Goal: Information Seeking & Learning: Check status

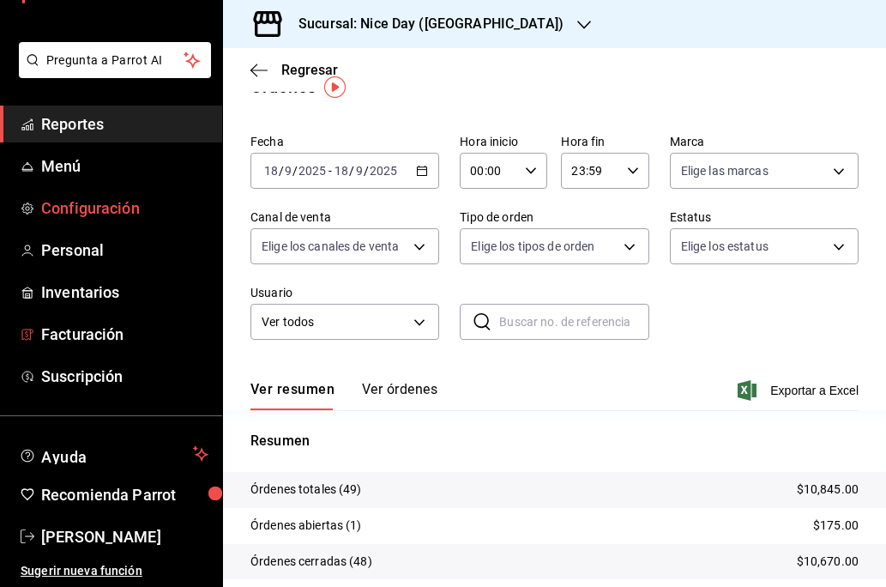
scroll to position [61, 0]
click at [85, 205] on span "Configuración" at bounding box center [124, 207] width 167 height 23
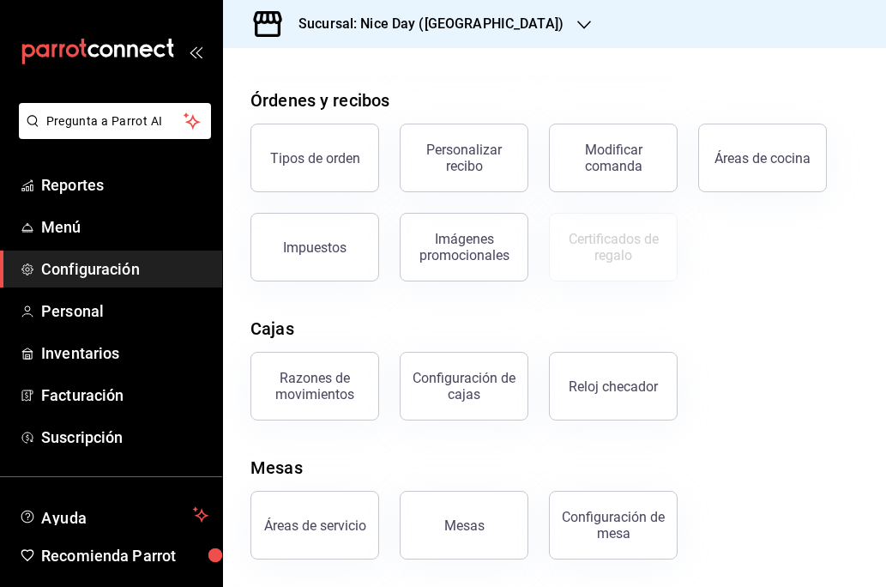
scroll to position [283, 0]
click at [76, 182] on span "Reportes" at bounding box center [124, 184] width 167 height 23
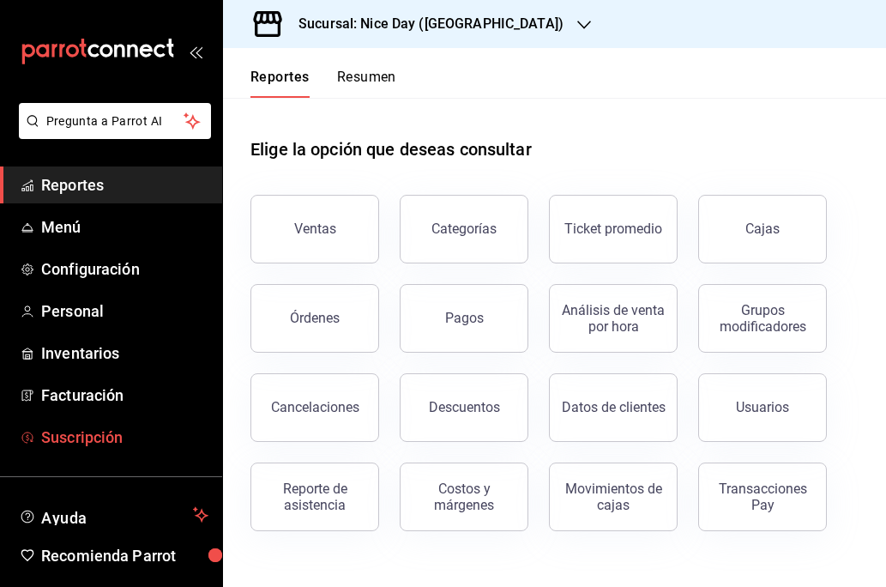
click at [83, 439] on span "Suscripción" at bounding box center [124, 437] width 167 height 23
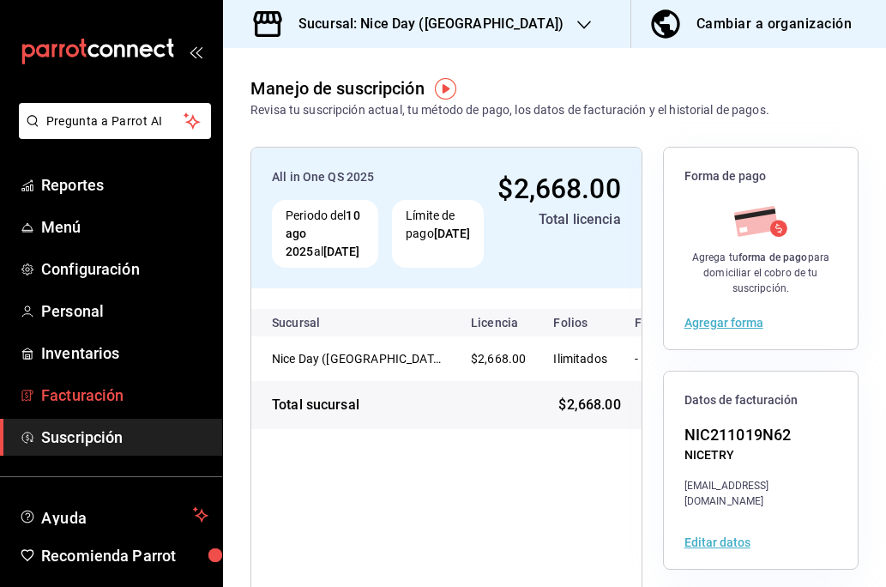
click at [91, 403] on span "Facturación" at bounding box center [124, 394] width 167 height 23
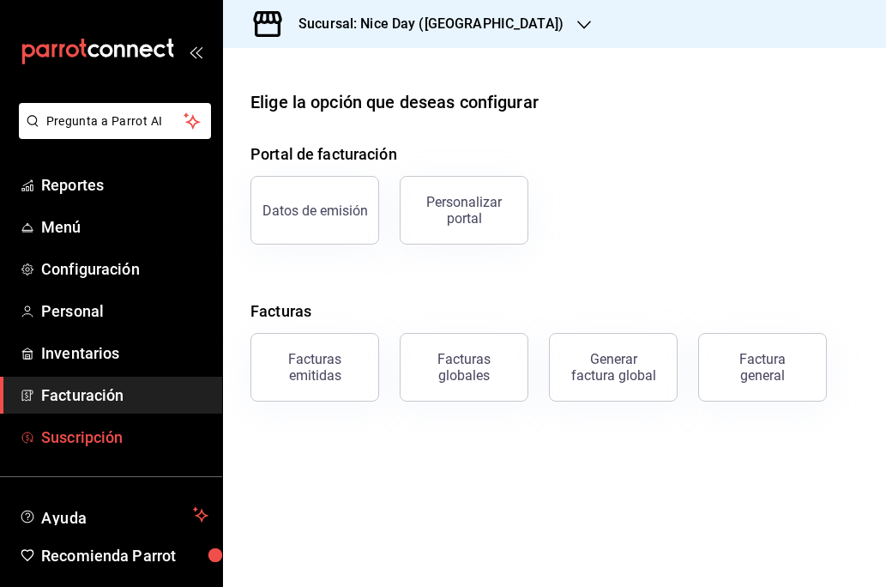
click at [77, 440] on span "Suscripción" at bounding box center [124, 437] width 167 height 23
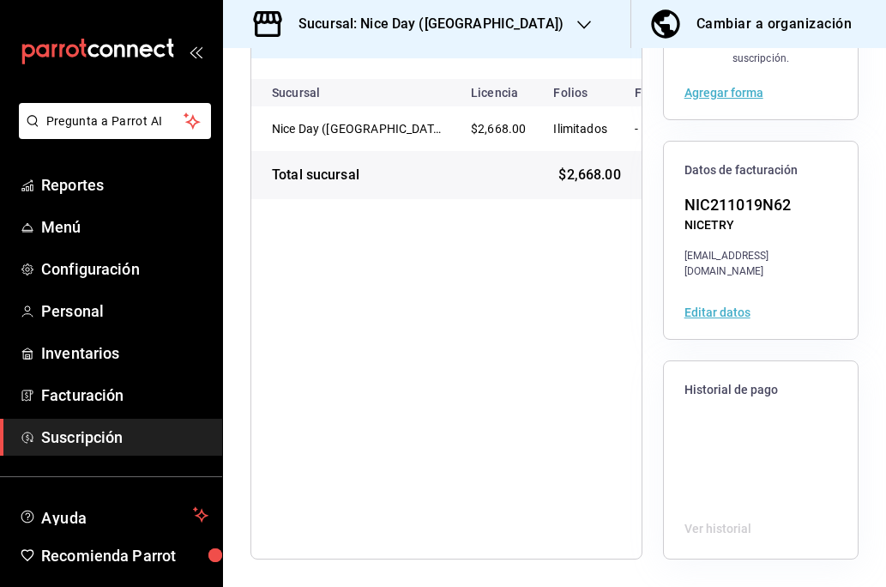
scroll to position [229, 0]
click at [77, 362] on span "Inventarios" at bounding box center [124, 352] width 167 height 23
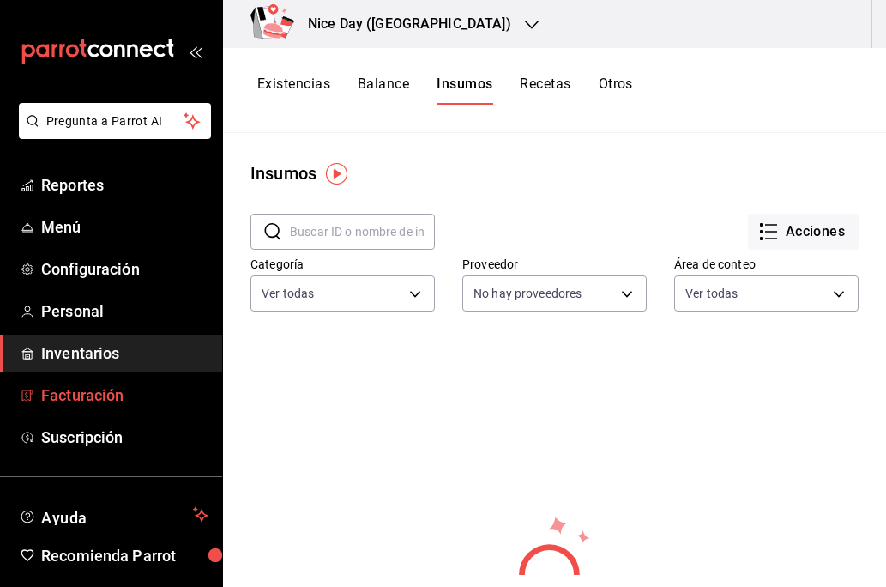
click at [77, 408] on link "Facturación" at bounding box center [111, 395] width 222 height 37
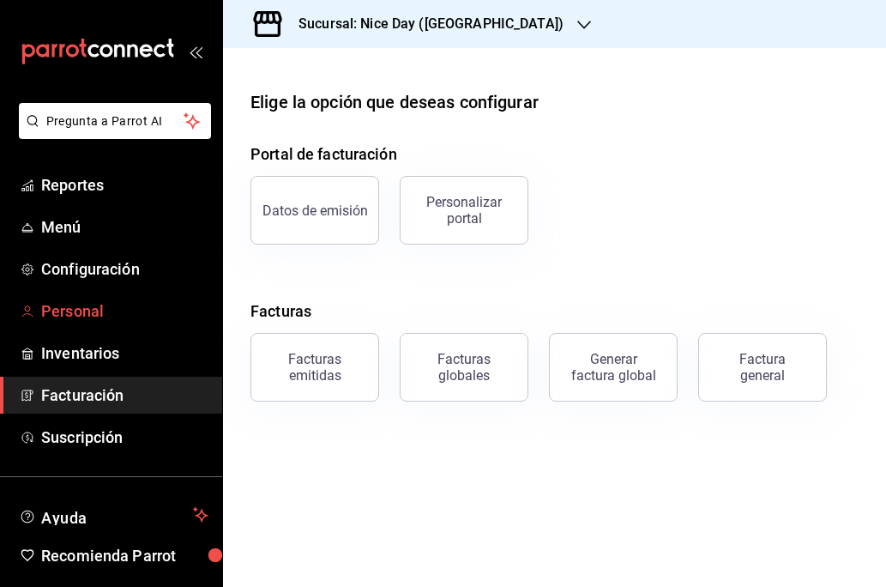
click at [88, 310] on span "Personal" at bounding box center [124, 310] width 167 height 23
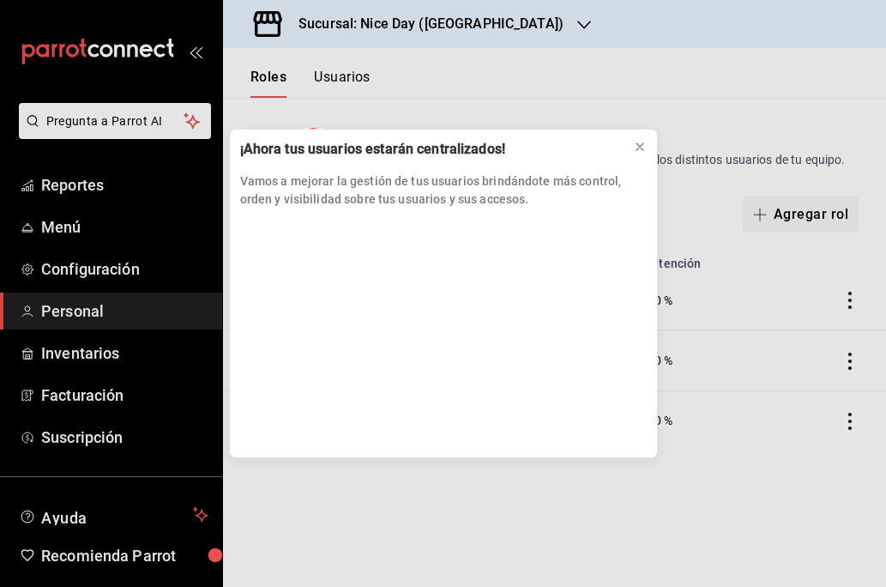
click at [94, 269] on div "¡Ahora tus usuarios estarán centralizados! Vamos a mejorar la gestión de tus us…" at bounding box center [443, 293] width 886 height 587
click at [94, 277] on div "¡Ahora tus usuarios estarán centralizados! Vamos a mejorar la gestión de tus us…" at bounding box center [443, 293] width 886 height 587
click at [641, 147] on icon at bounding box center [640, 147] width 14 height 14
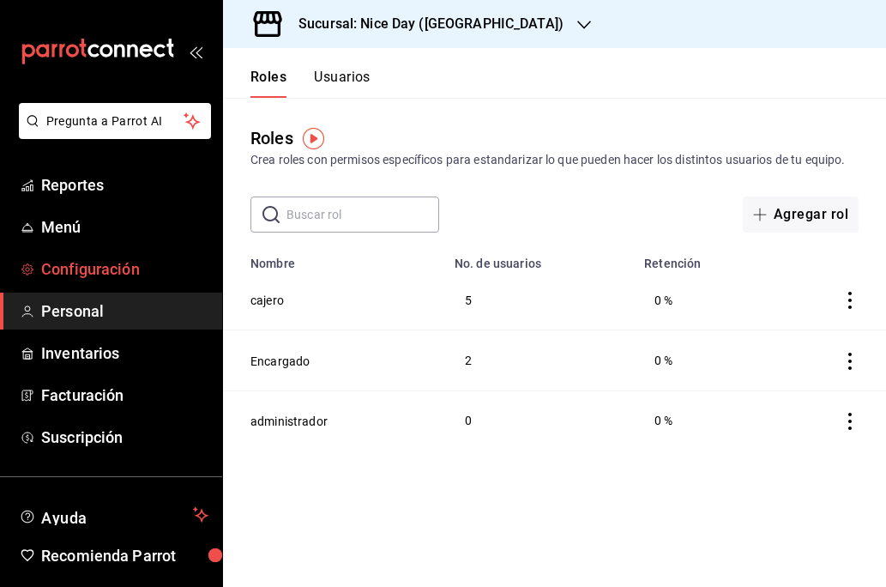
click at [127, 269] on span "Configuración" at bounding box center [124, 268] width 167 height 23
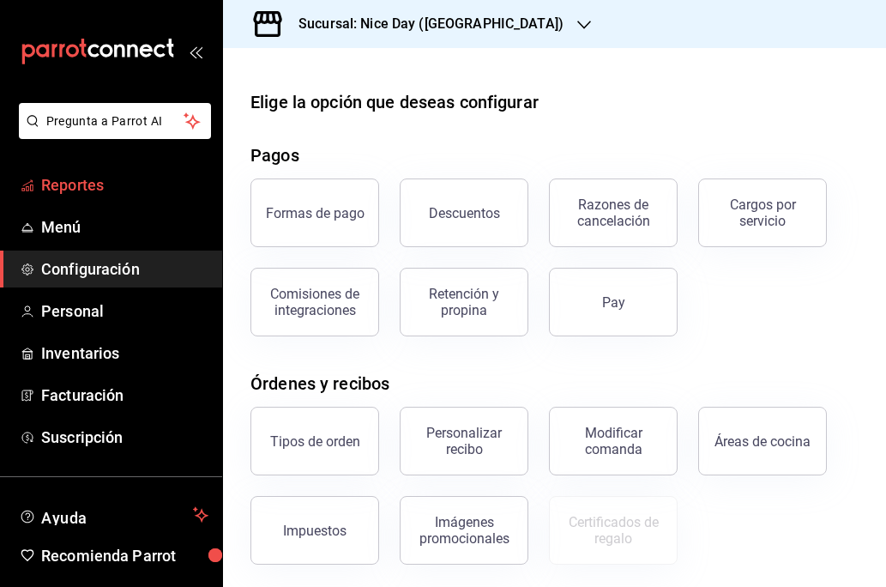
click at [88, 190] on span "Reportes" at bounding box center [124, 184] width 167 height 23
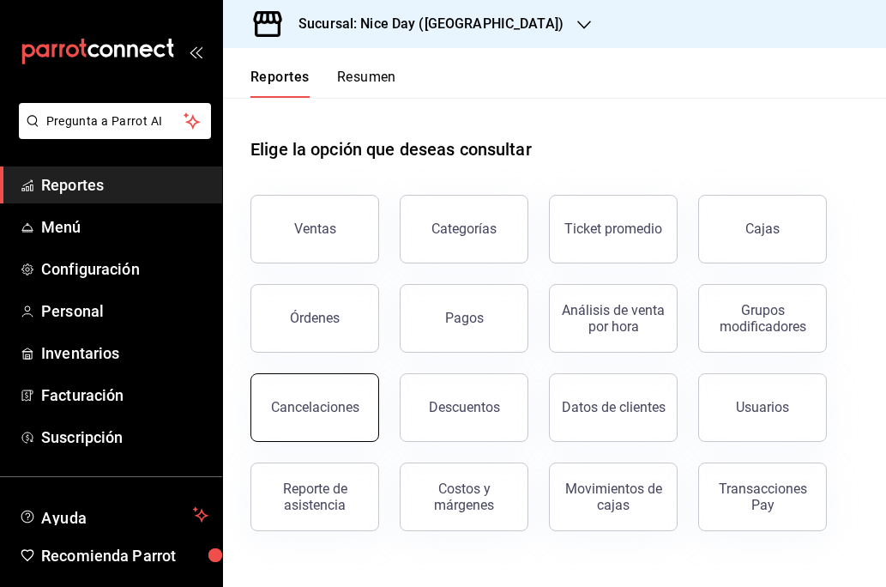
click at [293, 419] on button "Cancelaciones" at bounding box center [315, 407] width 129 height 69
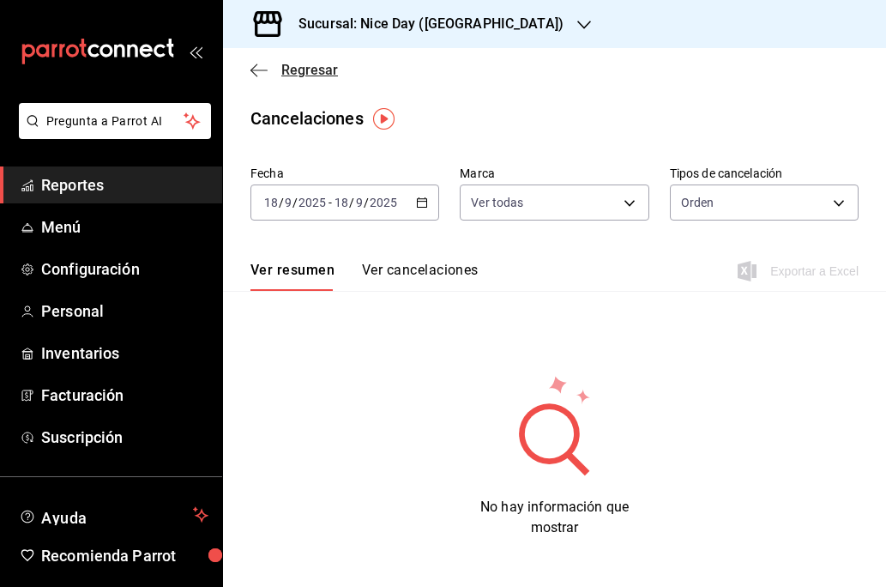
click at [257, 69] on icon "button" at bounding box center [259, 70] width 17 height 15
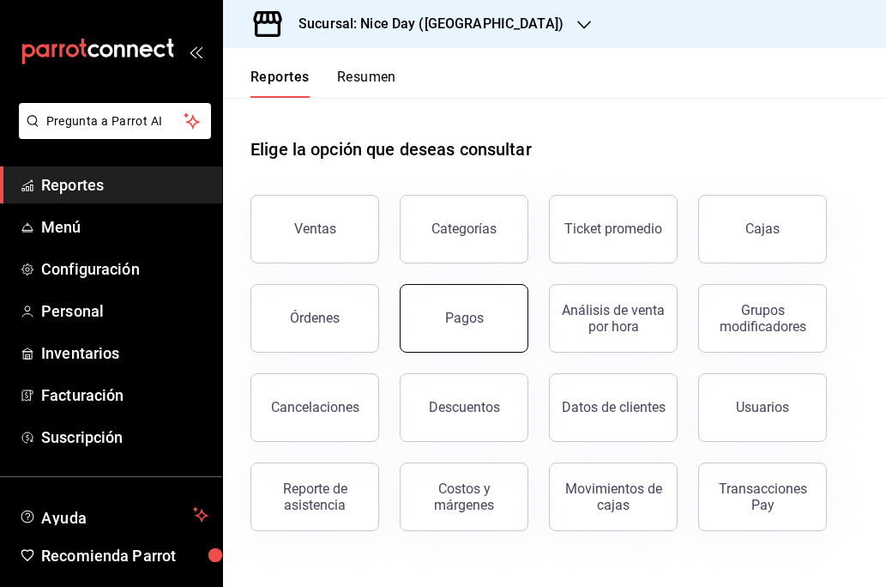
click at [450, 329] on button "Pagos" at bounding box center [464, 318] width 129 height 69
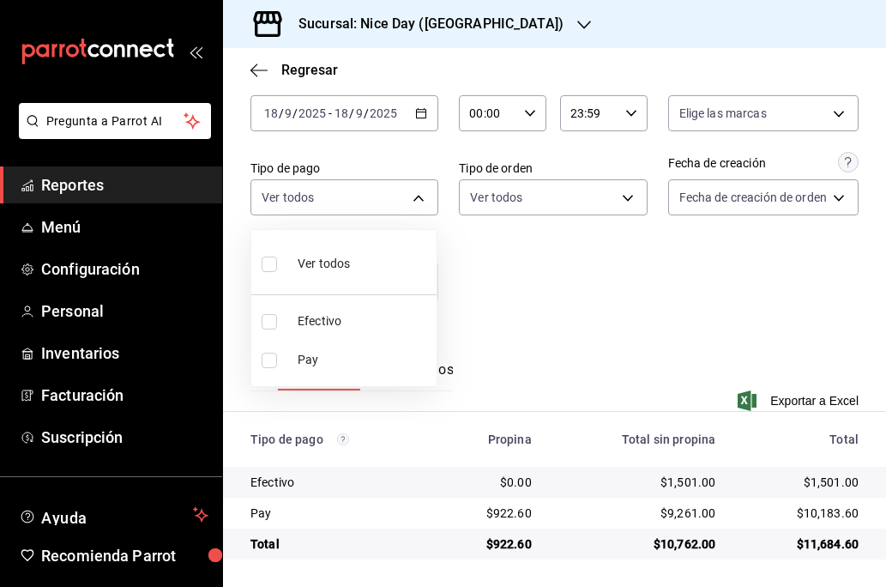
click at [422, 199] on body "Pregunta a Parrot AI Reportes Menú Configuración Personal Inventarios Facturaci…" at bounding box center [443, 293] width 886 height 587
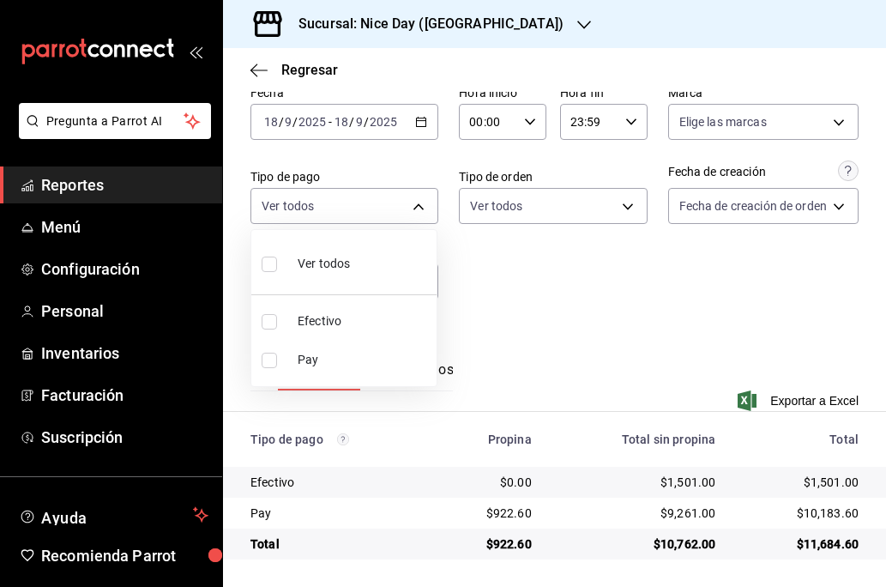
click at [269, 359] on input "checkbox" at bounding box center [269, 360] width 15 height 15
checkbox input "true"
type input "812f389e-6486-4e7e-9987-8265fe4d9ce9"
click at [571, 347] on div at bounding box center [443, 293] width 886 height 587
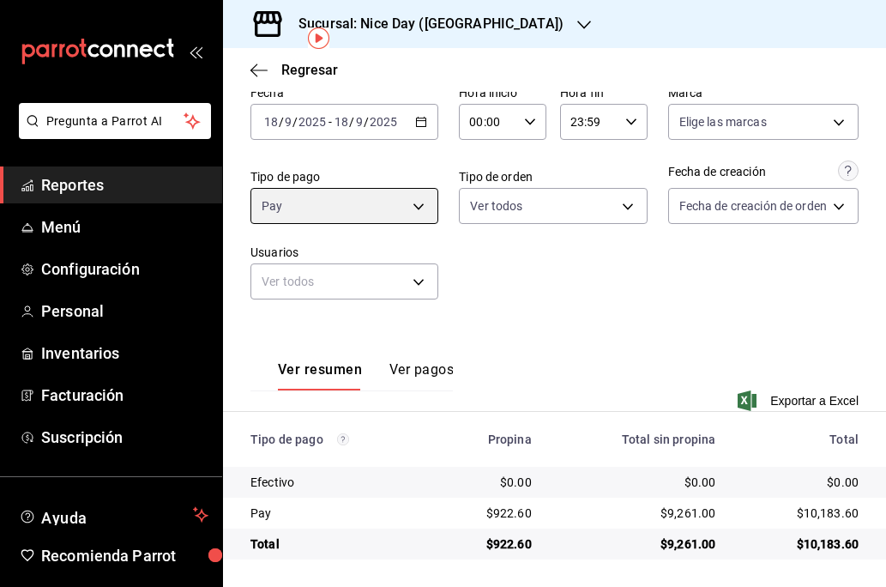
scroll to position [81, 0]
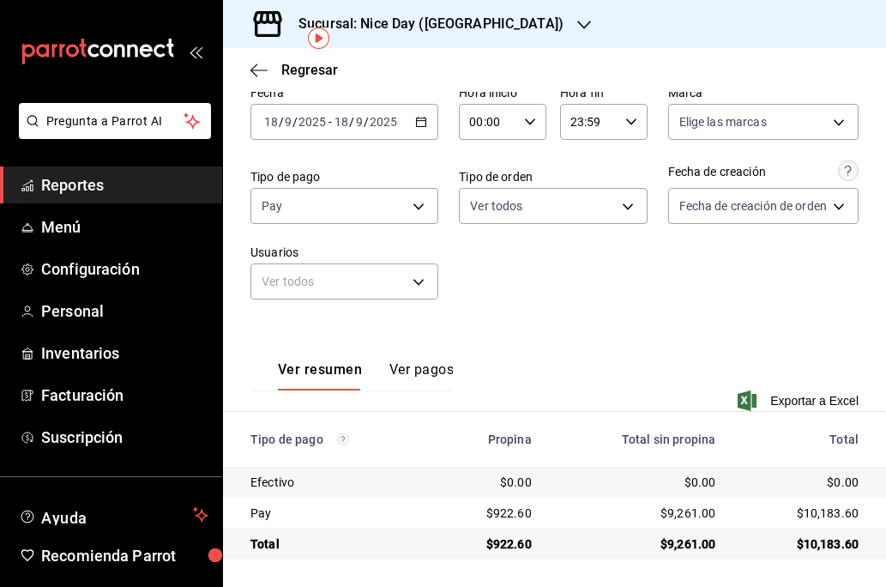
click at [431, 378] on button "Ver pagos" at bounding box center [421, 375] width 64 height 29
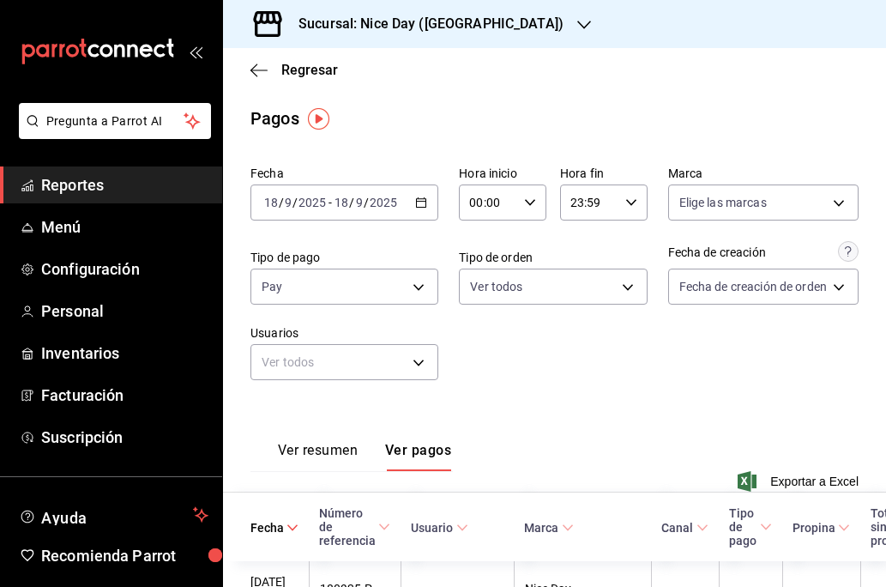
click at [426, 214] on div "[DATE] [DATE] - [DATE] [DATE]" at bounding box center [345, 202] width 188 height 36
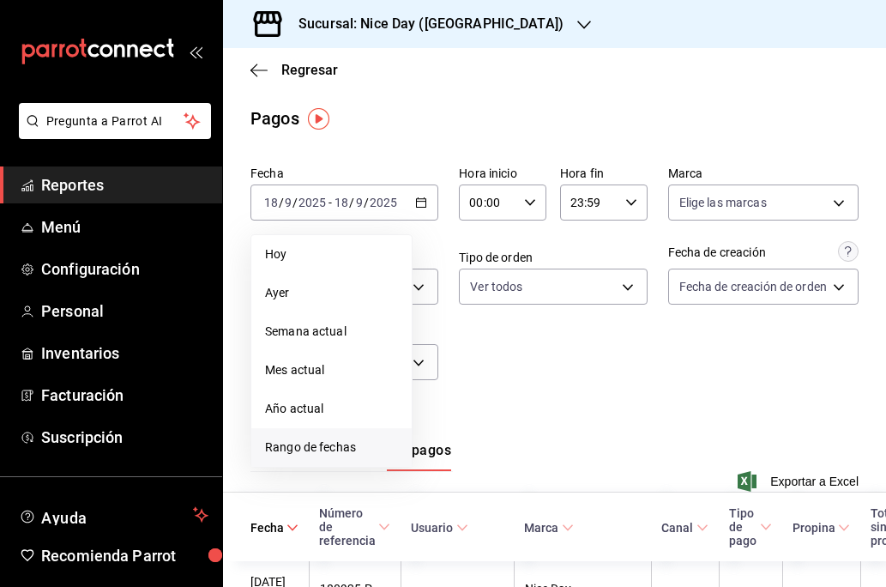
click at [293, 443] on span "Rango de fechas" at bounding box center [331, 447] width 133 height 18
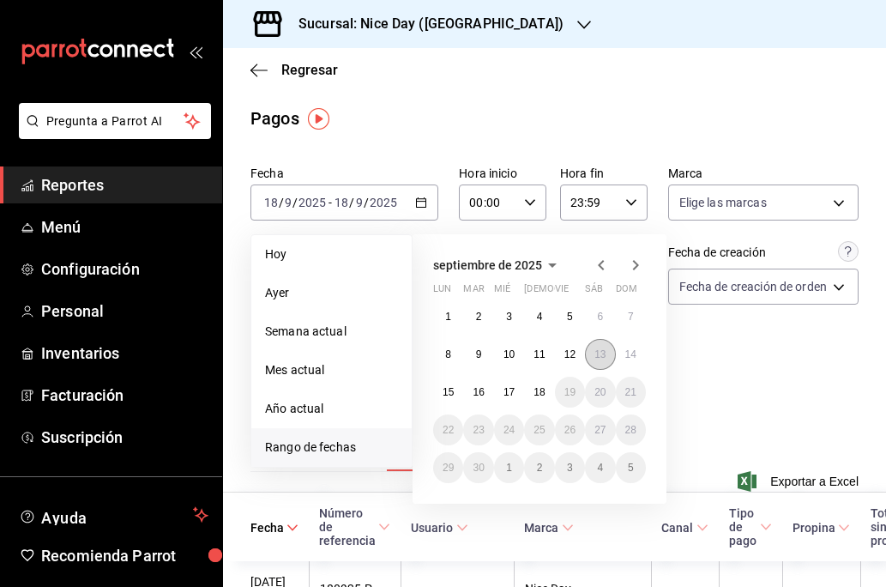
click at [603, 358] on abbr "13" at bounding box center [600, 354] width 11 height 12
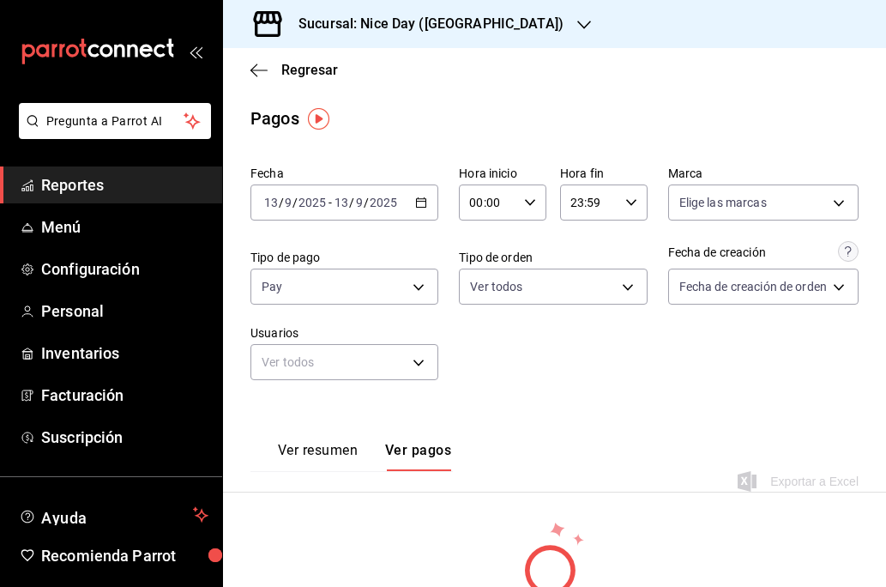
click at [583, 386] on div "Fecha [DATE] [DATE] - [DATE] [DATE] Hora inicio 00:00 Hora inicio Hora fin 23:5…" at bounding box center [555, 280] width 608 height 242
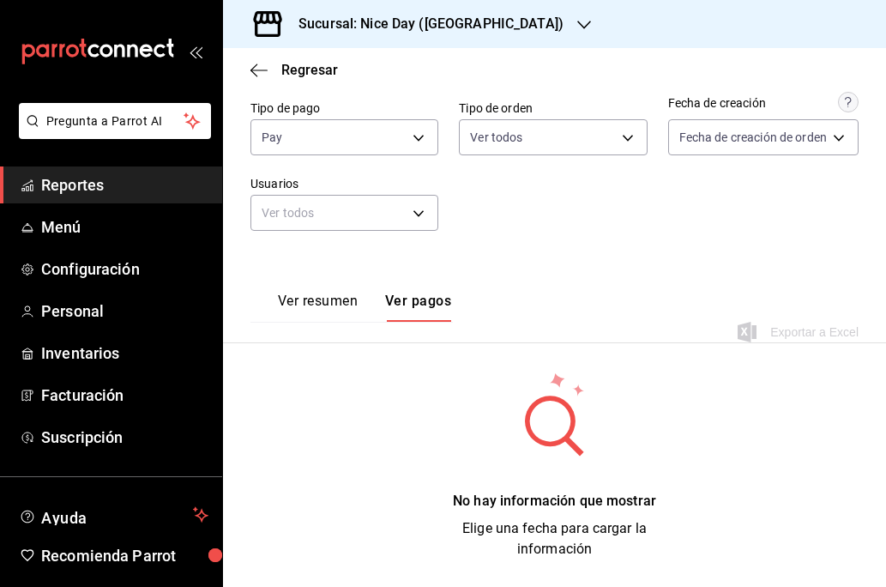
click at [620, 246] on div "Fecha [DATE] [DATE] - [DATE] [DATE] Hora inicio 00:00 Hora inicio Hora fin 23:5…" at bounding box center [555, 130] width 608 height 242
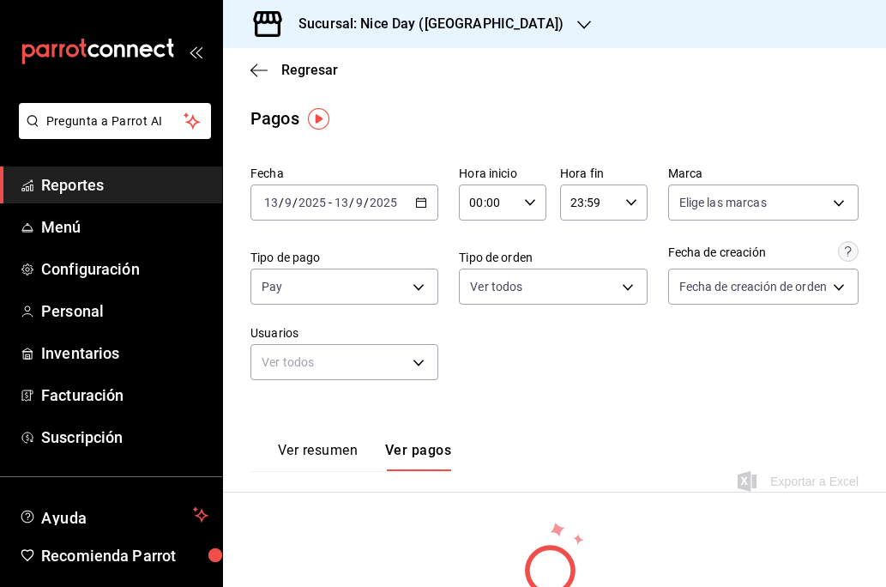
click at [741, 230] on div "Fecha [DATE] [DATE] - [DATE] [DATE] Hora inicio 00:00 Hora inicio Hora fin 23:5…" at bounding box center [555, 280] width 608 height 242
click at [739, 202] on body "Pregunta a Parrot AI Reportes Menú Configuración Personal Inventarios Facturaci…" at bounding box center [443, 293] width 886 height 587
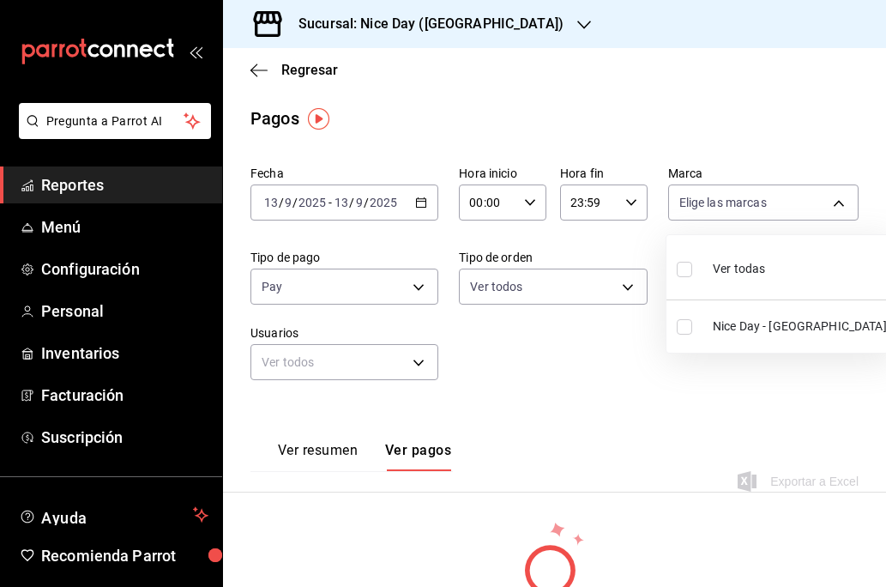
click at [696, 326] on label at bounding box center [688, 326] width 22 height 15
click at [692, 326] on input "checkbox" at bounding box center [684, 326] width 15 height 15
checkbox input "false"
click at [647, 383] on div at bounding box center [443, 293] width 886 height 587
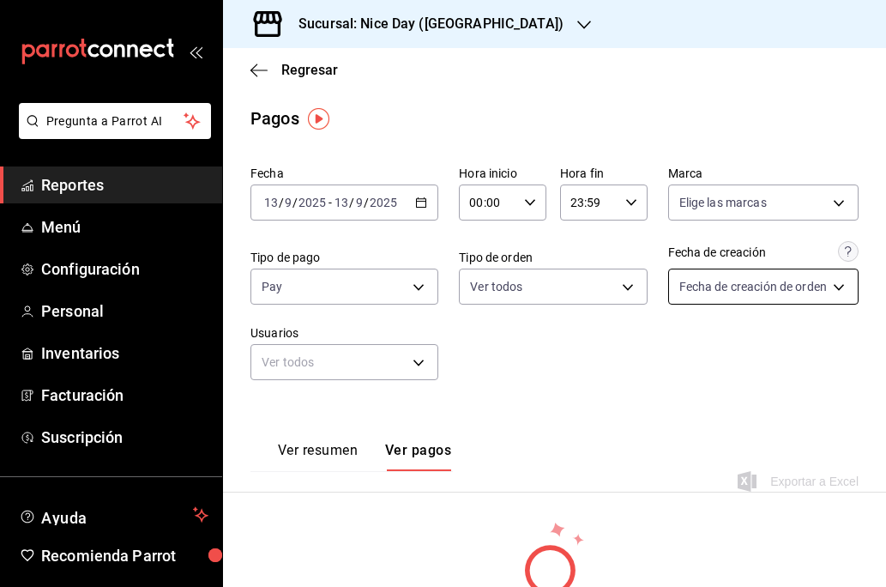
click at [812, 297] on body "Pregunta a Parrot AI Reportes Menú Configuración Personal Inventarios Facturaci…" at bounding box center [443, 293] width 886 height 587
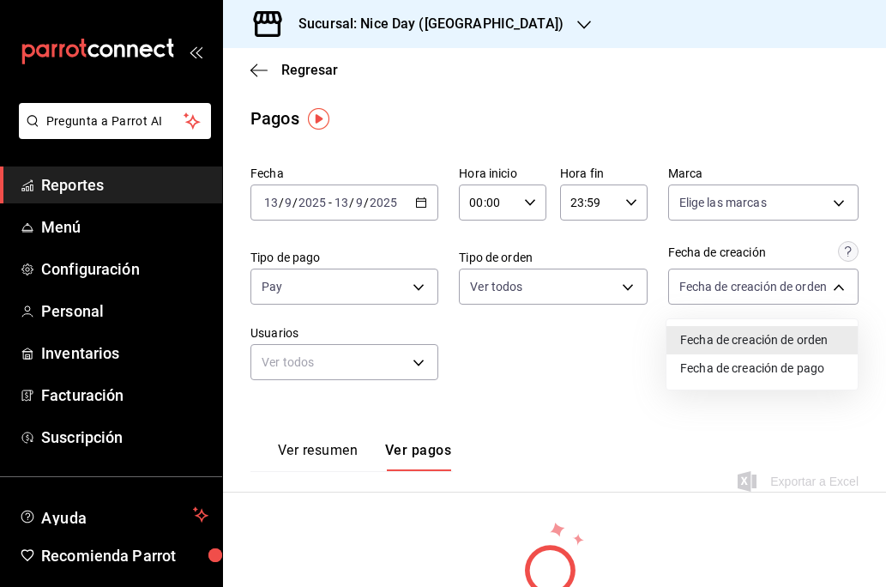
click at [580, 383] on div at bounding box center [443, 293] width 886 height 587
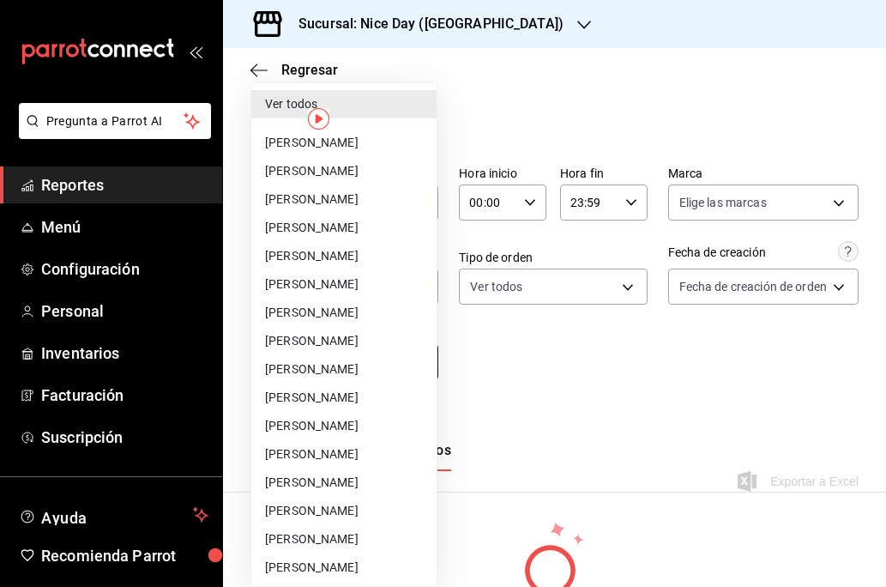
click at [380, 361] on body "Pregunta a Parrot AI Reportes Menú Configuración Personal Inventarios Facturaci…" at bounding box center [443, 293] width 886 height 587
click at [315, 459] on li "[PERSON_NAME]" at bounding box center [343, 454] width 185 height 28
type input "0cd896d3-5ab2-4878-b5d0-c966129f9268"
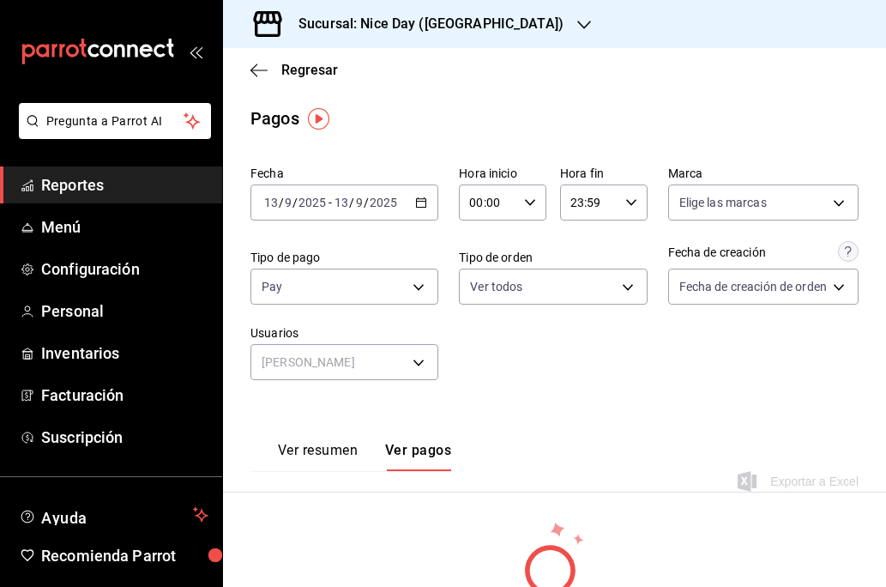
click at [686, 401] on div "Ver resumen Ver pagos Exportar a Excel" at bounding box center [554, 457] width 663 height 112
click at [325, 446] on button "Ver resumen" at bounding box center [318, 456] width 80 height 29
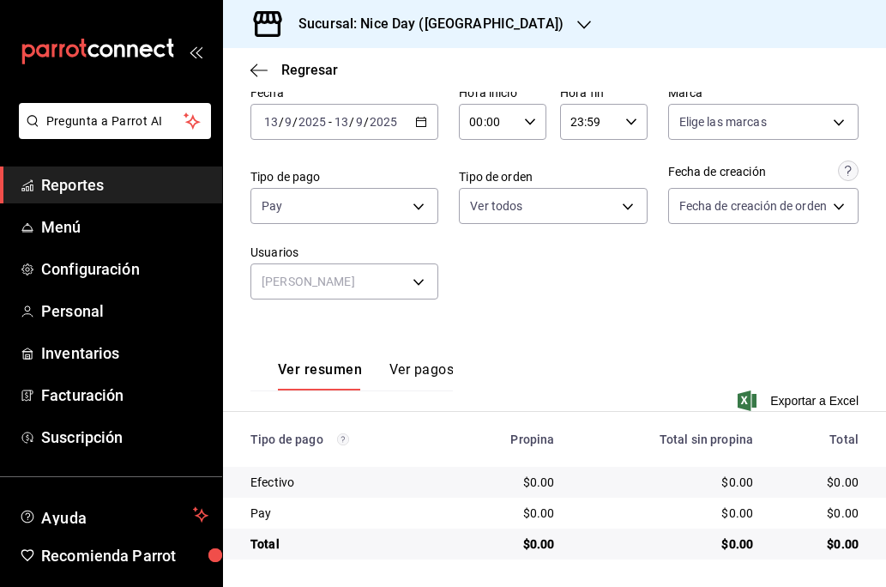
scroll to position [81, 0]
click at [383, 359] on div "Ver resumen Ver pagos" at bounding box center [352, 366] width 202 height 50
click at [407, 374] on button "Ver pagos" at bounding box center [421, 375] width 64 height 29
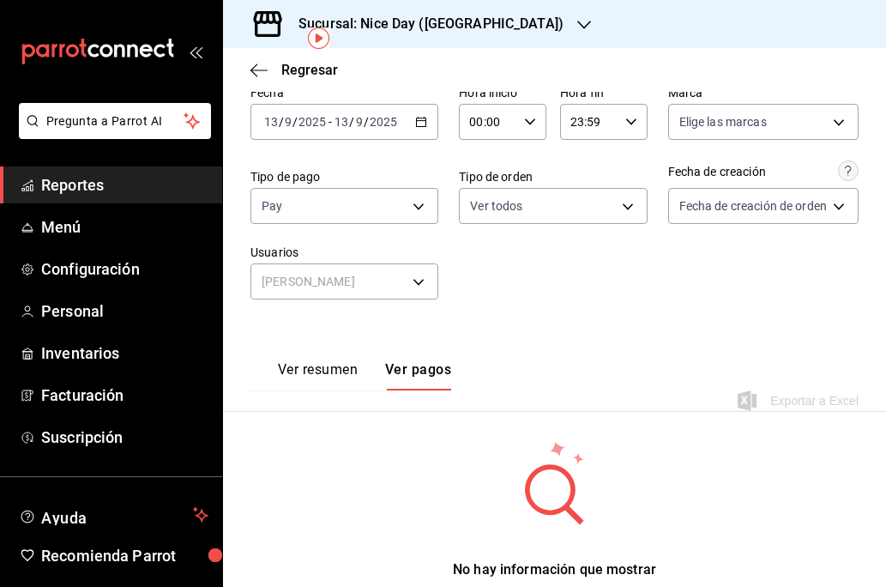
click at [466, 26] on h3 "Sucursal: Nice Day ([GEOGRAPHIC_DATA])" at bounding box center [424, 24] width 279 height 21
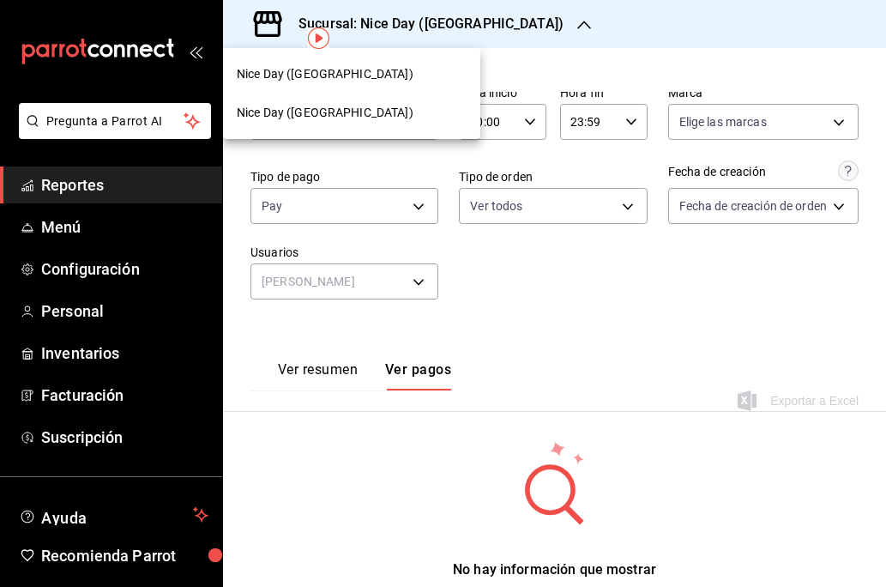
click at [299, 64] on div "Nice Day ([GEOGRAPHIC_DATA])" at bounding box center [351, 74] width 257 height 39
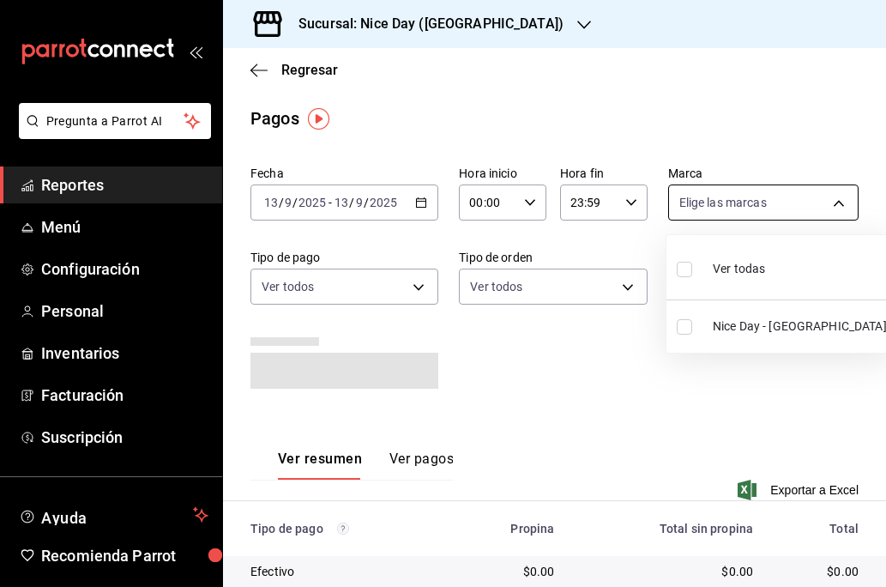
click at [745, 208] on body "Pregunta a Parrot AI Reportes Menú Configuración Personal Inventarios Facturaci…" at bounding box center [443, 293] width 886 height 587
click at [727, 326] on span "Nice Day - [GEOGRAPHIC_DATA]" at bounding box center [800, 326] width 174 height 18
type input "dcb30cbc-1d0b-423c-b677-e1aa9ad02bbe"
checkbox input "true"
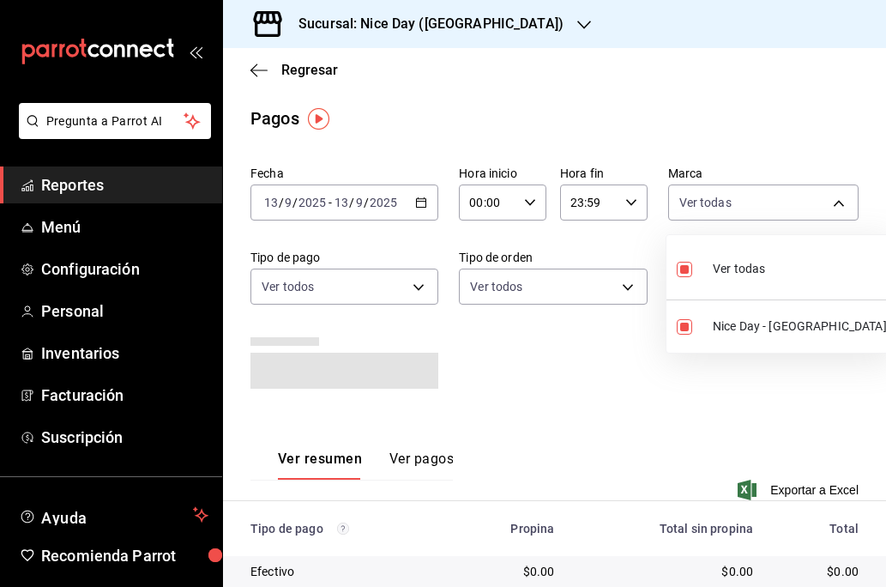
click at [406, 456] on div at bounding box center [443, 293] width 886 height 587
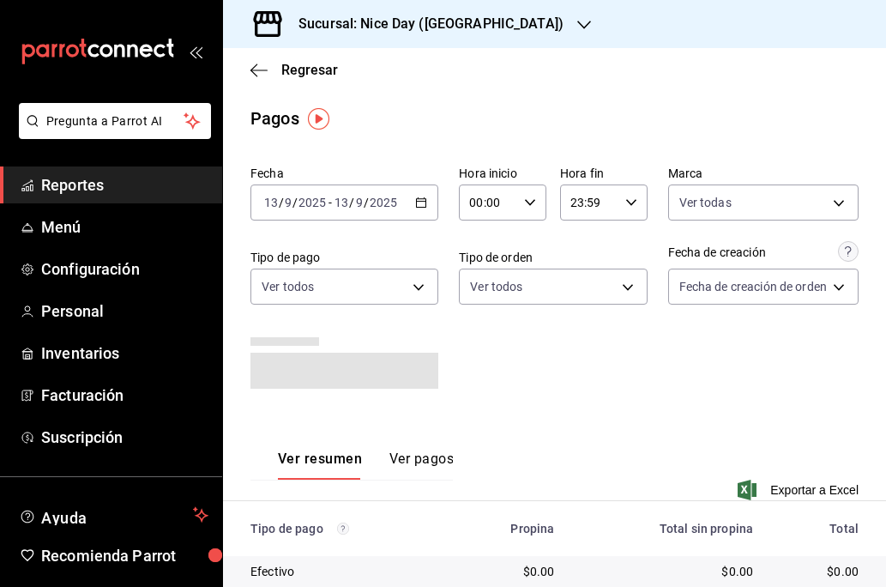
click at [406, 465] on button "Ver pagos" at bounding box center [421, 464] width 64 height 29
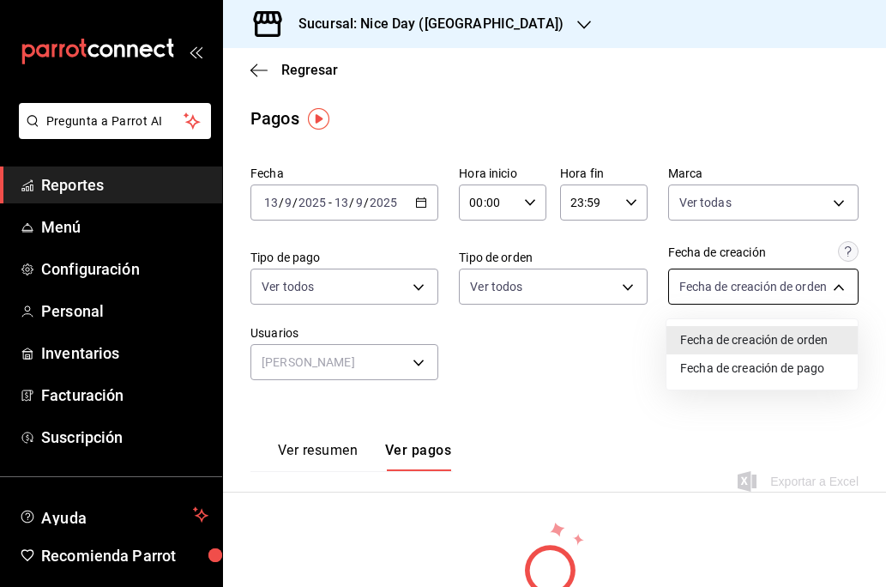
click at [832, 282] on body "Pregunta a Parrot AI Reportes Menú Configuración Personal Inventarios Facturaci…" at bounding box center [443, 293] width 886 height 587
click at [715, 352] on li "Fecha de creación de orden" at bounding box center [762, 340] width 191 height 28
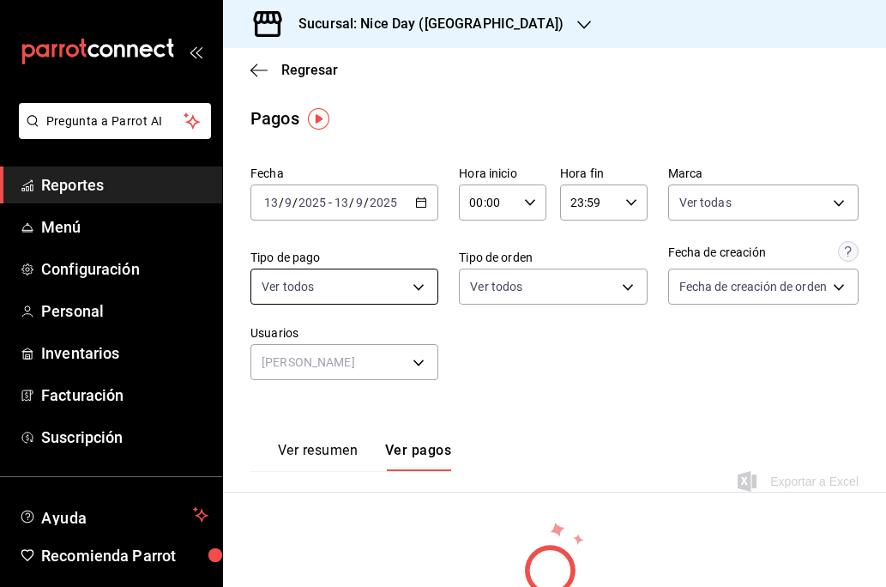
click at [336, 277] on body "Pregunta a Parrot AI Reportes Menú Configuración Personal Inventarios Facturaci…" at bounding box center [443, 293] width 886 height 587
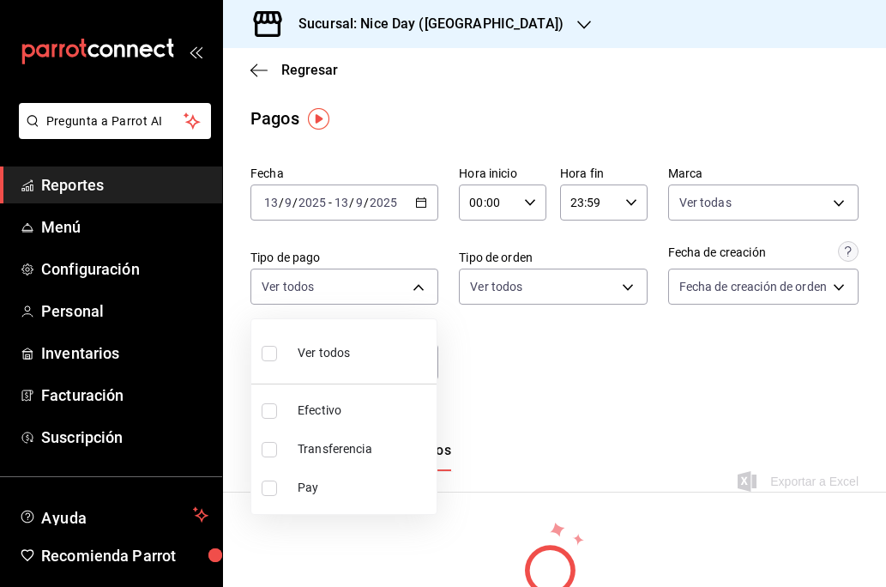
click at [271, 480] on input "checkbox" at bounding box center [269, 487] width 15 height 15
checkbox input "true"
type input "f8802754-e9f5-4fba-be09-56e18e31e0e2"
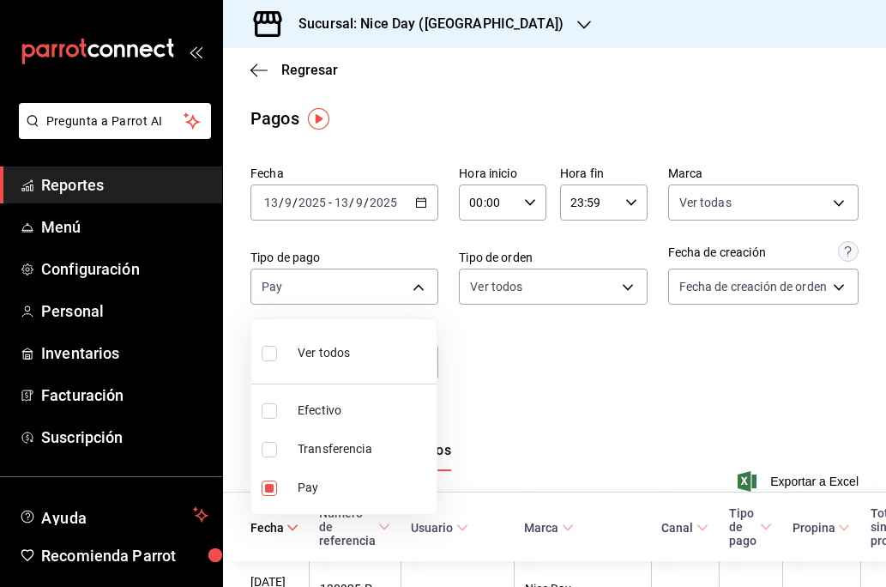
click at [627, 374] on div at bounding box center [443, 293] width 886 height 587
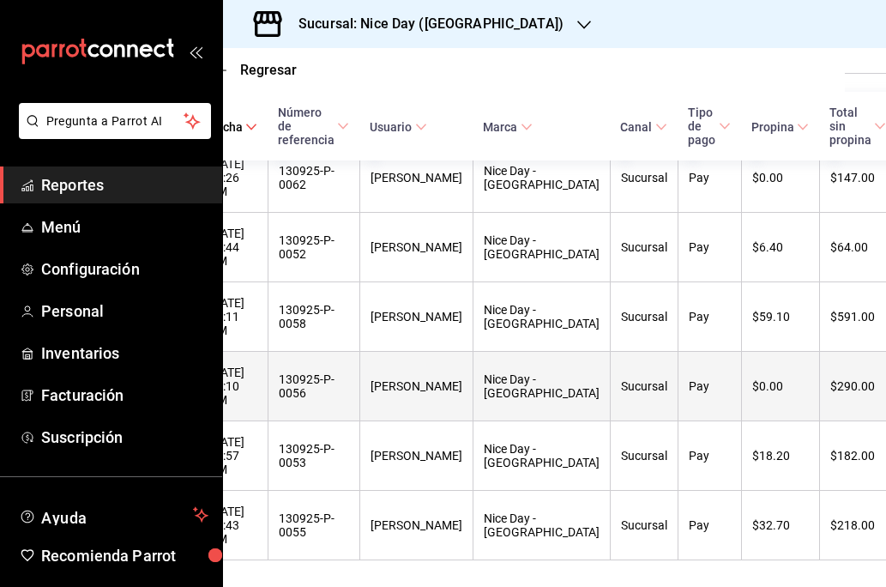
scroll to position [557, 39]
click at [743, 397] on th "$0.00" at bounding box center [782, 386] width 78 height 69
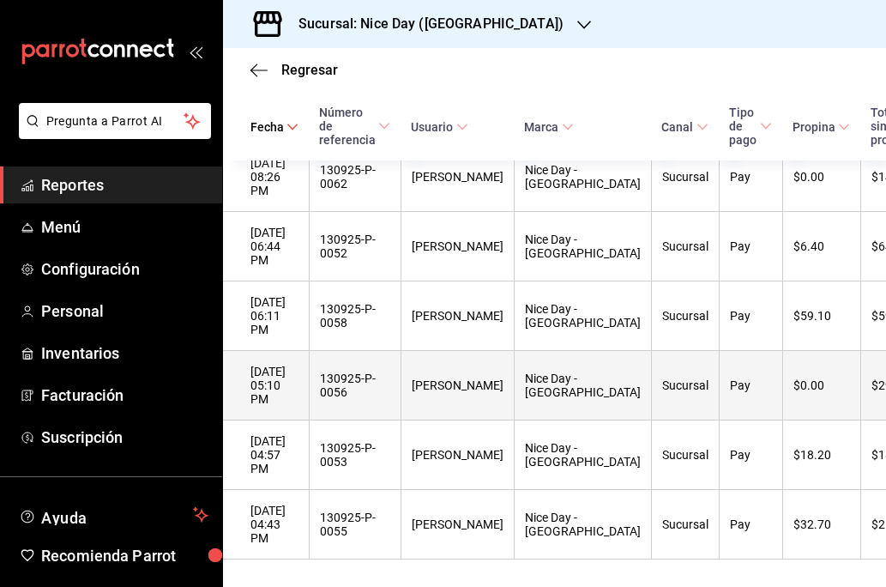
scroll to position [558, 0]
click at [375, 389] on div "130925-P-0056" at bounding box center [355, 384] width 70 height 27
click at [474, 407] on th "[PERSON_NAME]" at bounding box center [457, 385] width 113 height 69
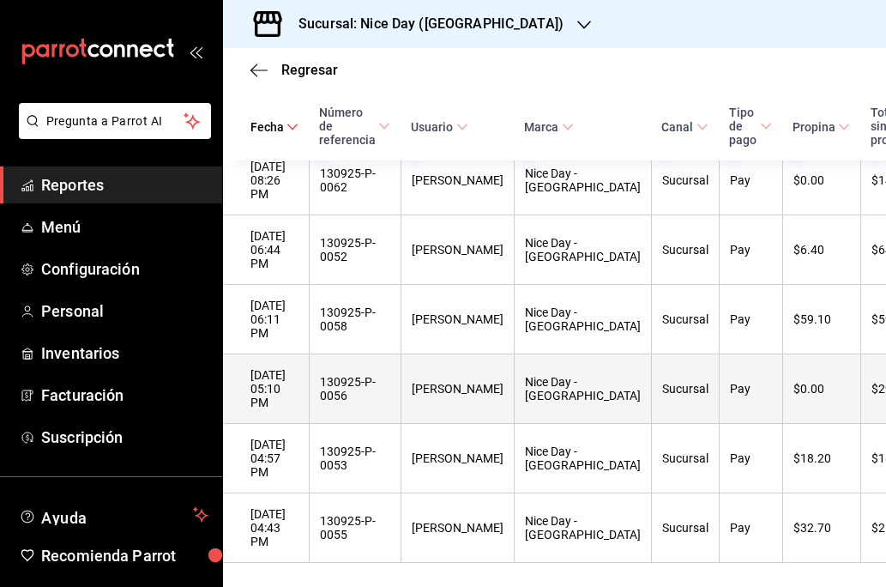
scroll to position [554, -1]
click at [450, 395] on div "[PERSON_NAME]" at bounding box center [458, 389] width 92 height 14
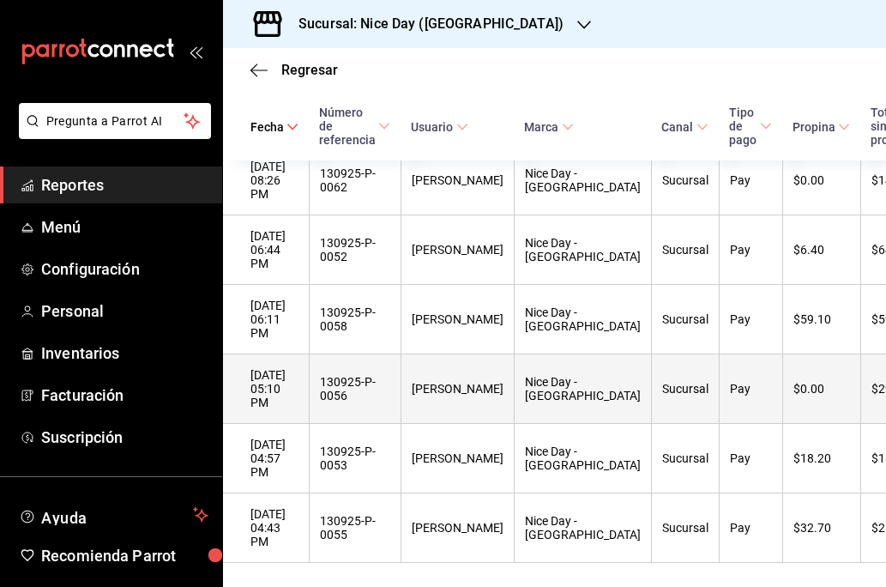
click at [450, 395] on div "[PERSON_NAME]" at bounding box center [458, 389] width 92 height 14
click at [389, 398] on div "130925-P-0056" at bounding box center [355, 388] width 70 height 27
click at [365, 373] on th "130925-P-0056" at bounding box center [355, 388] width 92 height 69
click at [294, 405] on th "[DATE] 05:10 PM" at bounding box center [266, 388] width 86 height 69
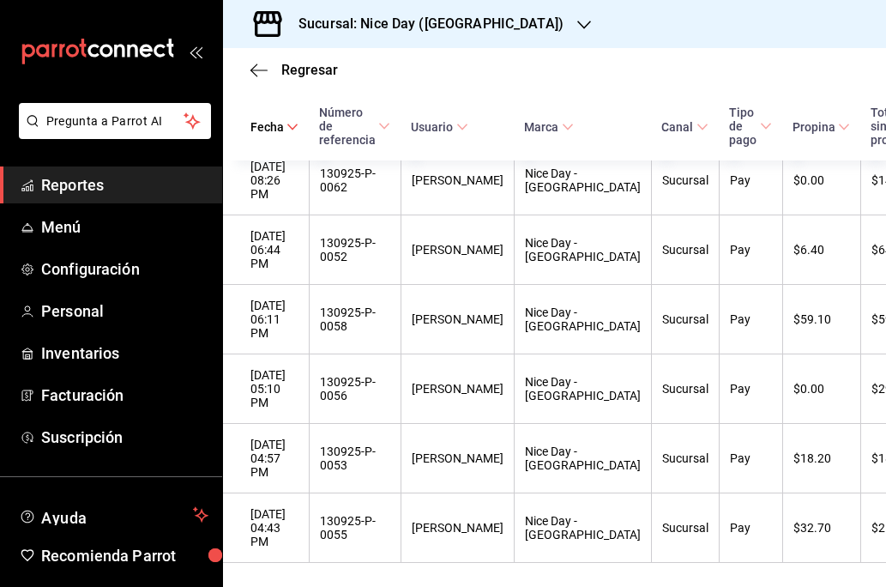
click at [103, 188] on span "Reportes" at bounding box center [124, 184] width 167 height 23
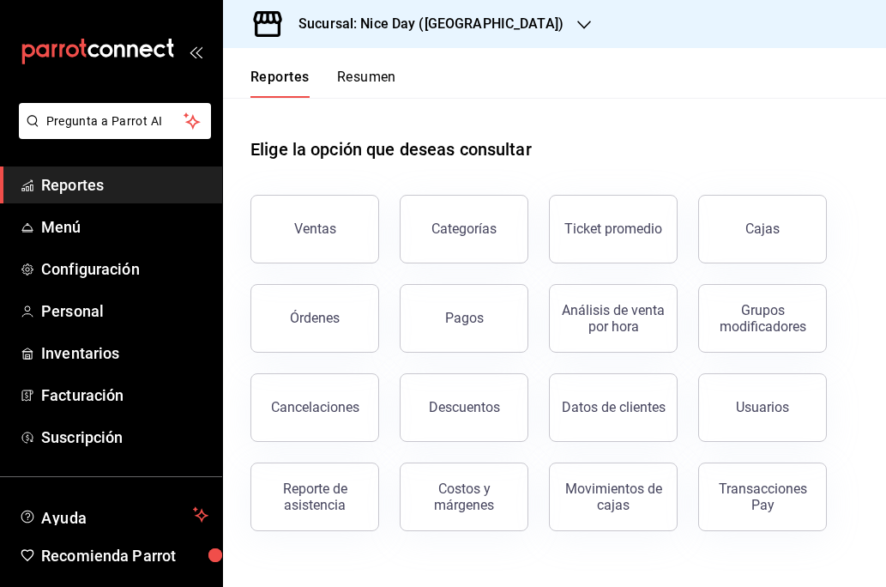
click at [400, 83] on header "Reportes Resumen" at bounding box center [554, 73] width 663 height 50
click at [368, 83] on button "Resumen" at bounding box center [366, 83] width 59 height 29
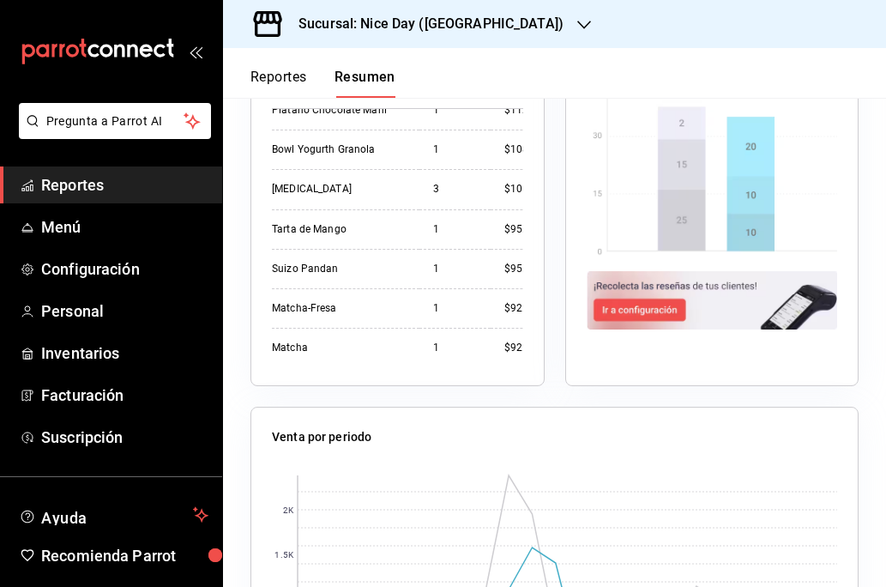
scroll to position [933, 0]
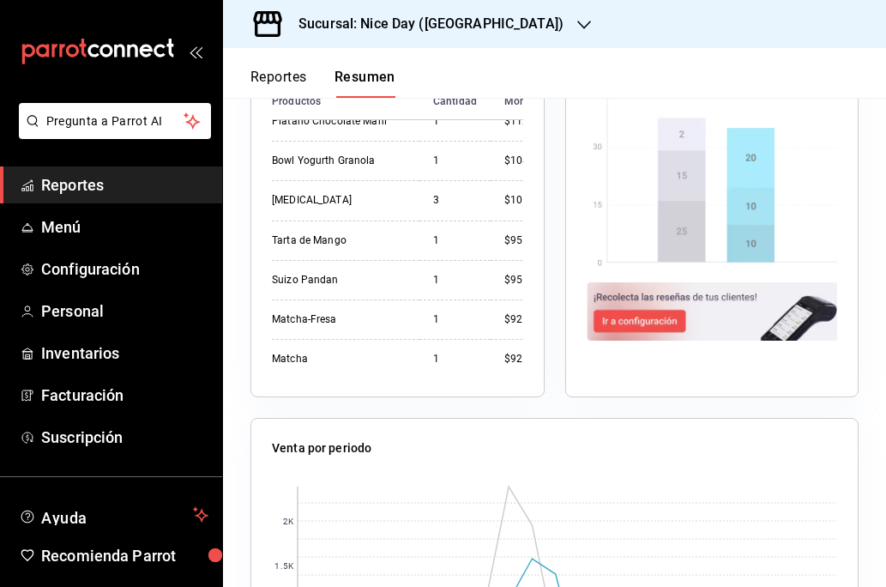
click at [552, 411] on div "Venta por periodo 0 500 1K 1.5K 2K [DATE] [DATE]" at bounding box center [544, 587] width 629 height 381
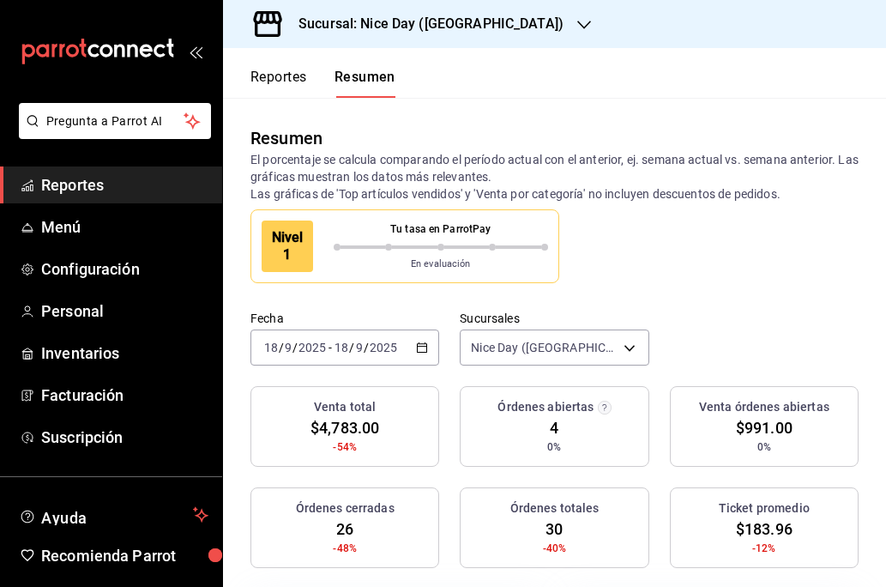
scroll to position [0, 0]
click at [761, 270] on div "Nivel 1 Tu tasa en ParrotPay En evaluación" at bounding box center [555, 246] width 608 height 74
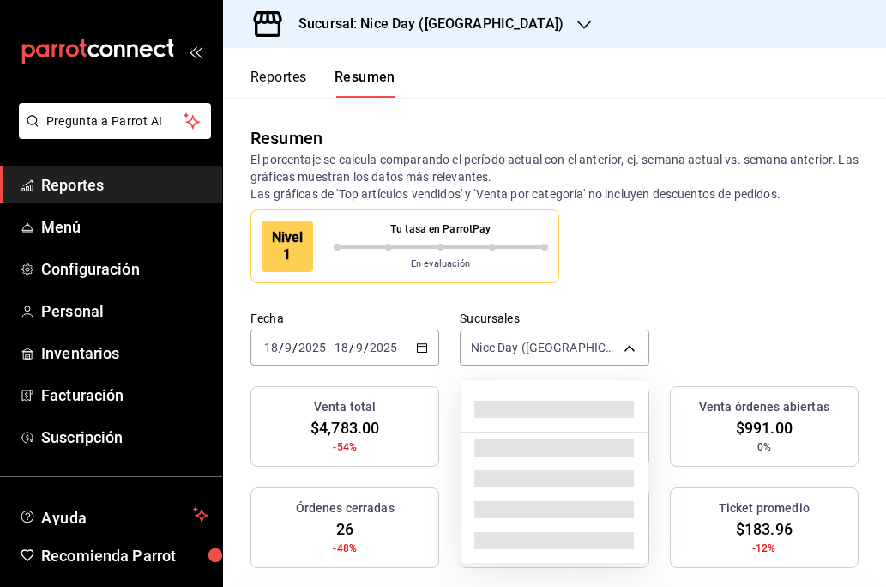
click at [637, 353] on body "Pregunta a Parrot AI Reportes Menú Configuración Personal Inventarios Facturaci…" at bounding box center [443, 293] width 886 height 587
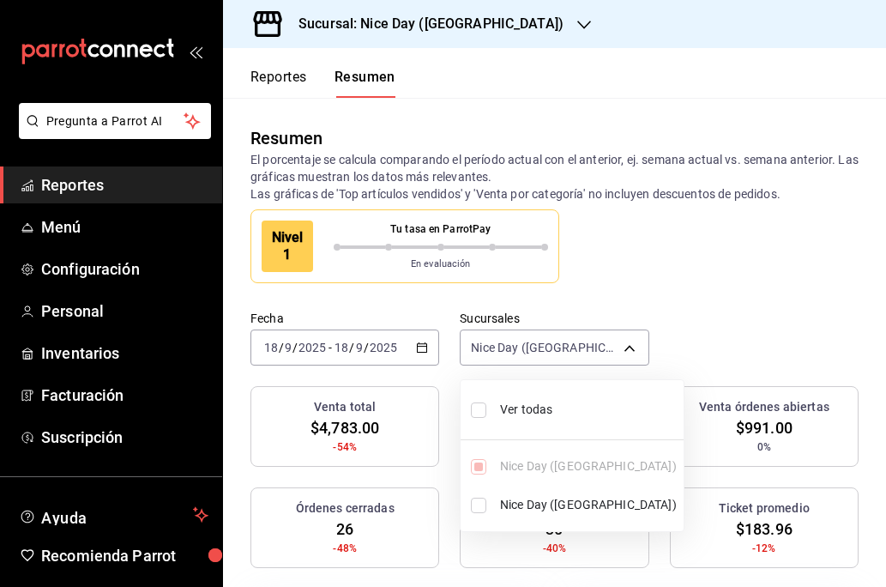
click at [743, 286] on div at bounding box center [443, 293] width 886 height 587
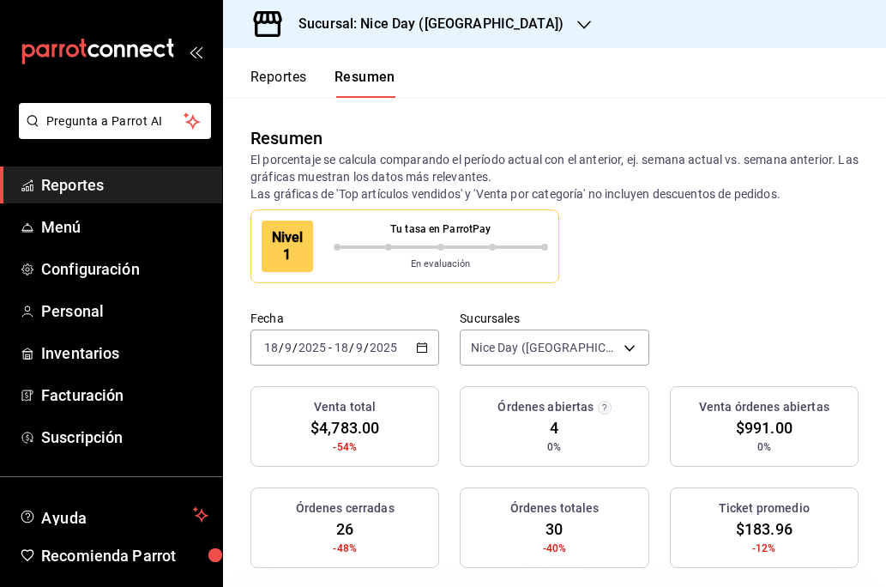
click at [280, 77] on button "Reportes" at bounding box center [279, 83] width 57 height 29
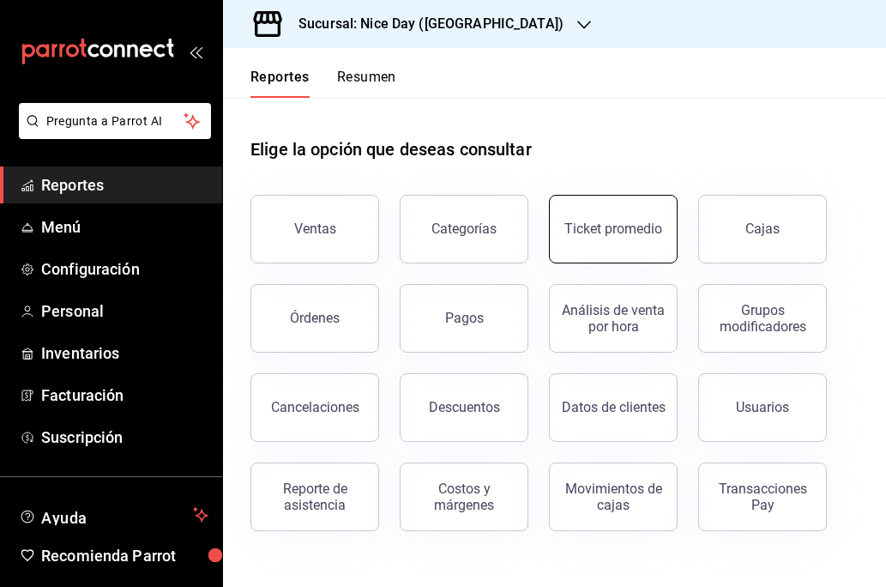
click at [617, 232] on div "Ticket promedio" at bounding box center [613, 228] width 98 height 16
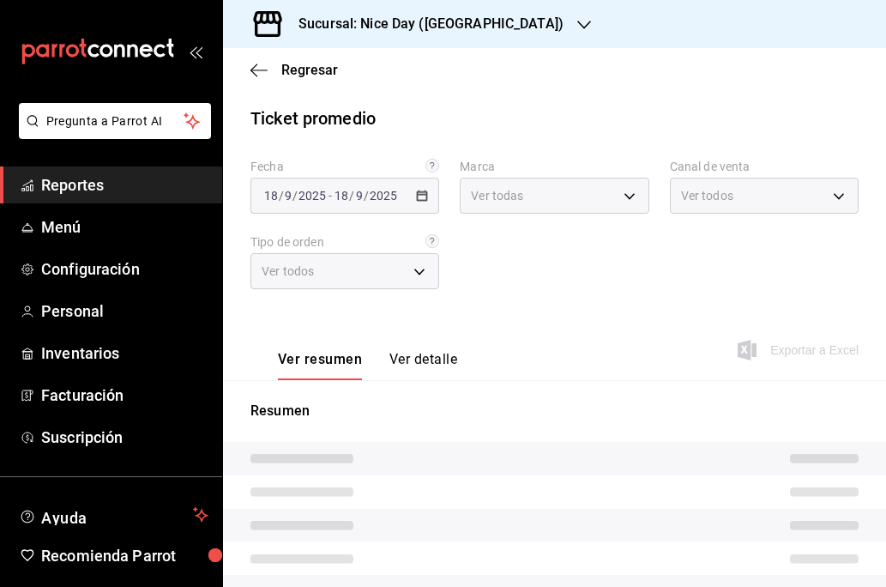
type input "dcb30cbc-1d0b-423c-b677-e1aa9ad02bbe"
type input "PARROT,UBER_EATS,RAPPI,DIDI_FOOD,ONLINE"
type input "ee8f8510-d711-423a-a439-3470494042e3,ea5a7b43-7305-460d-8c93-a5af69e6fc06,EXTER…"
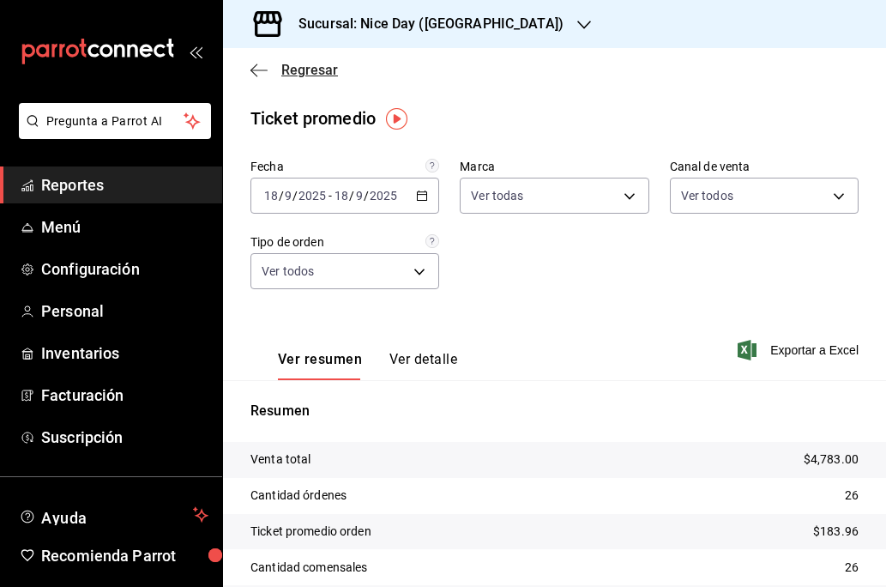
click at [263, 77] on icon "button" at bounding box center [259, 70] width 17 height 15
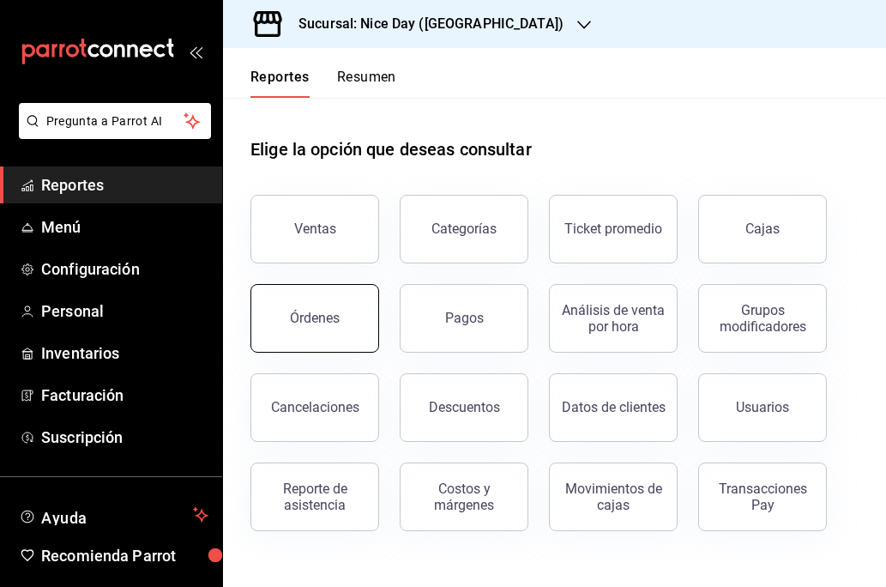
click at [311, 313] on div "Órdenes" at bounding box center [315, 318] width 50 height 16
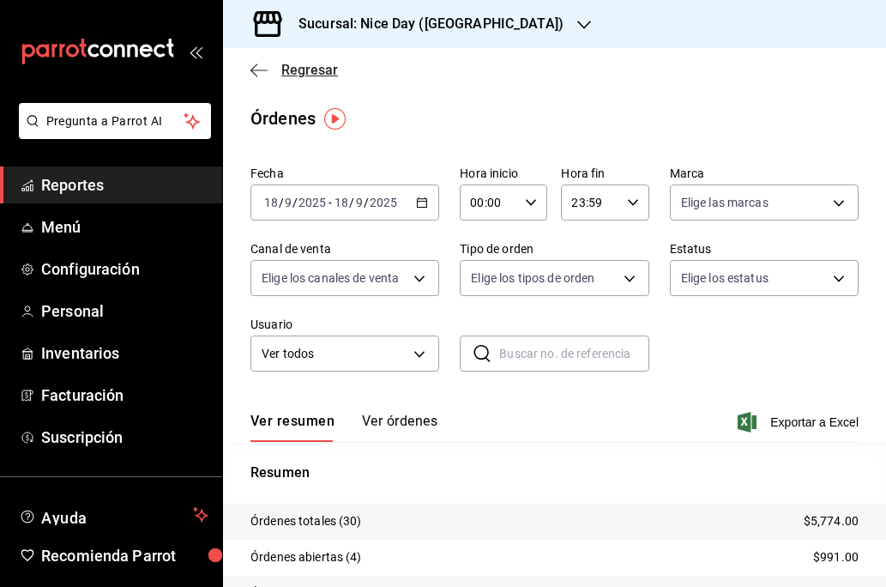
click at [257, 73] on icon "button" at bounding box center [259, 70] width 17 height 15
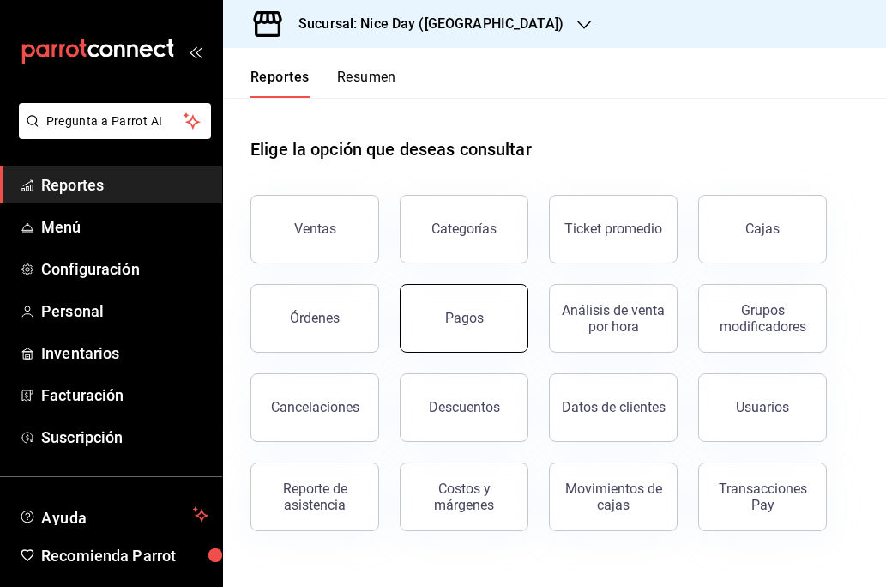
click at [466, 328] on button "Pagos" at bounding box center [464, 318] width 129 height 69
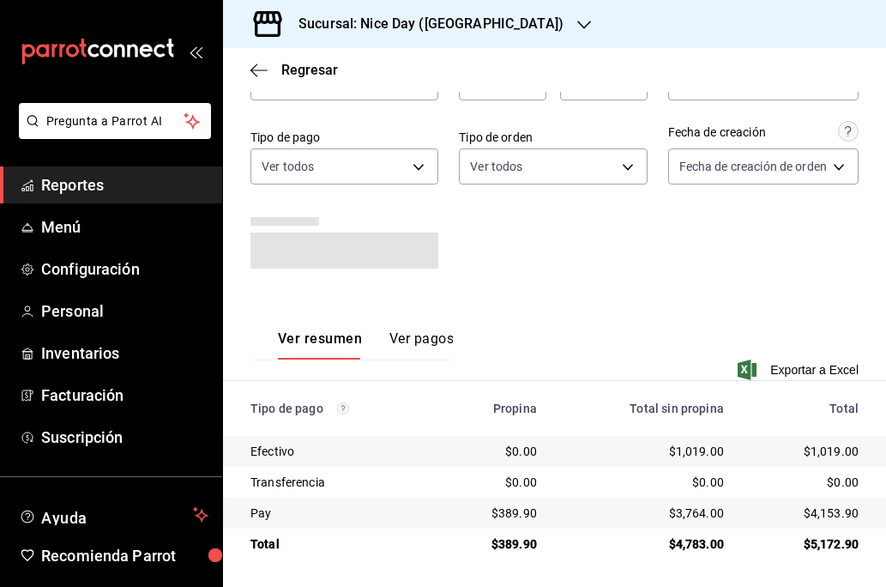
scroll to position [120, 0]
click at [265, 65] on icon "button" at bounding box center [259, 70] width 17 height 15
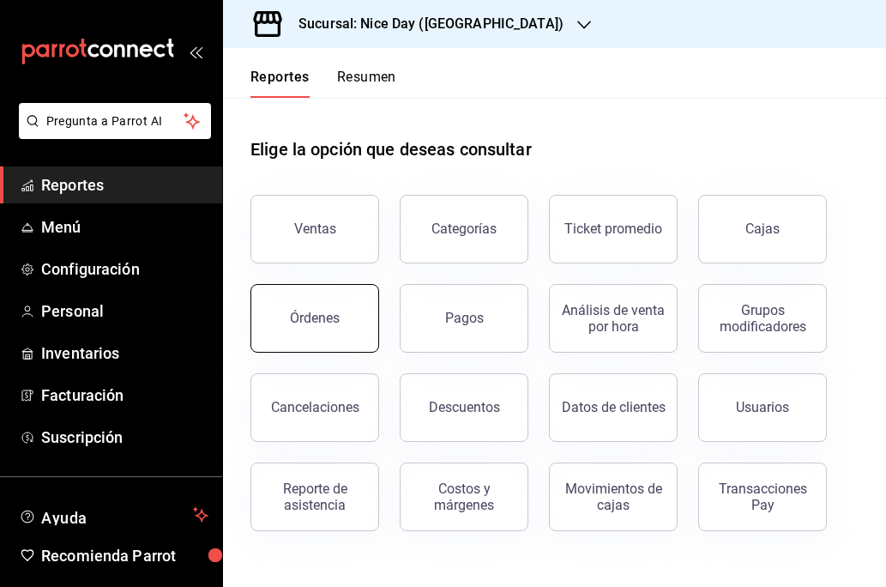
click at [295, 320] on div "Órdenes" at bounding box center [315, 318] width 50 height 16
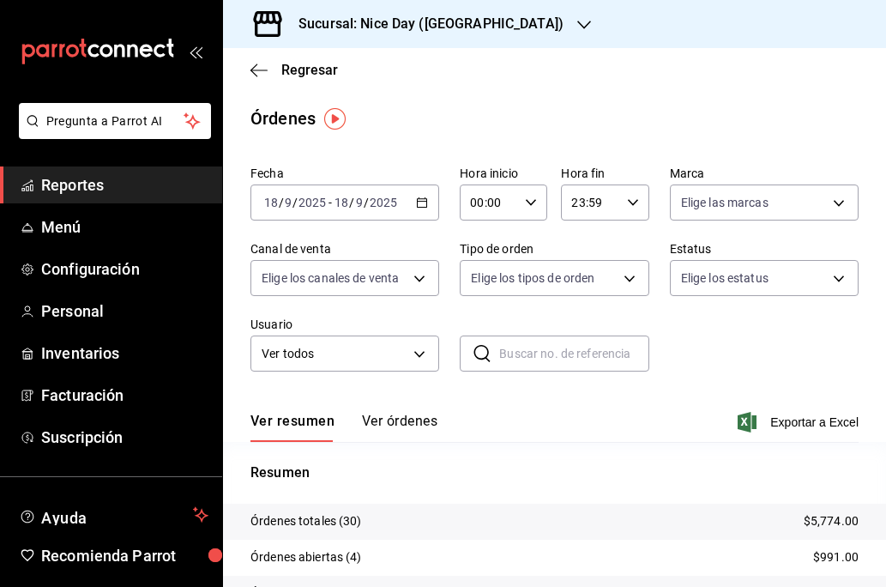
click at [420, 205] on icon "button" at bounding box center [422, 202] width 12 height 12
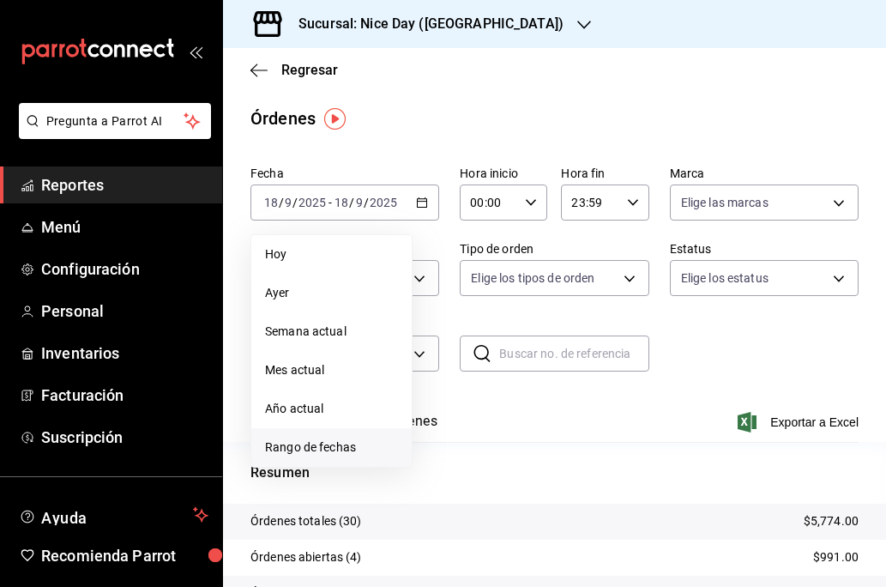
click at [312, 441] on span "Rango de fechas" at bounding box center [331, 447] width 133 height 18
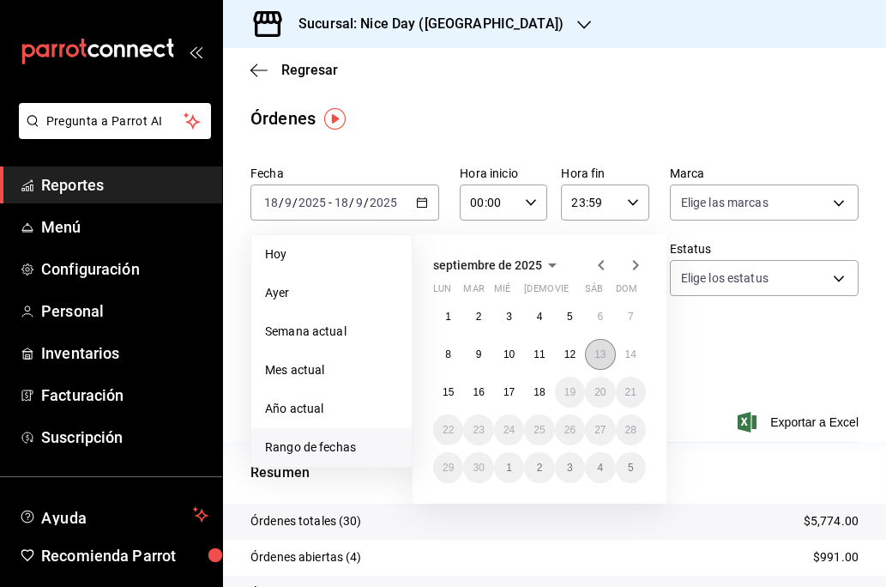
click at [601, 356] on abbr "13" at bounding box center [600, 354] width 11 height 12
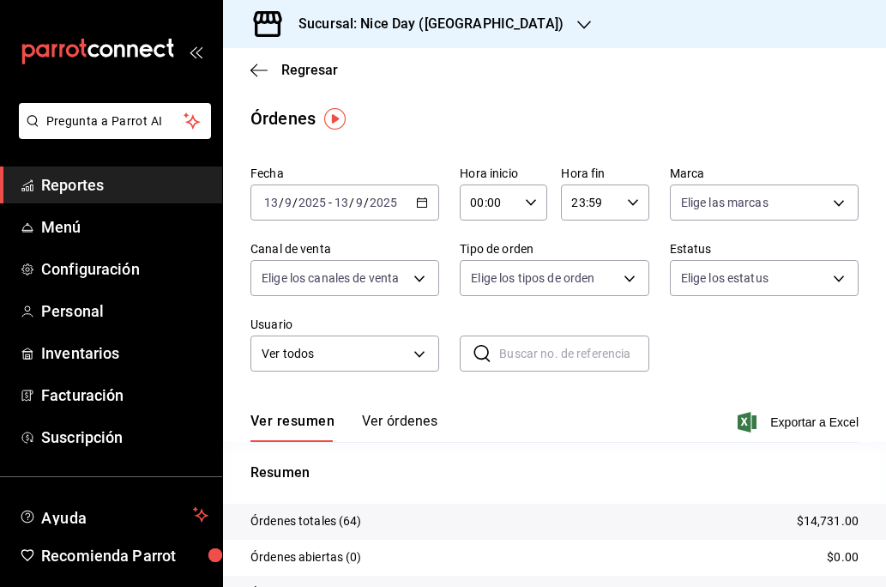
click at [541, 432] on div "Ver resumen Ver órdenes Exportar a Excel" at bounding box center [555, 417] width 608 height 50
click at [403, 278] on body "Pregunta a Parrot AI Reportes Menú Configuración Personal Inventarios Facturaci…" at bounding box center [443, 293] width 886 height 587
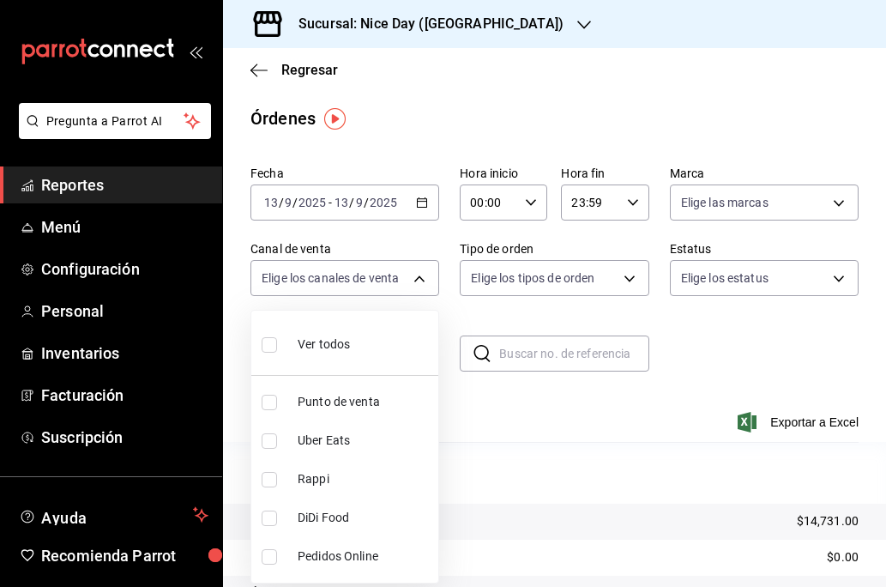
click at [300, 354] on div "Ver todos" at bounding box center [306, 342] width 88 height 37
type input "PARROT,UBER_EATS,RAPPI,DIDI_FOOD,ONLINE"
checkbox input "true"
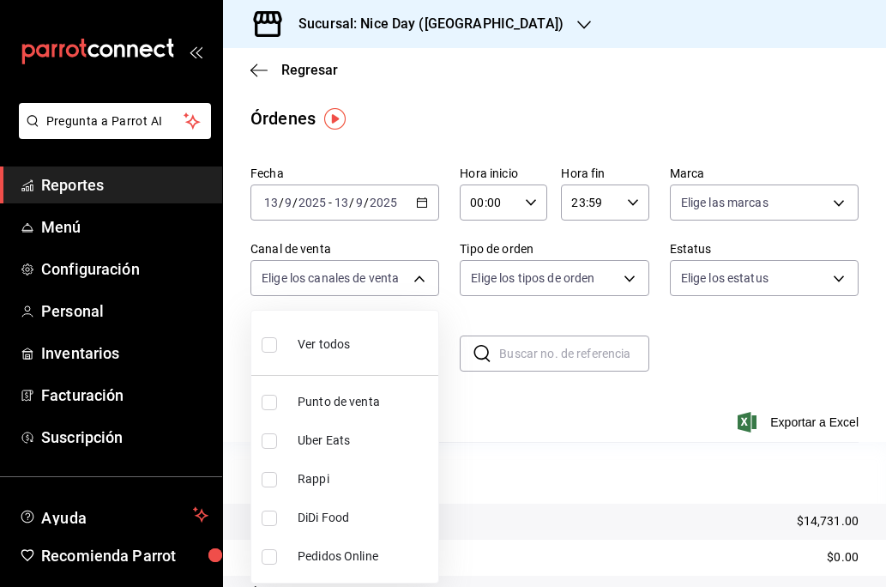
checkbox input "true"
click at [631, 445] on div at bounding box center [443, 293] width 886 height 587
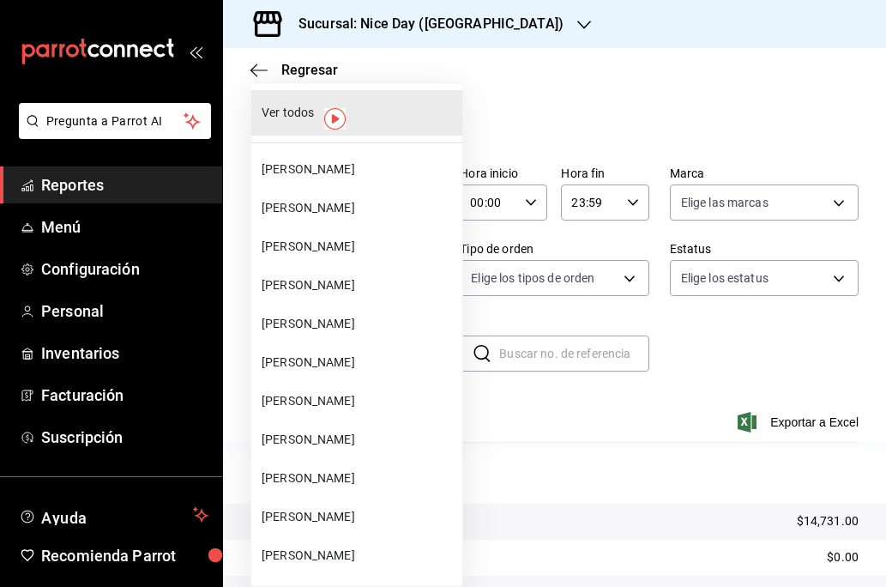
click at [390, 355] on body "Pregunta a Parrot AI Reportes Menú Configuración Personal Inventarios Facturaci…" at bounding box center [443, 293] width 886 height 587
click at [573, 419] on div at bounding box center [443, 293] width 886 height 587
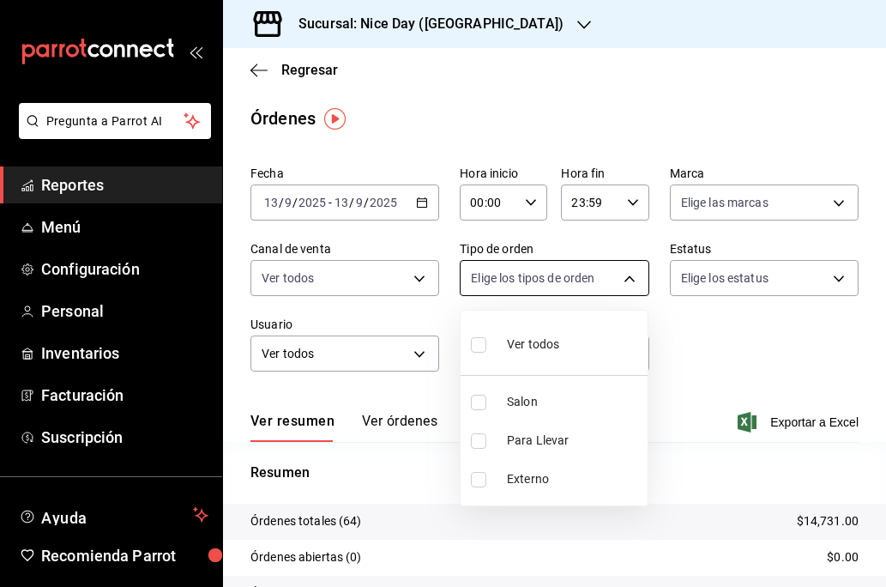
click at [626, 276] on body "Pregunta a Parrot AI Reportes Menú Configuración Personal Inventarios Facturaci…" at bounding box center [443, 293] width 886 height 587
click at [486, 344] on input "checkbox" at bounding box center [478, 344] width 15 height 15
checkbox input "true"
type input "ee8f8510-d711-423a-a439-3470494042e3,ea5a7b43-7305-460d-8c93-a5af69e6fc06,EXTER…"
checkbox input "true"
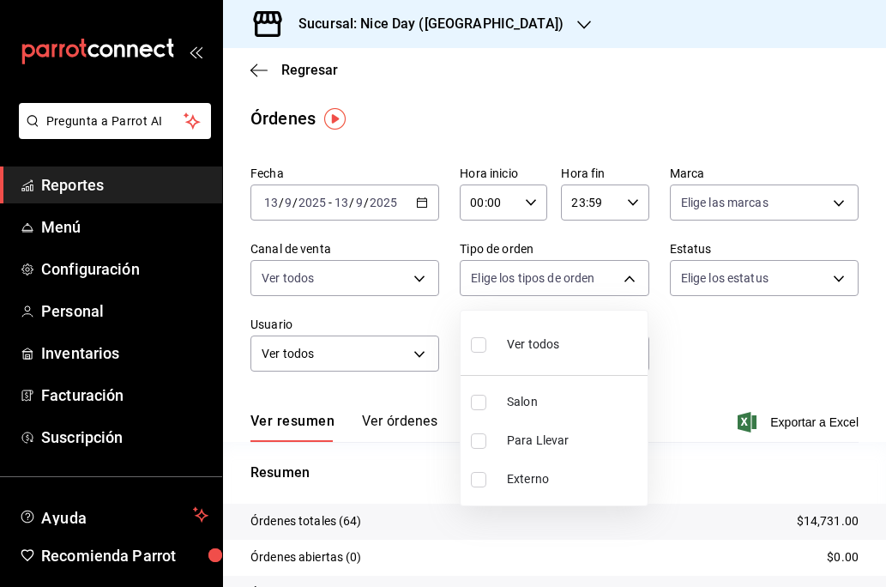
checkbox input "true"
click at [748, 347] on div at bounding box center [443, 293] width 886 height 587
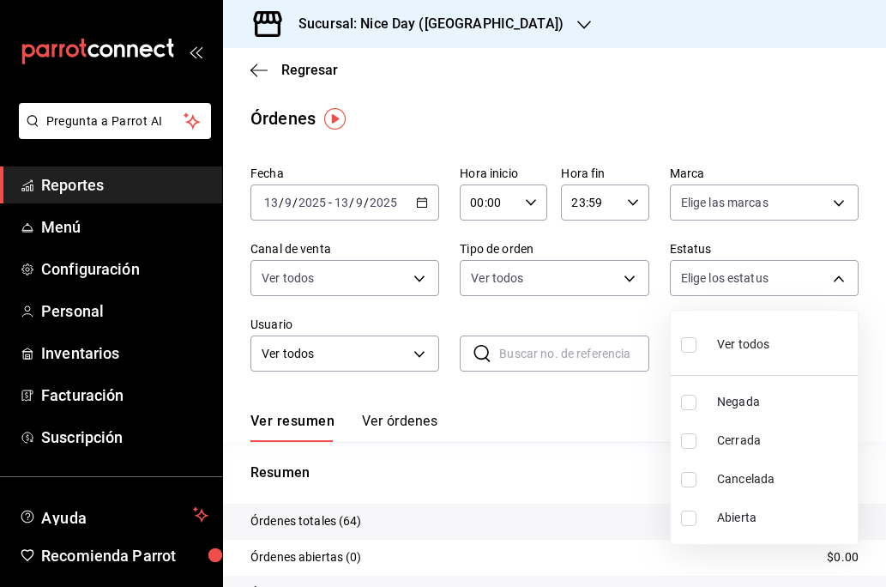
click at [727, 283] on body "Pregunta a Parrot AI Reportes Menú Configuración Personal Inventarios Facturaci…" at bounding box center [443, 293] width 886 height 587
click at [568, 423] on div at bounding box center [443, 293] width 886 height 587
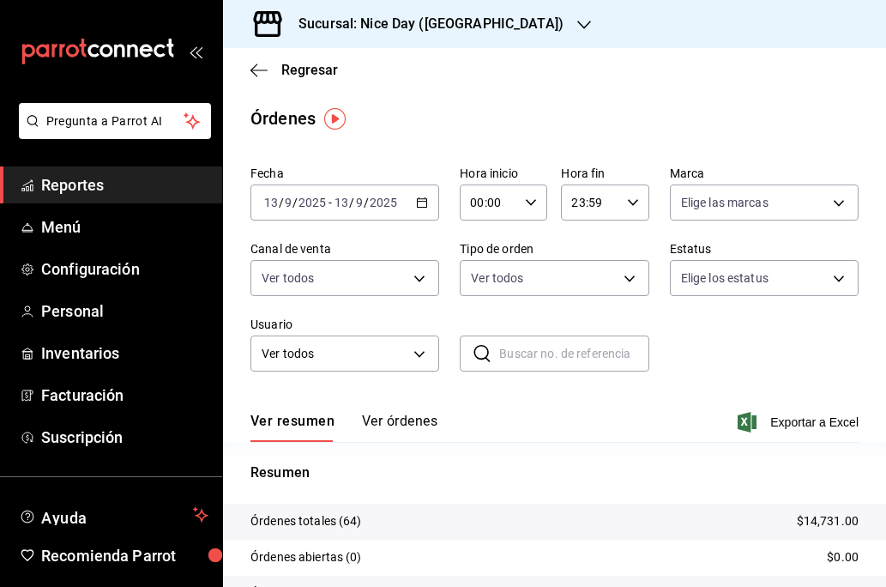
click at [417, 425] on button "Ver órdenes" at bounding box center [399, 427] width 75 height 29
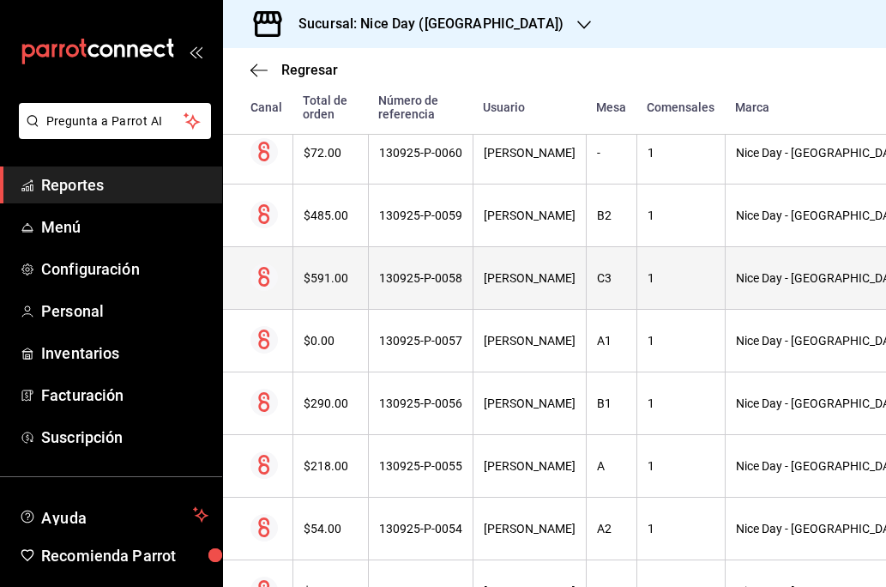
scroll to position [674, 0]
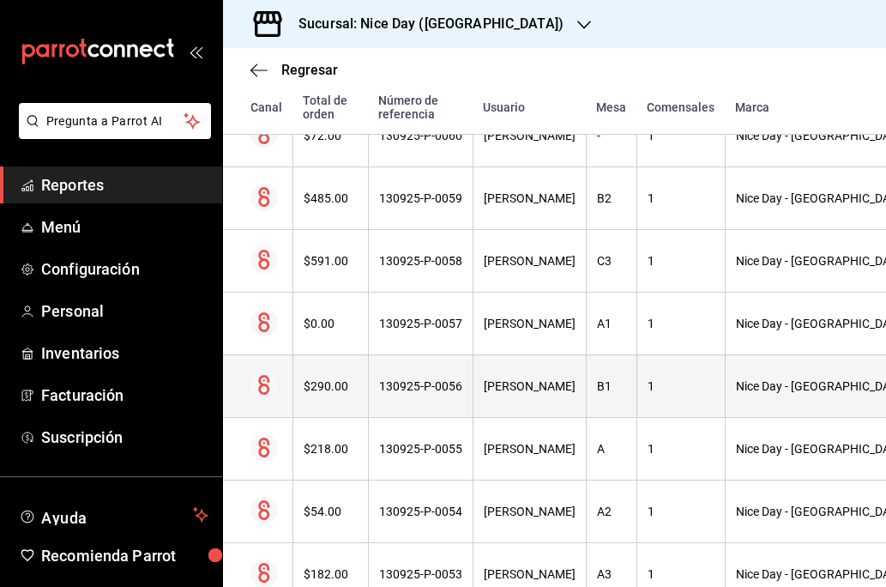
click at [541, 393] on th "[PERSON_NAME]" at bounding box center [529, 386] width 113 height 63
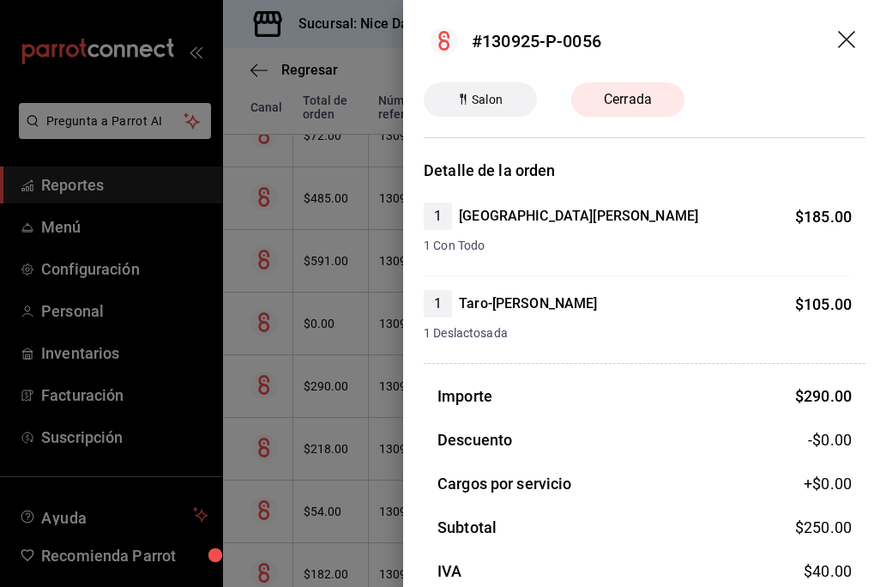
scroll to position [0, 0]
click at [481, 101] on span "Salon" at bounding box center [487, 100] width 45 height 18
click at [612, 100] on span "Cerrada" at bounding box center [628, 99] width 69 height 21
click at [502, 37] on div "#130925-P-0056" at bounding box center [537, 41] width 130 height 26
click at [431, 45] on icon at bounding box center [444, 40] width 27 height 27
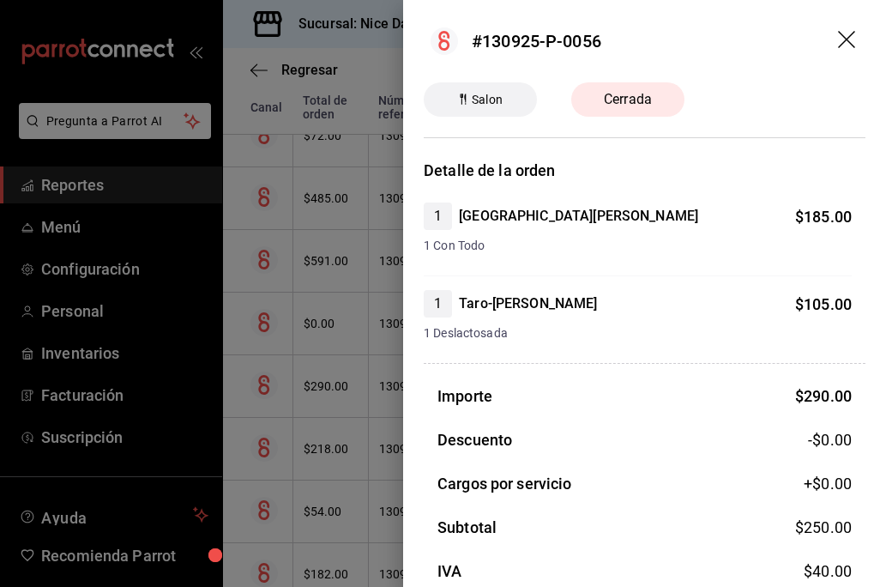
click at [446, 43] on circle at bounding box center [444, 40] width 27 height 27
click at [845, 36] on icon "drag" at bounding box center [848, 41] width 21 height 21
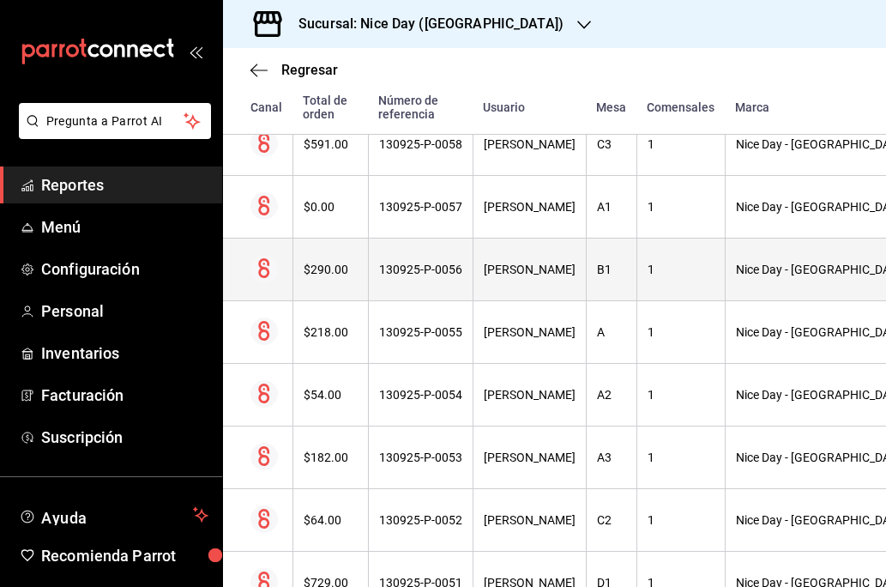
scroll to position [791, 0]
click at [426, 266] on div "130925-P-0056" at bounding box center [420, 270] width 83 height 14
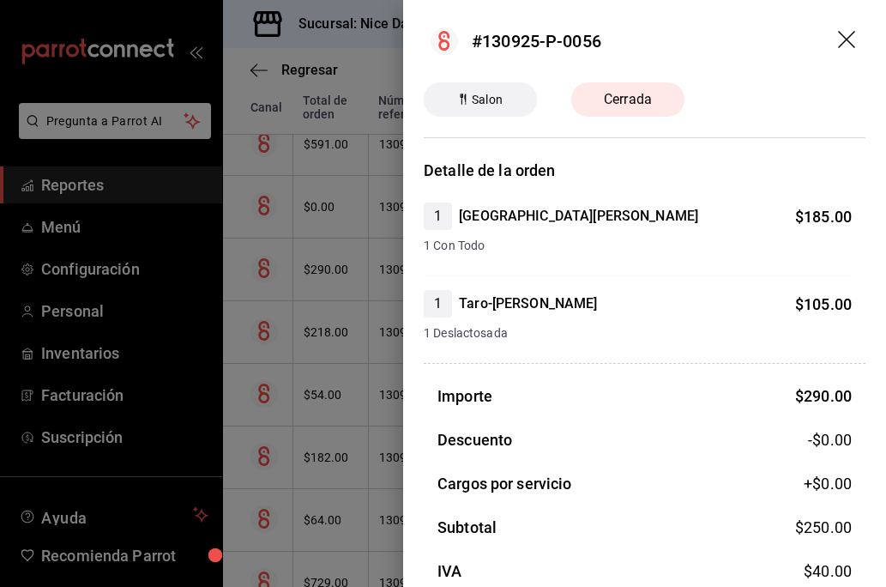
click at [472, 99] on span "Salon" at bounding box center [487, 100] width 45 height 18
click at [443, 43] on circle at bounding box center [444, 40] width 27 height 27
click at [611, 92] on span "Cerrada" at bounding box center [628, 99] width 69 height 21
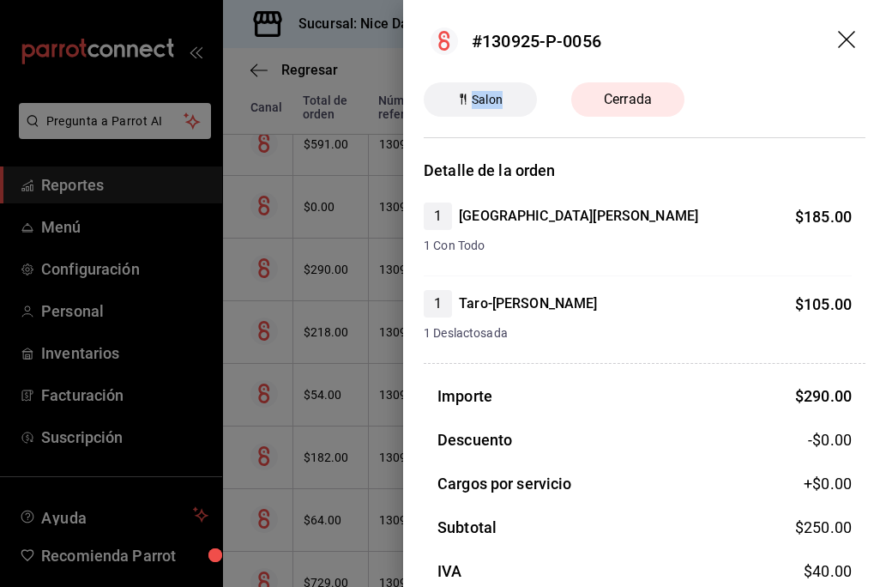
click at [611, 92] on span "Cerrada" at bounding box center [628, 99] width 69 height 21
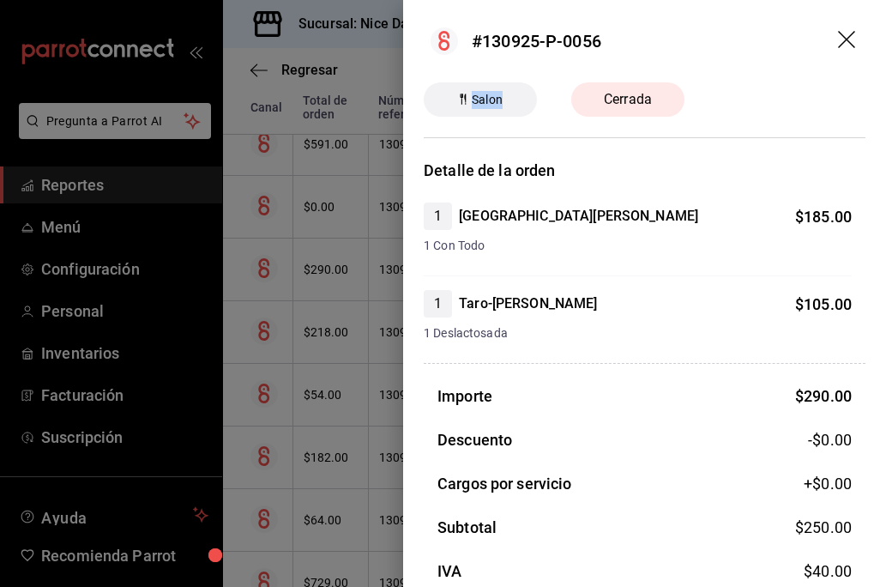
click at [611, 92] on span "Cerrada" at bounding box center [628, 99] width 69 height 21
click at [788, 81] on header "#130925-P-0056" at bounding box center [644, 41] width 483 height 82
click at [849, 39] on icon "drag" at bounding box center [848, 41] width 21 height 21
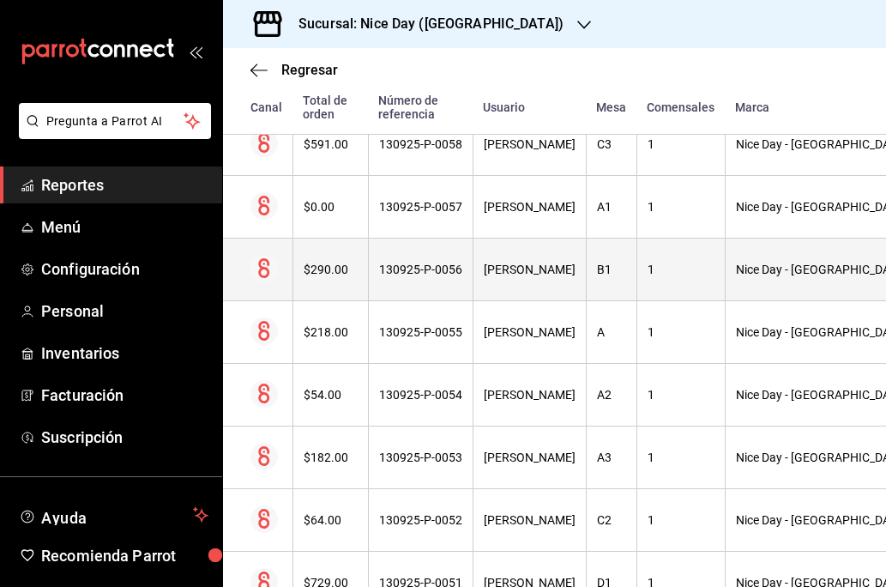
click at [260, 273] on icon at bounding box center [263, 268] width 11 height 20
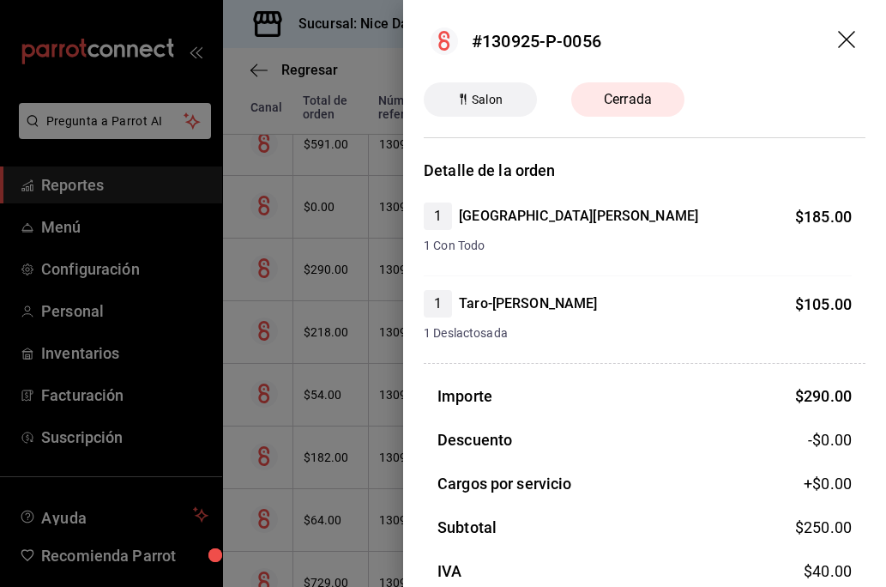
scroll to position [0, 0]
click at [842, 42] on icon "drag" at bounding box center [848, 41] width 21 height 21
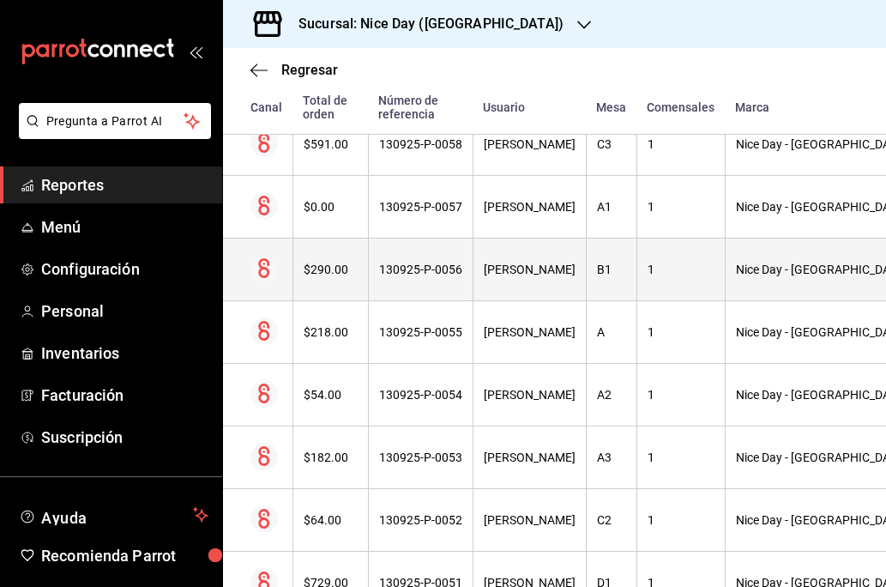
click at [325, 272] on div "$290.00" at bounding box center [331, 270] width 54 height 14
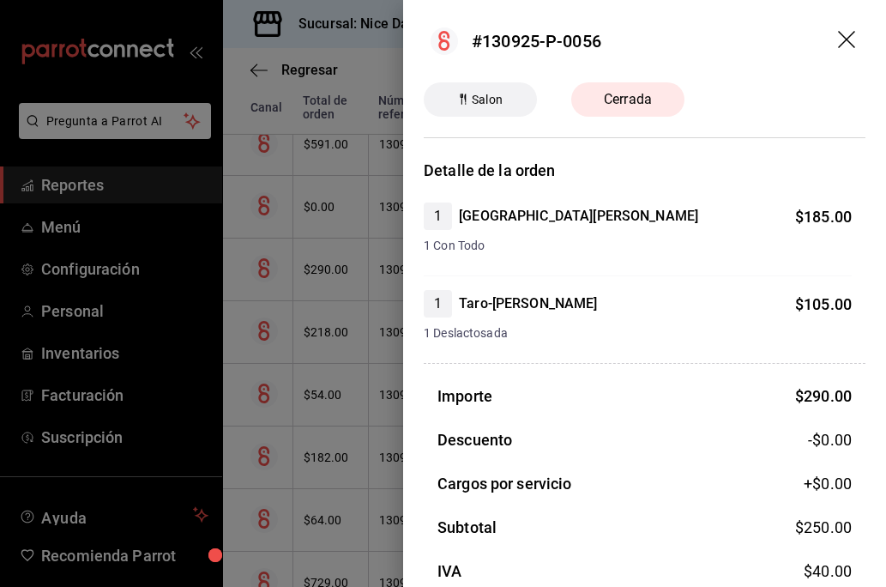
click at [852, 45] on icon "drag" at bounding box center [846, 39] width 17 height 17
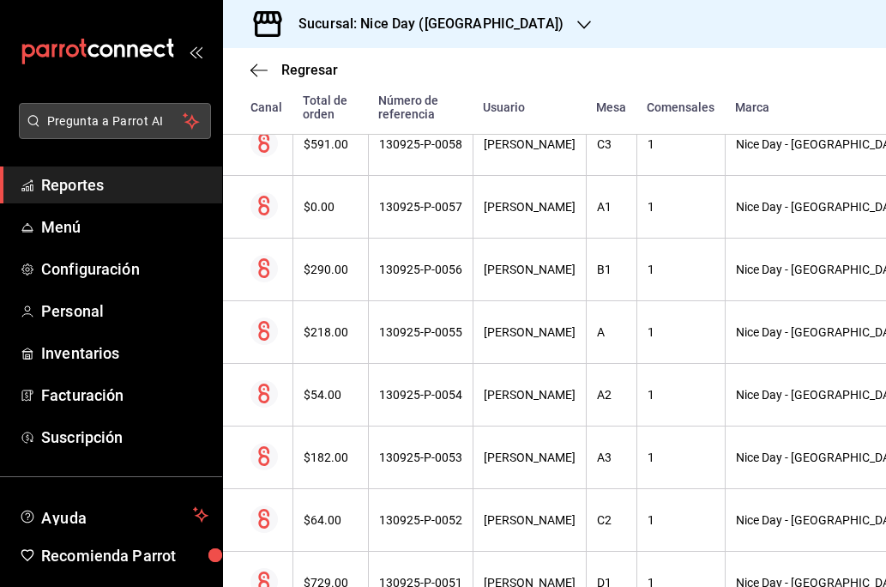
click at [92, 124] on span "Pregunta a Parrot AI" at bounding box center [115, 121] width 136 height 18
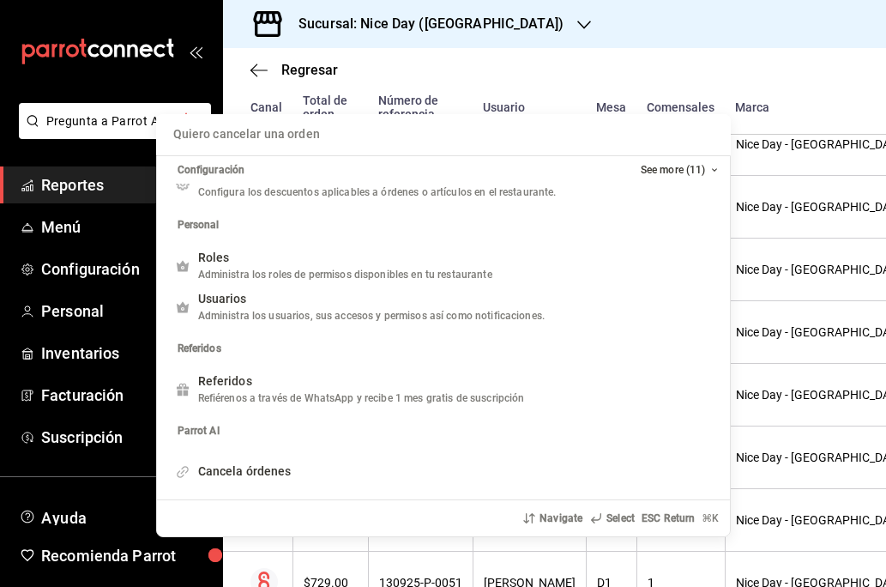
scroll to position [329, 0]
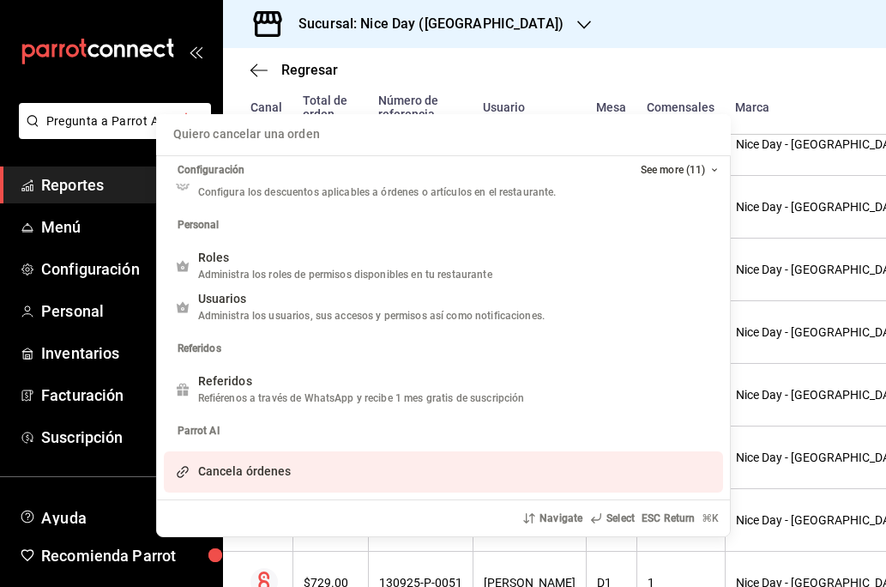
click at [252, 477] on span "Cancela órdenes" at bounding box center [245, 471] width 94 height 14
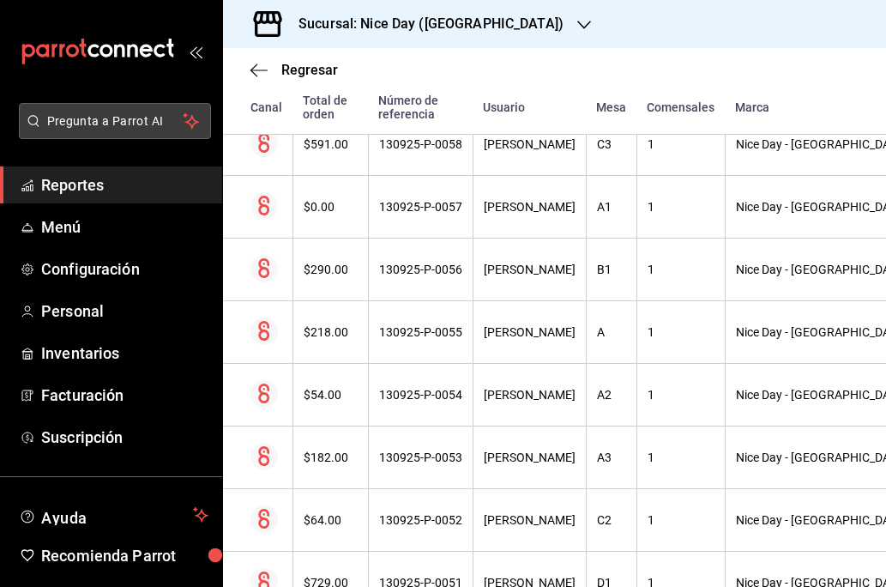
click at [121, 122] on span "Pregunta a Parrot AI" at bounding box center [115, 121] width 136 height 18
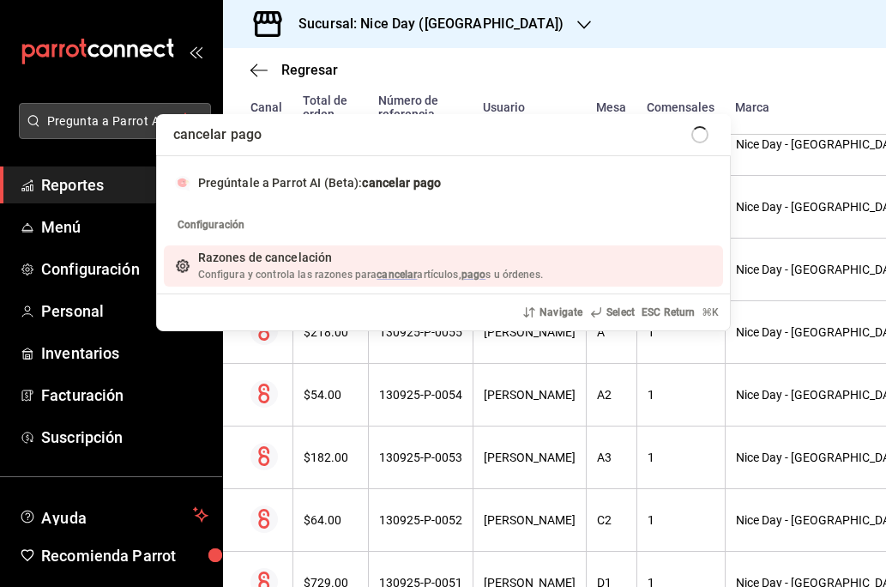
type input "cancelar pagos"
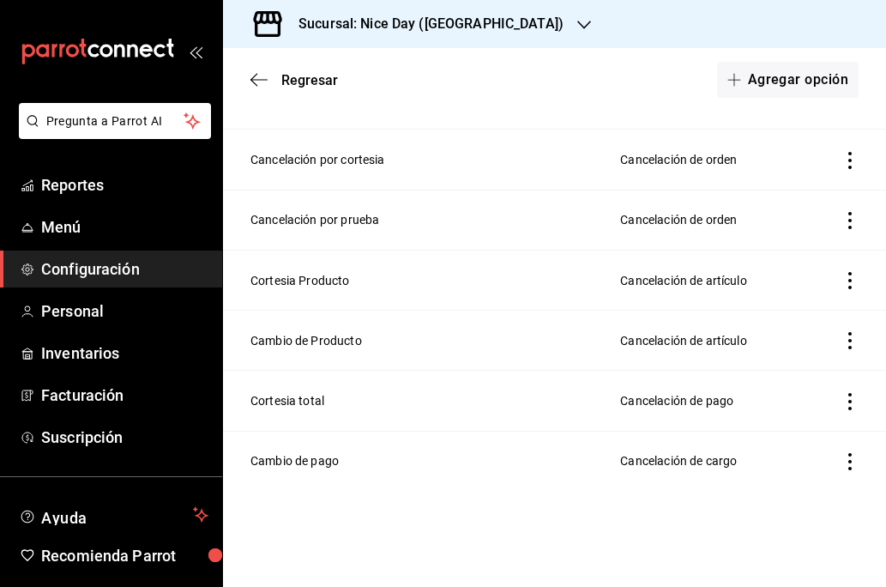
scroll to position [201, 0]
click at [103, 525] on button "Ayuda" at bounding box center [111, 515] width 222 height 34
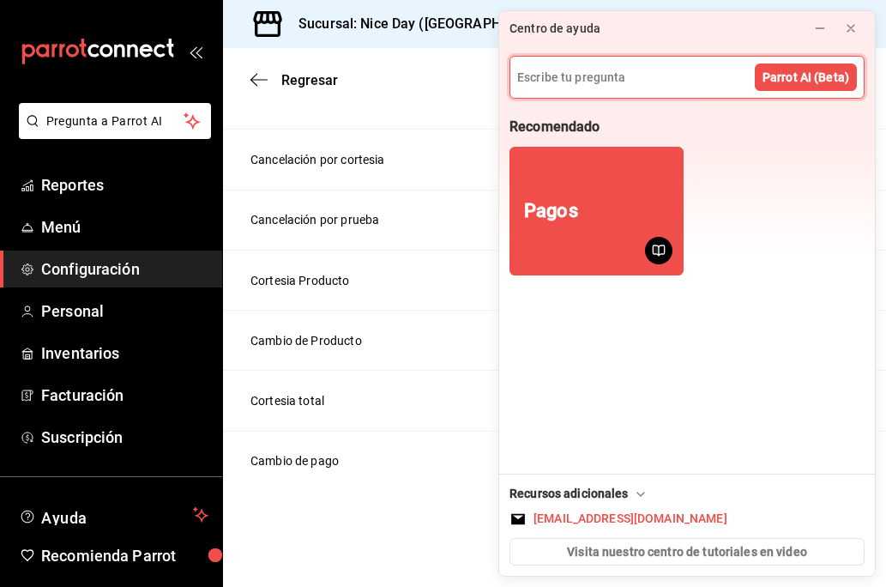
click at [575, 81] on input at bounding box center [686, 77] width 353 height 41
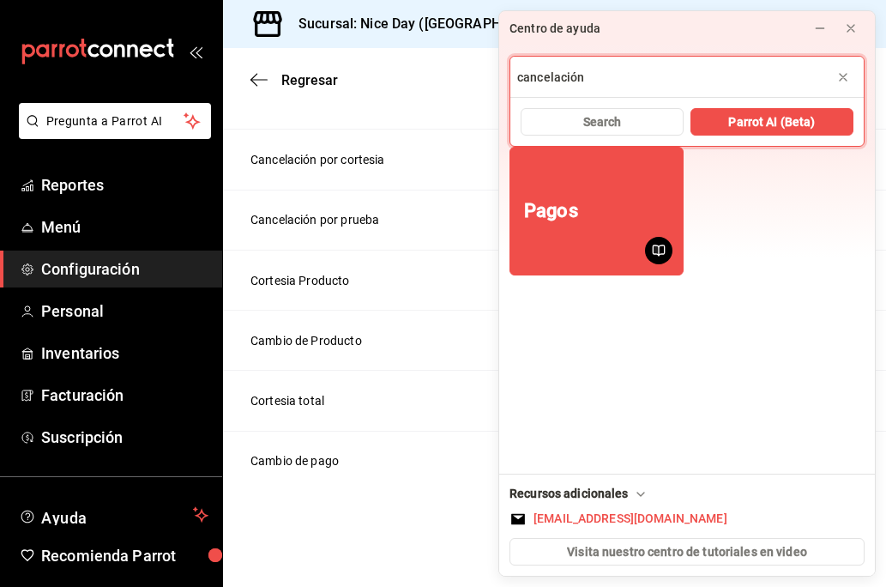
type input "cancelación"
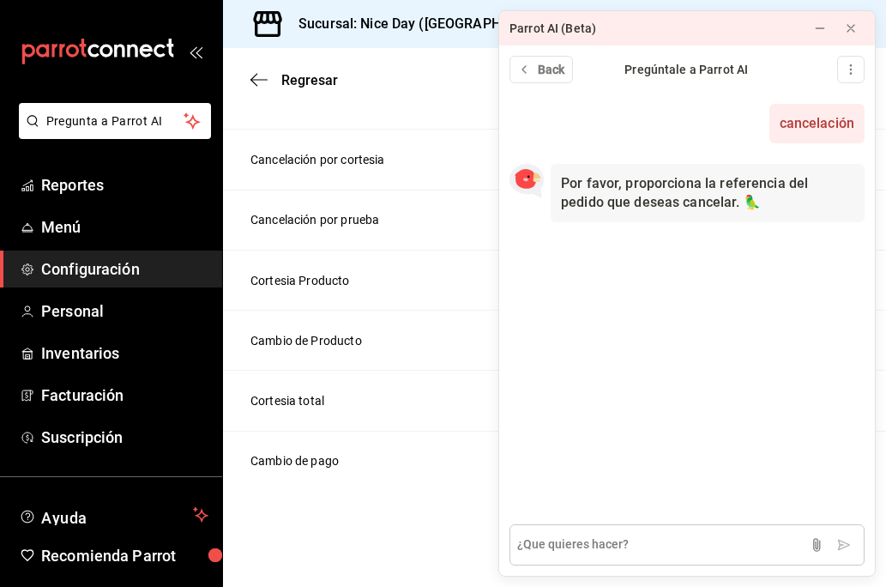
click at [609, 540] on textarea at bounding box center [687, 544] width 355 height 41
click at [251, 87] on icon "button" at bounding box center [259, 79] width 17 height 15
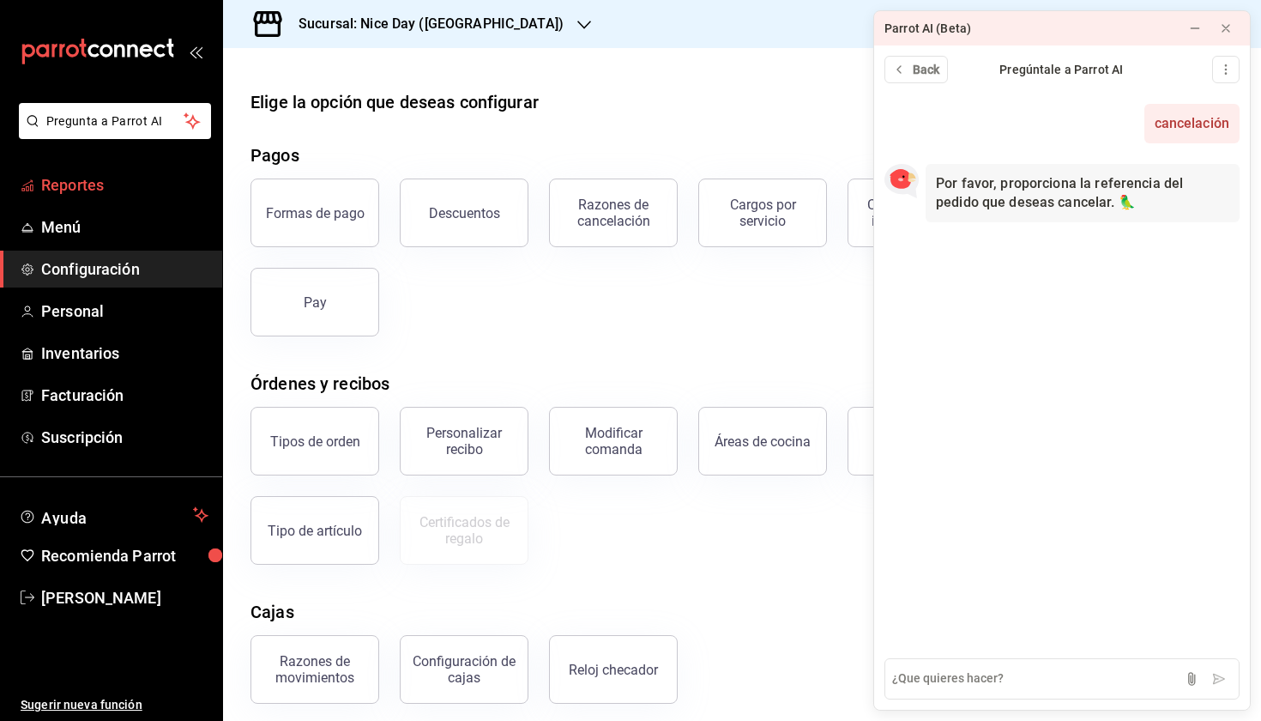
click at [61, 193] on span "Reportes" at bounding box center [124, 184] width 167 height 23
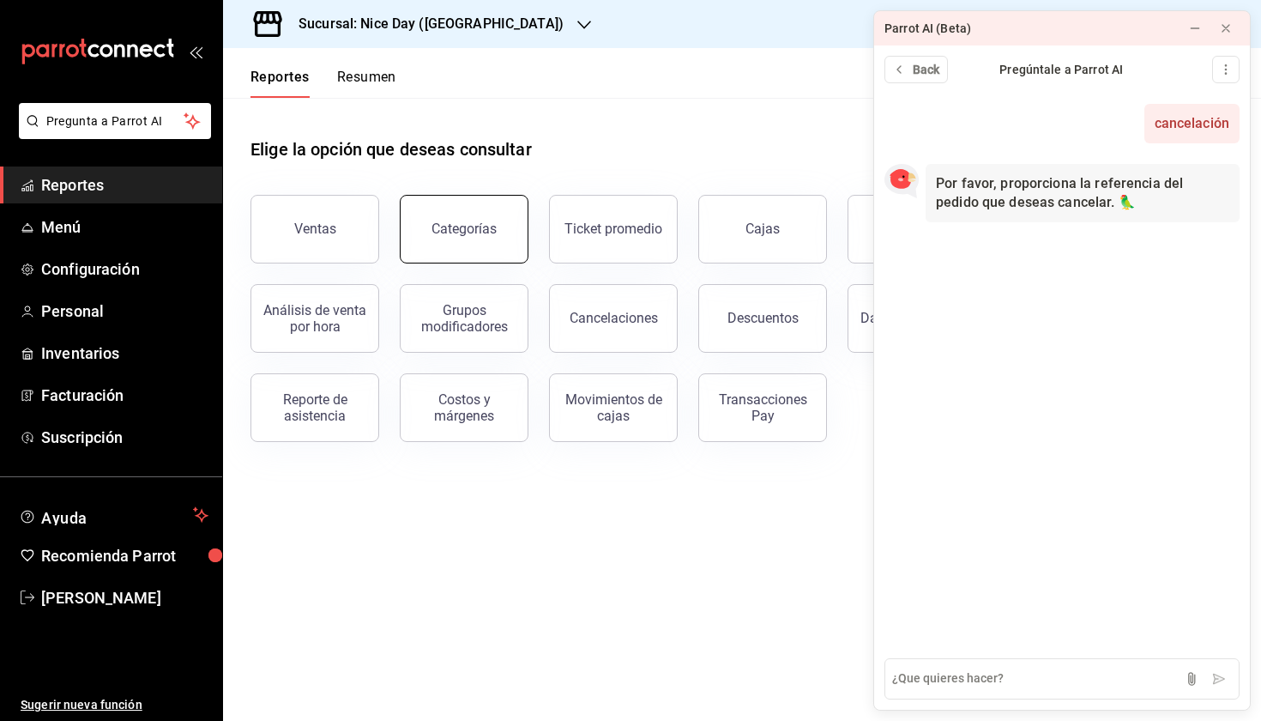
click at [467, 242] on button "Categorías" at bounding box center [464, 229] width 129 height 69
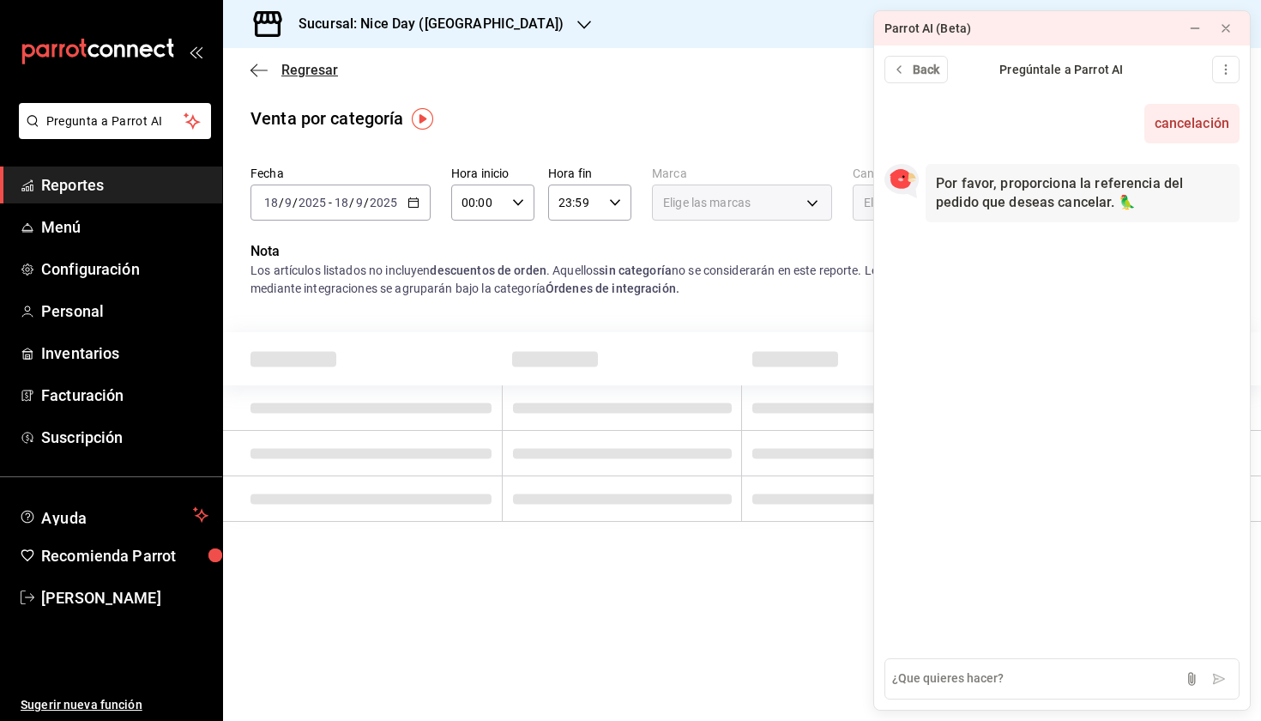
click at [256, 75] on icon "button" at bounding box center [254, 69] width 7 height 13
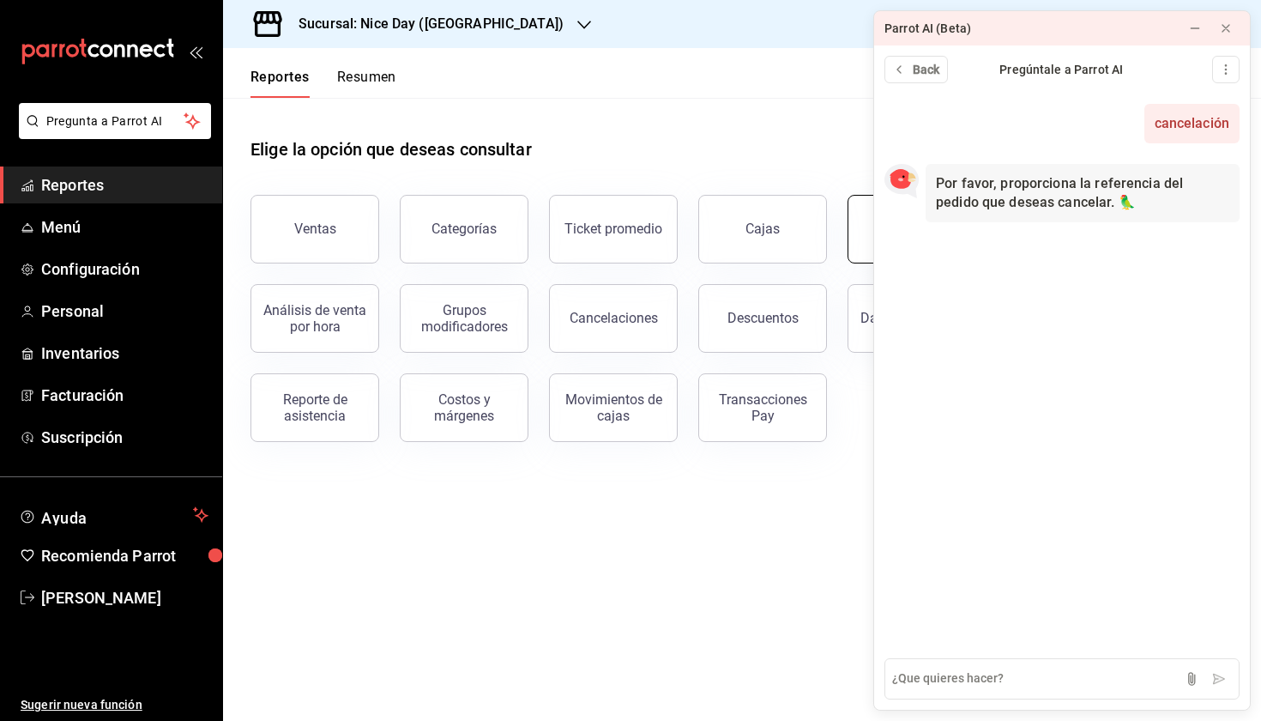
click at [854, 236] on button "Órdenes" at bounding box center [912, 229] width 129 height 69
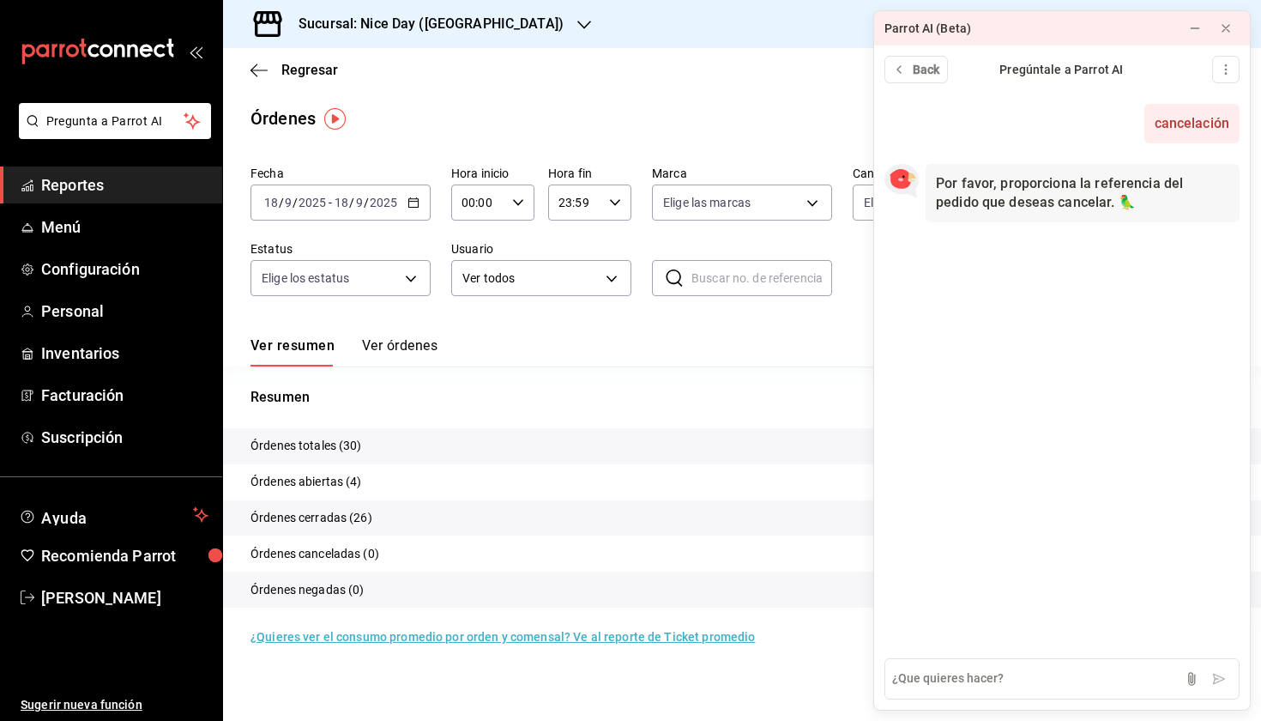
click at [399, 202] on div "[DATE] [DATE] - [DATE] [DATE]" at bounding box center [341, 202] width 180 height 36
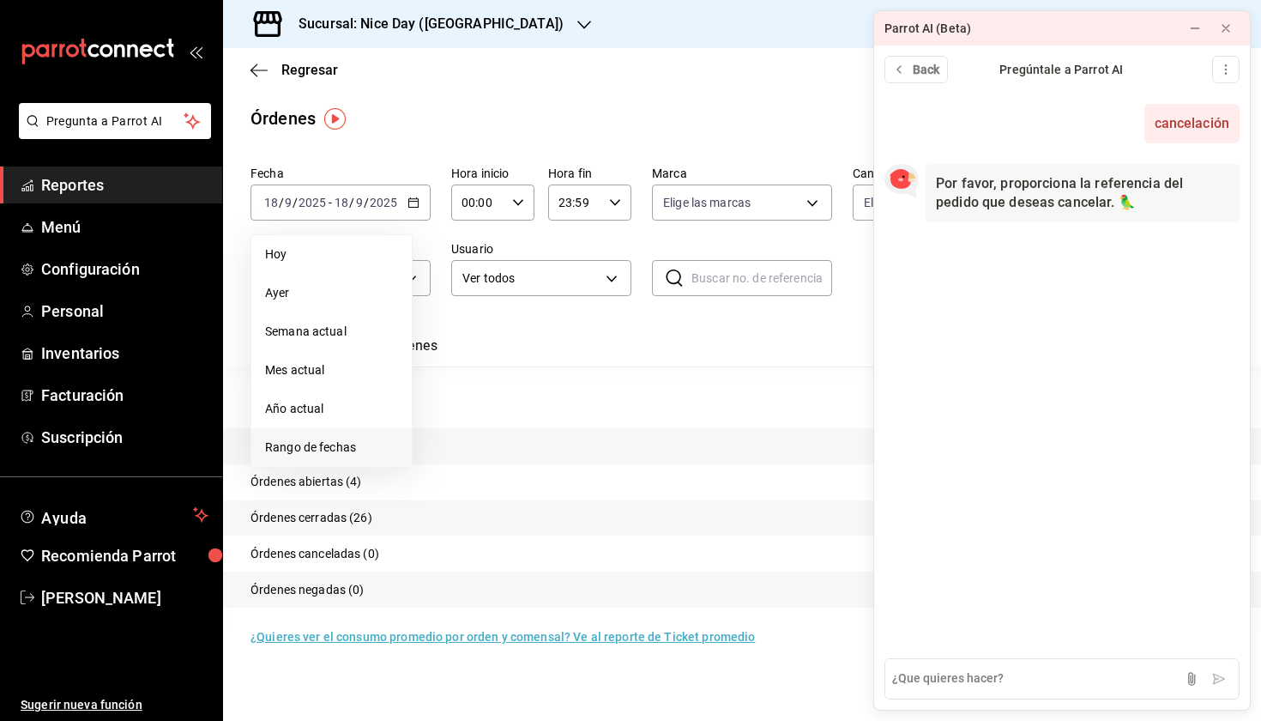
click at [306, 434] on li "Rango de fechas" at bounding box center [331, 447] width 160 height 39
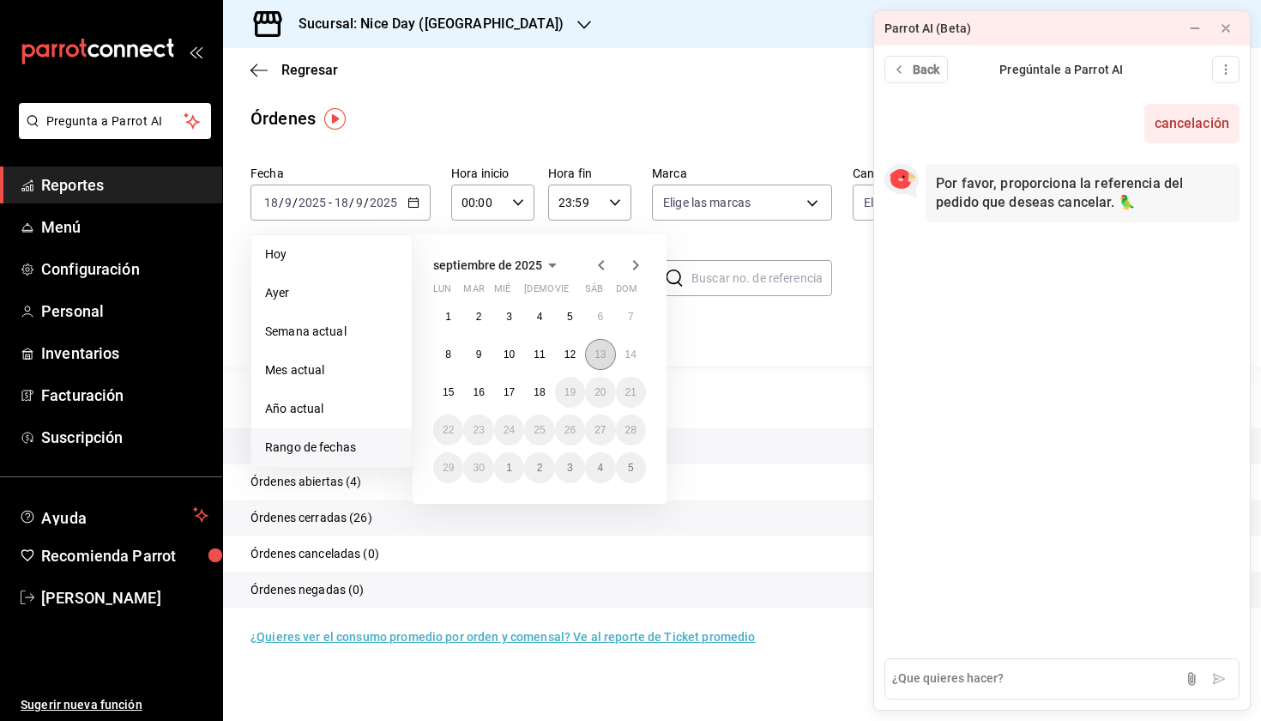
click at [597, 356] on abbr "13" at bounding box center [600, 354] width 11 height 12
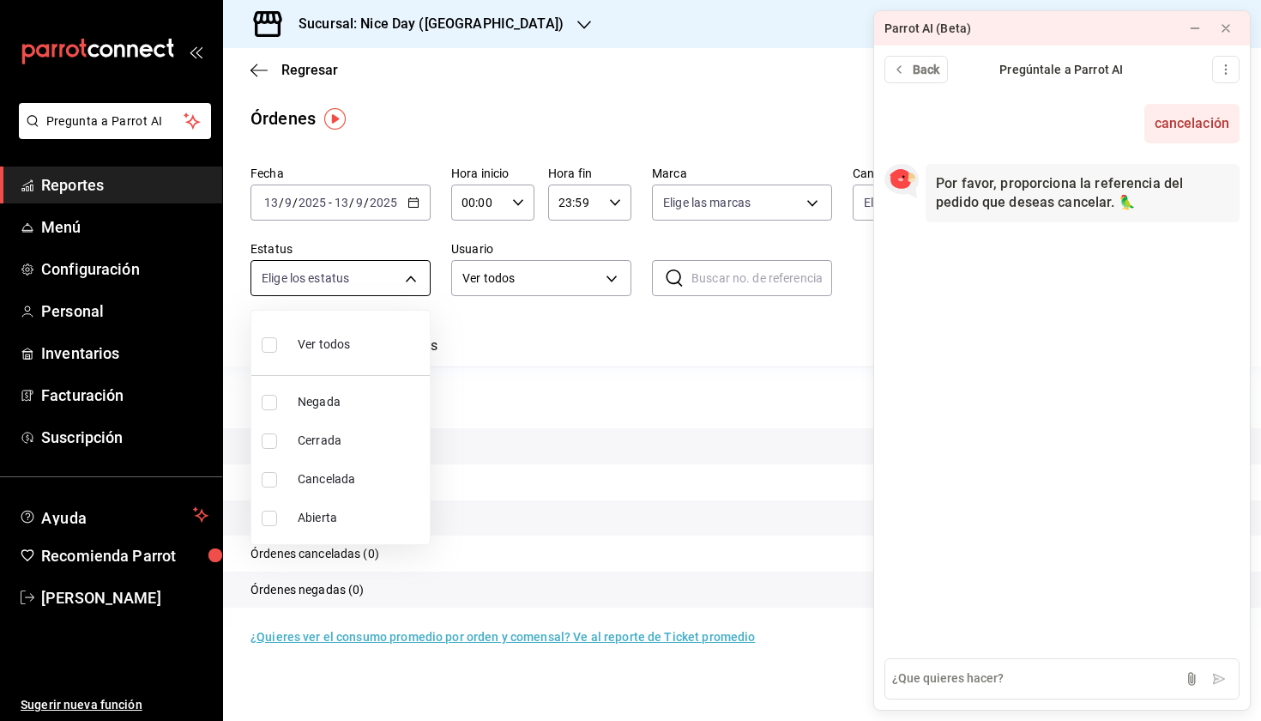
click at [402, 279] on body "Pregunta a Parrot AI Reportes Menú Configuración Personal Inventarios Facturaci…" at bounding box center [630, 360] width 1261 height 721
click at [331, 346] on span "Ver todos" at bounding box center [324, 344] width 52 height 18
type input "DENIED,FINISHED,CANCELED,OPEN"
checkbox input "true"
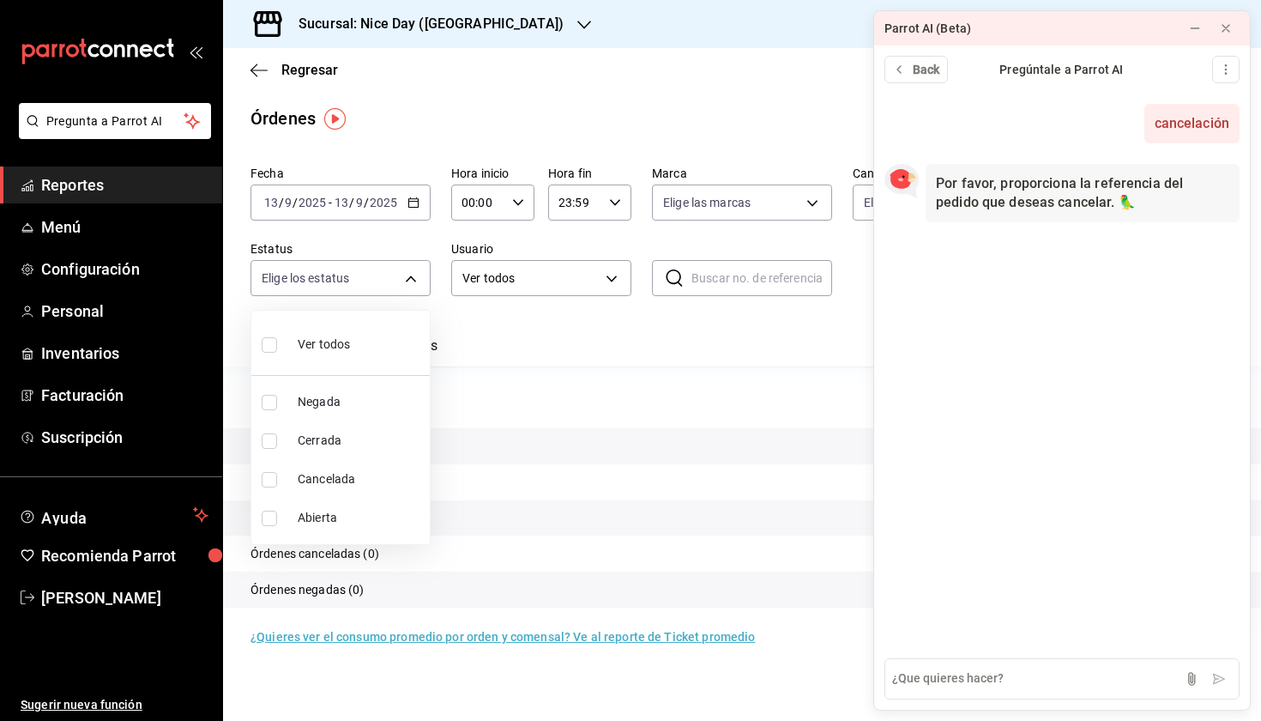
checkbox input "true"
click at [579, 351] on div at bounding box center [630, 360] width 1261 height 721
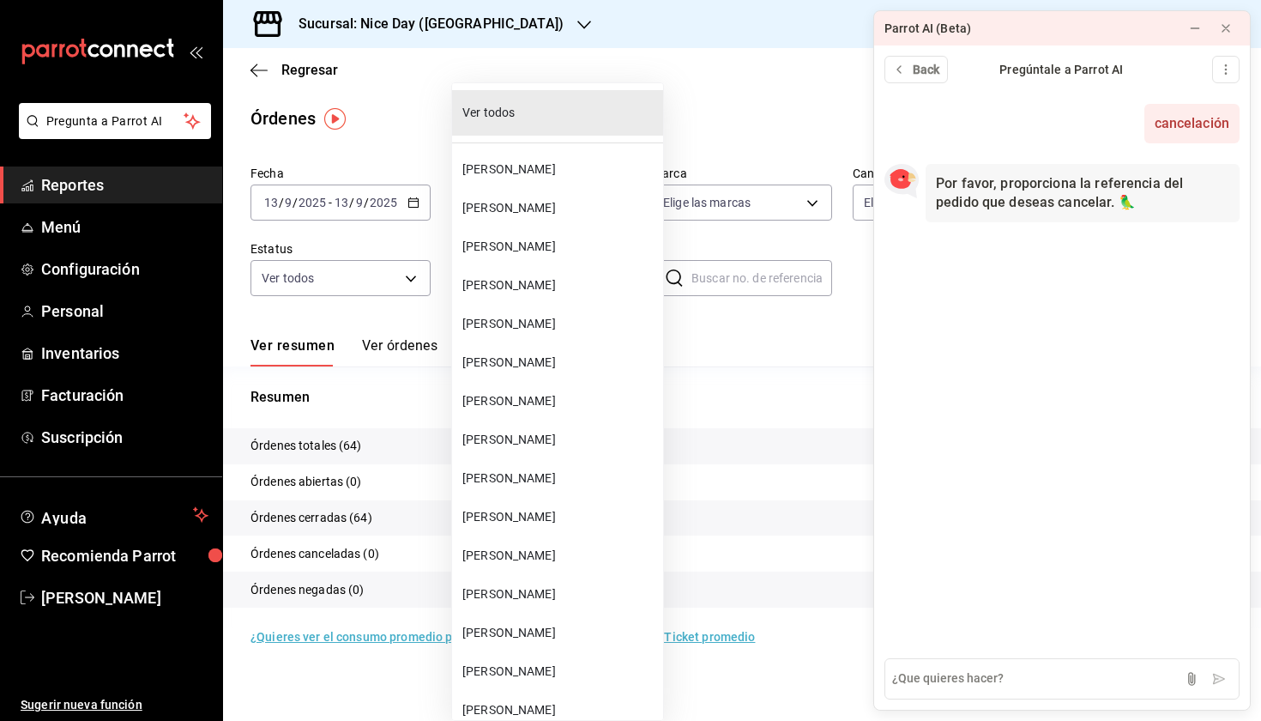
click at [613, 277] on body "Pregunta a Parrot AI Reportes Menú Configuración Personal Inventarios Facturaci…" at bounding box center [630, 360] width 1261 height 721
click at [528, 558] on span "[PERSON_NAME]" at bounding box center [559, 555] width 194 height 18
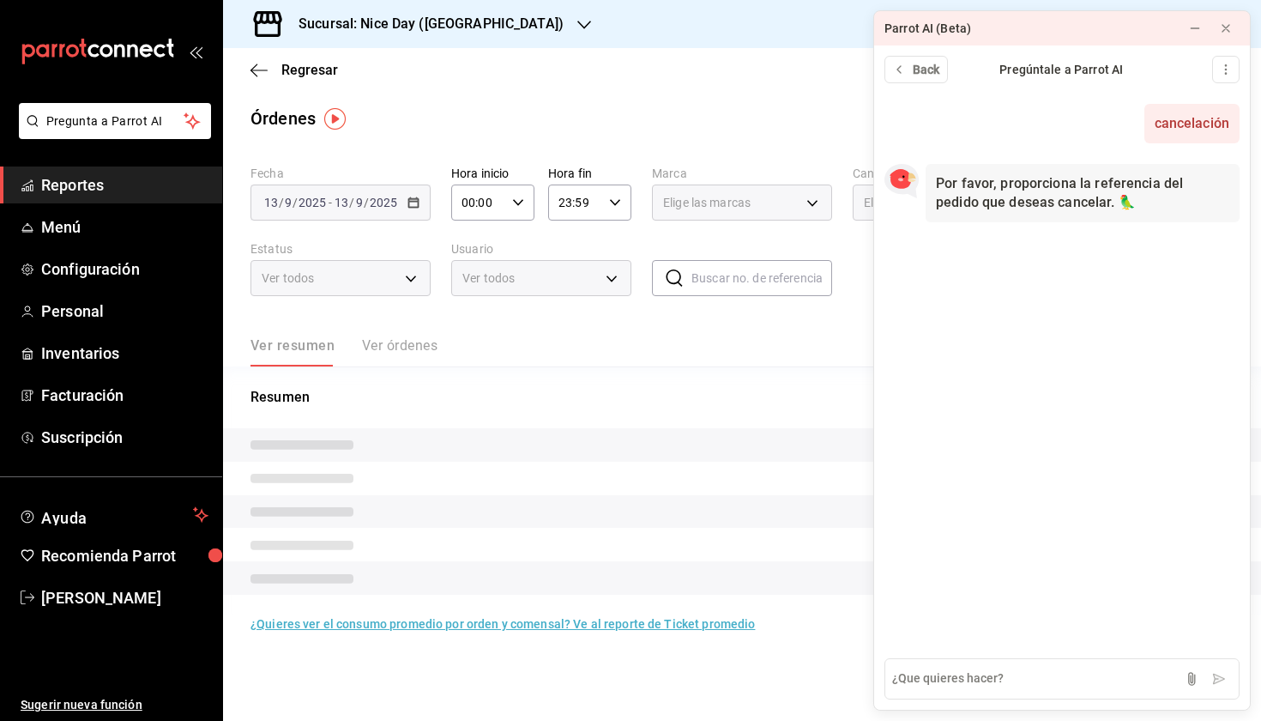
type input "0cd896d3-5ab2-4878-b5d0-c966129f9268"
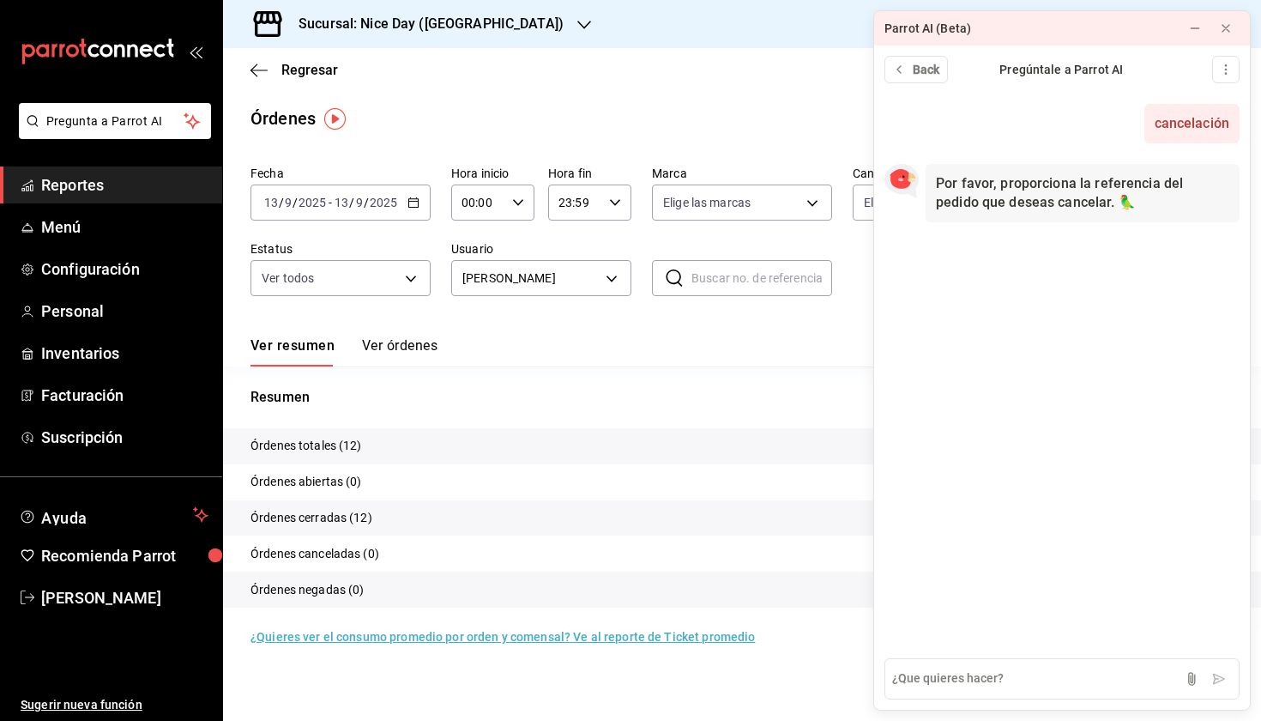
click at [281, 450] on p "Órdenes totales (12)" at bounding box center [307, 446] width 112 height 18
click at [393, 347] on button "Ver órdenes" at bounding box center [399, 351] width 75 height 29
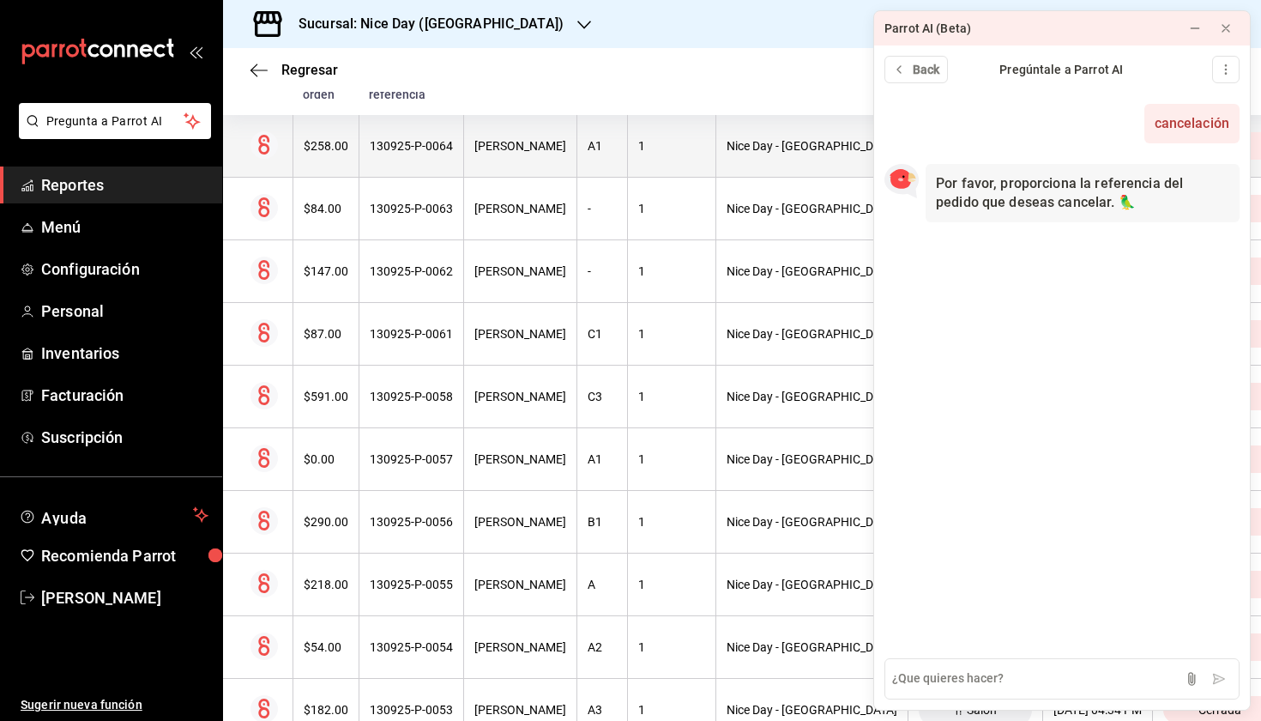
scroll to position [317, 0]
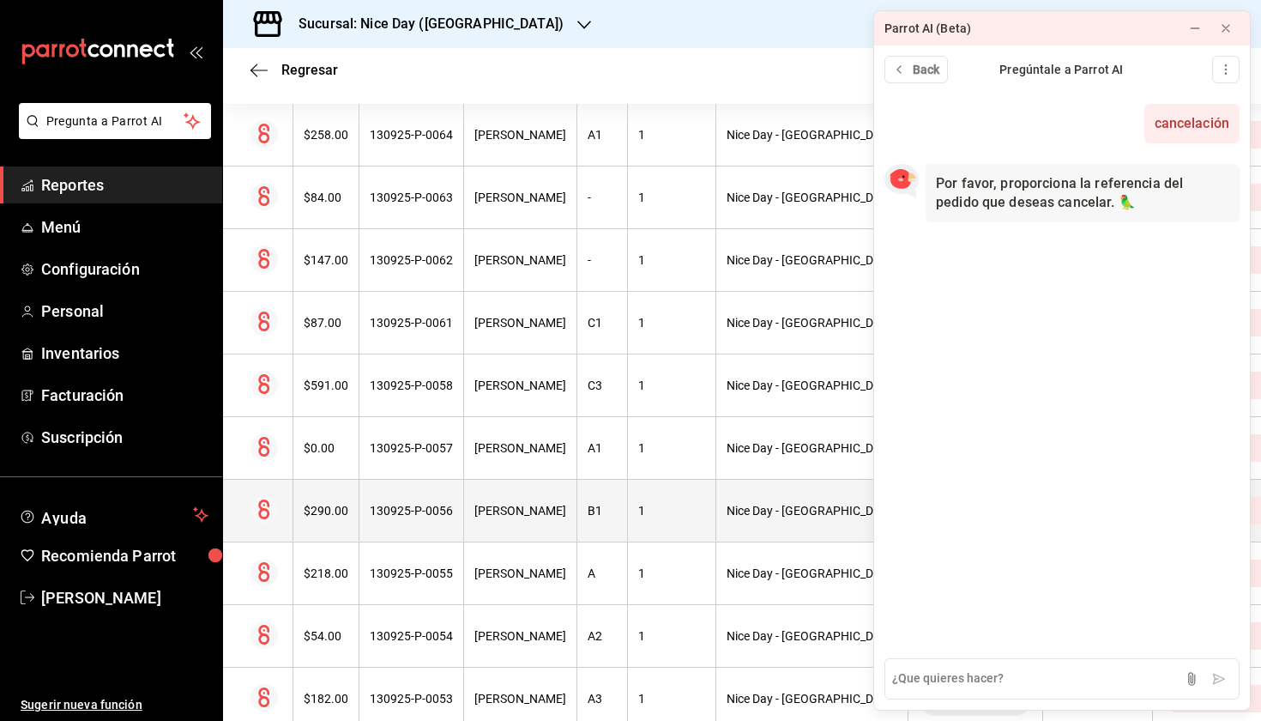
click at [541, 508] on div "[PERSON_NAME]" at bounding box center [520, 511] width 92 height 14
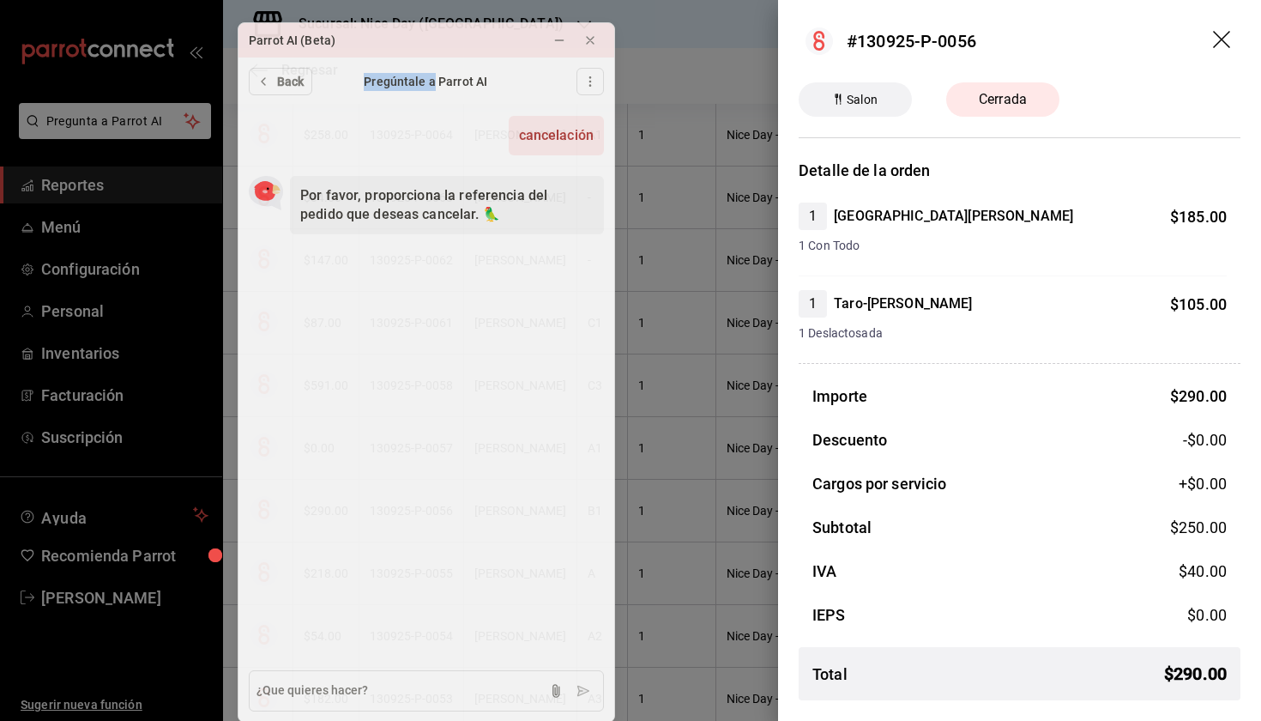
drag, startPoint x: 1069, startPoint y: 30, endPoint x: 432, endPoint y: 73, distance: 638.0
click at [432, 73] on div "Parrot AI (Beta) Back Pregúntale a Parrot AI cancelación Now Por favor, proporc…" at bounding box center [426, 372] width 377 height 700
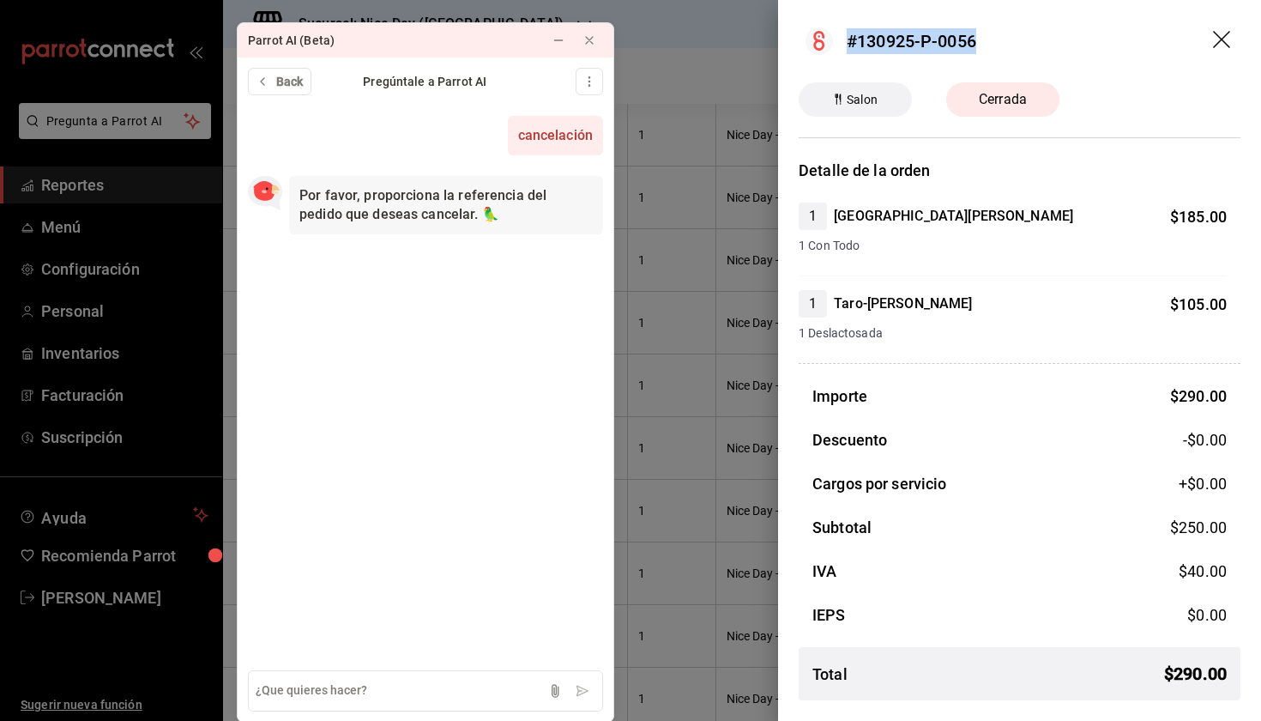
drag, startPoint x: 985, startPoint y: 40, endPoint x: 847, endPoint y: 42, distance: 138.1
click at [847, 42] on header "#130925-P-0056" at bounding box center [1019, 41] width 483 height 82
copy div "#130925-P-0056"
click at [364, 586] on textarea at bounding box center [425, 690] width 355 height 41
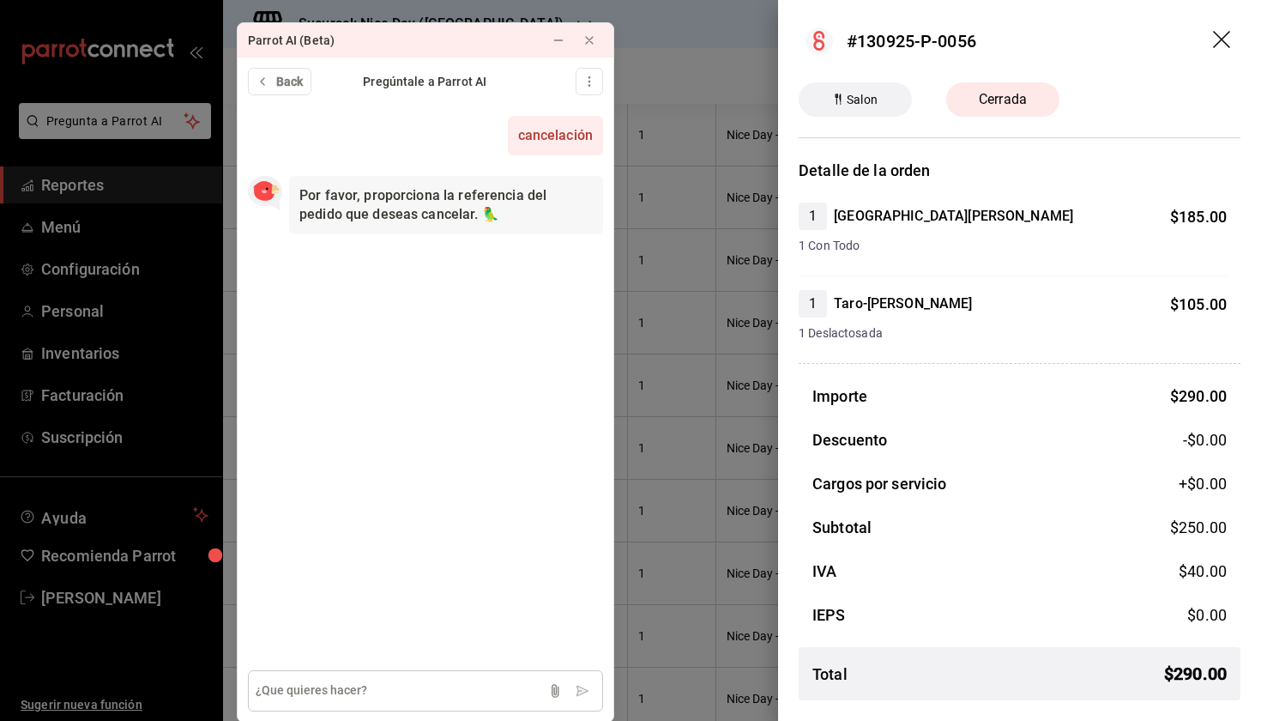
click at [328, 586] on textarea at bounding box center [425, 690] width 355 height 41
click at [393, 423] on div "cancelación Now Por favor, proporciona la referencia del pedido que deseas canc…" at bounding box center [426, 381] width 376 height 558
click at [417, 542] on div "cancelación Now Por favor, proporciona la referencia del pedido que deseas canc…" at bounding box center [426, 381] width 376 height 558
click at [437, 586] on textarea at bounding box center [425, 690] width 355 height 41
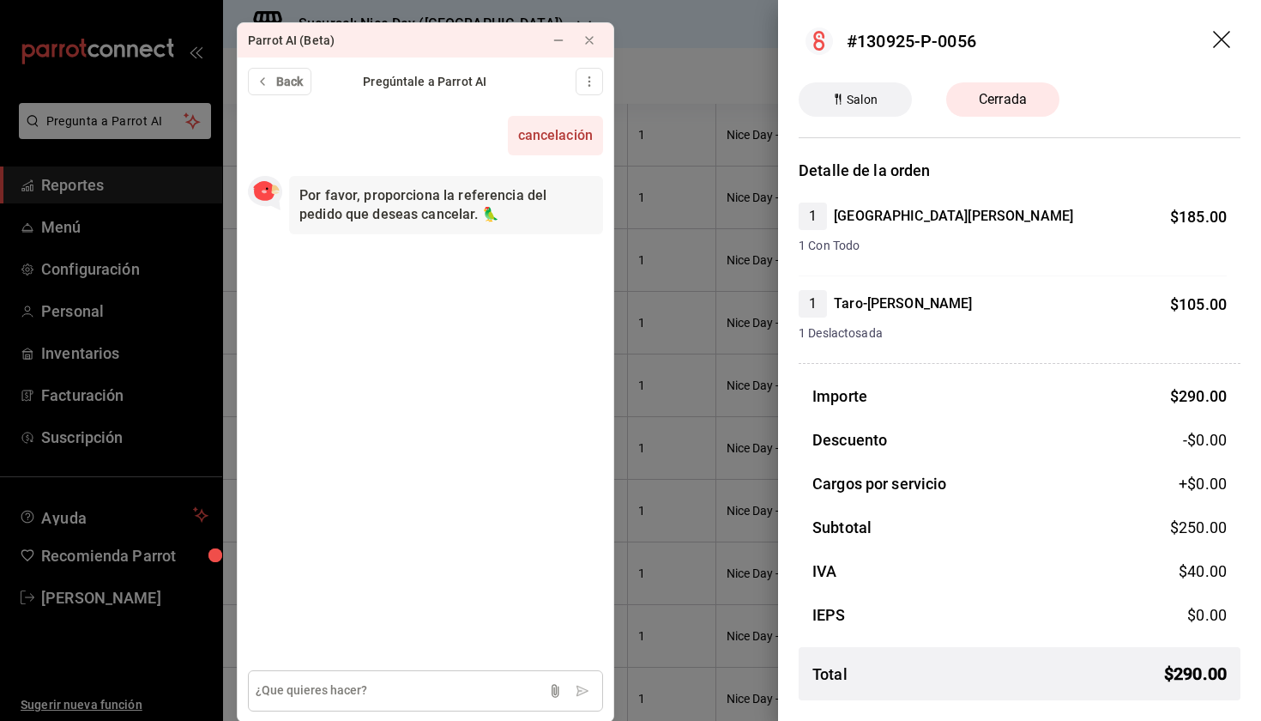
click at [437, 586] on textarea at bounding box center [425, 690] width 355 height 41
click at [594, 42] on icon at bounding box center [590, 40] width 14 height 14
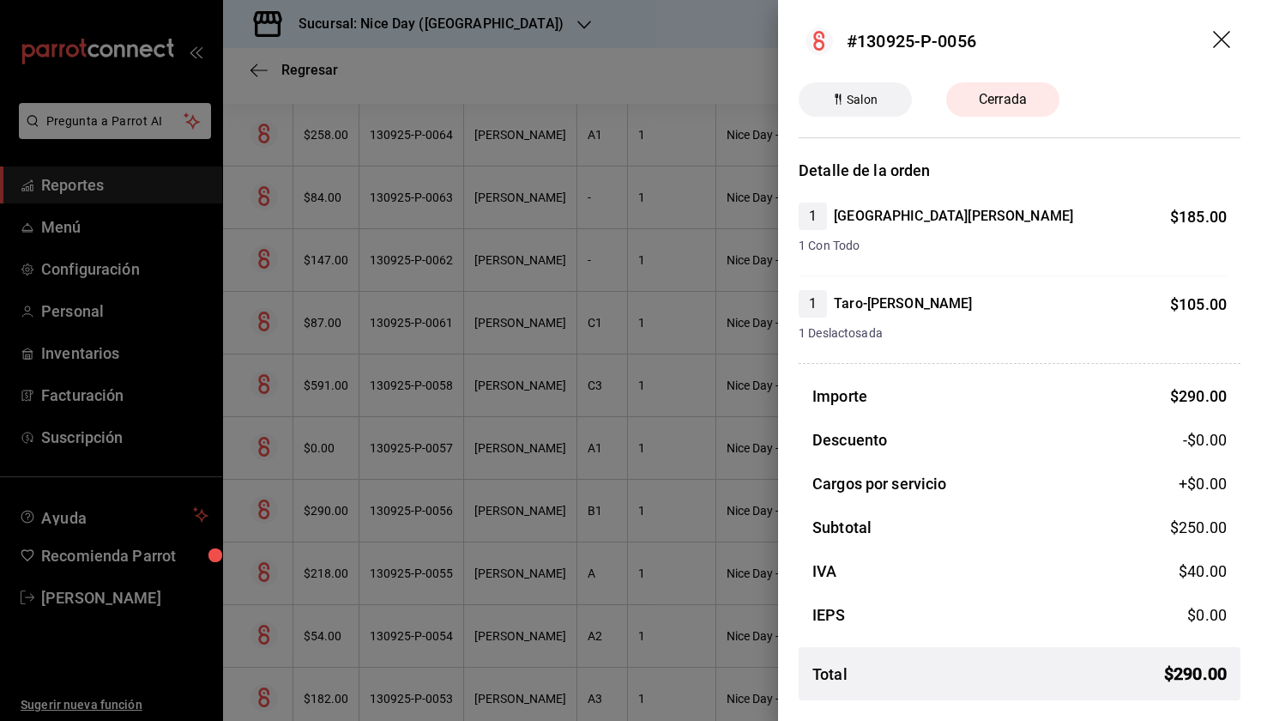
click at [126, 521] on div at bounding box center [630, 360] width 1261 height 721
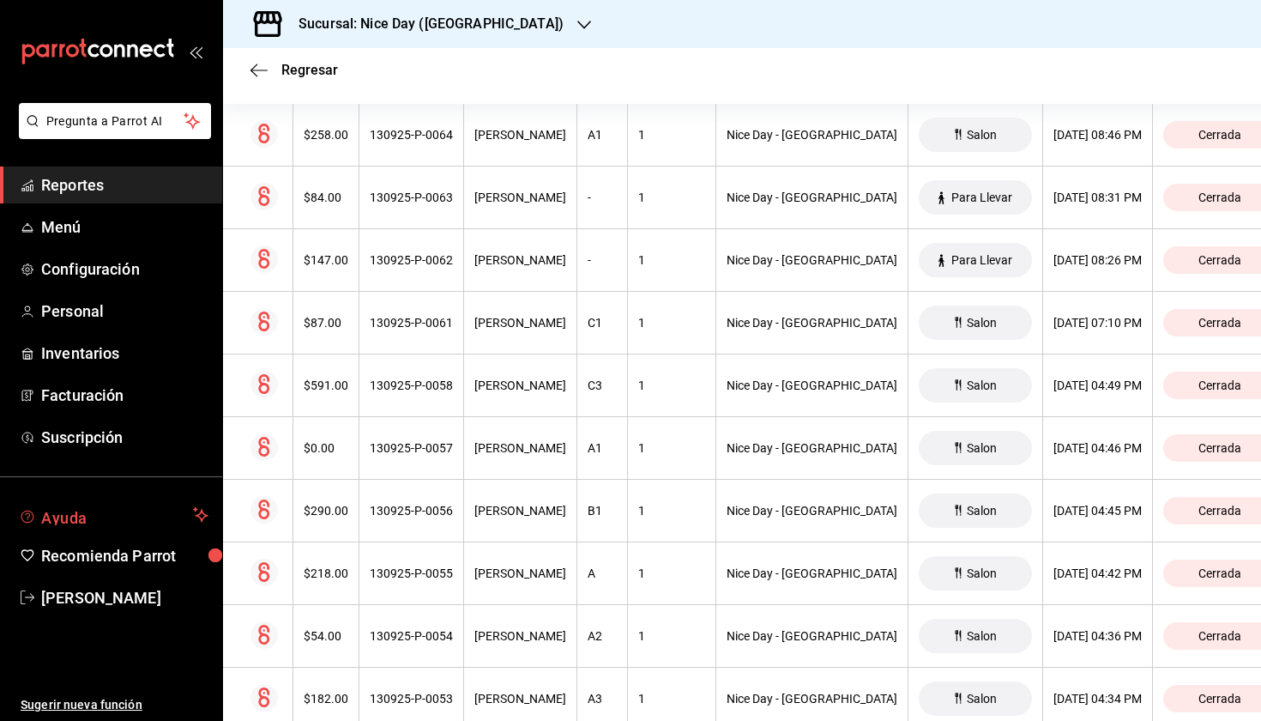
click at [187, 515] on button "Ayuda" at bounding box center [111, 515] width 222 height 34
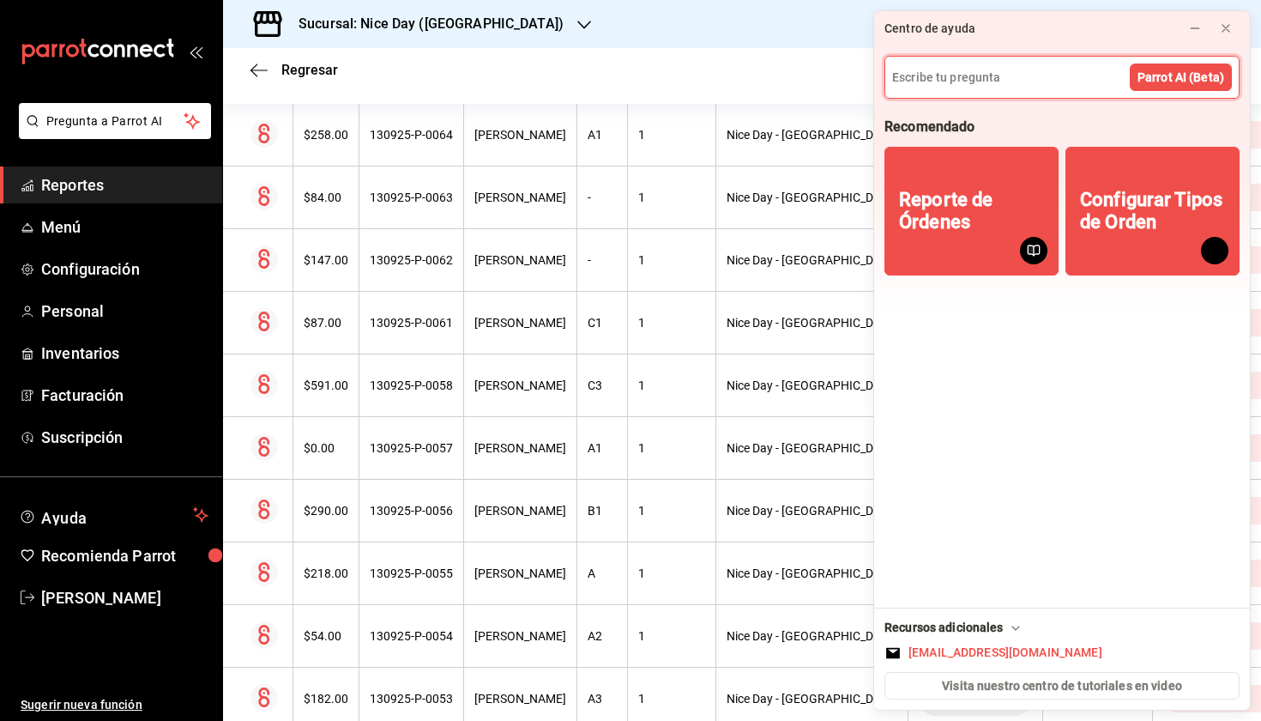
click at [885, 79] on input at bounding box center [1061, 77] width 353 height 41
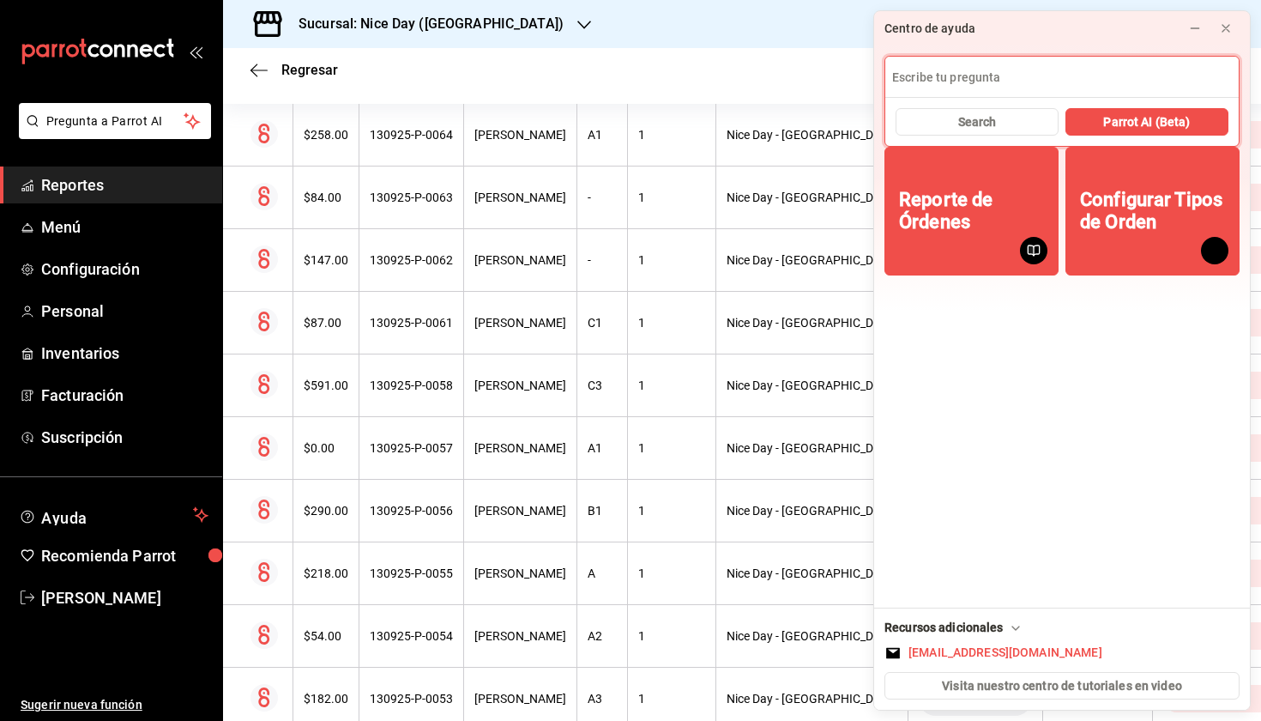
click at [538, 68] on div "Regresar" at bounding box center [742, 70] width 1038 height 44
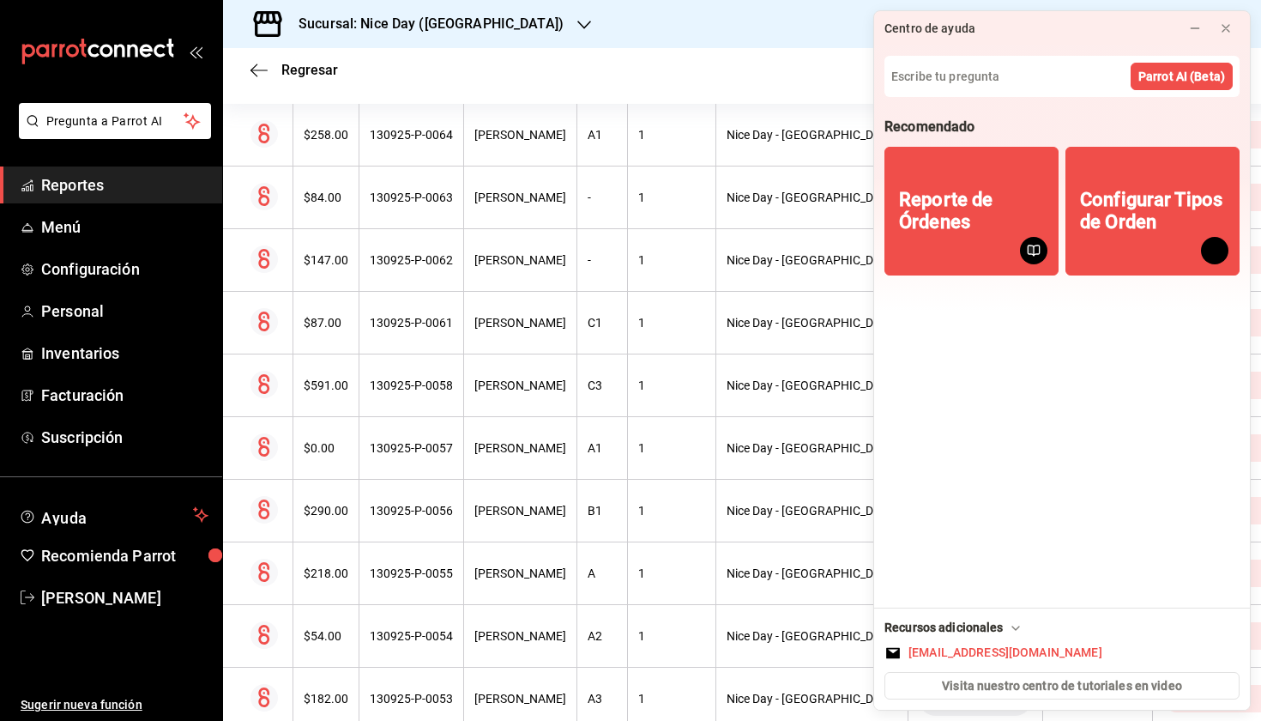
click at [205, 12] on div "mailbox folders" at bounding box center [111, 51] width 222 height 103
click at [885, 31] on icon at bounding box center [1226, 28] width 14 height 14
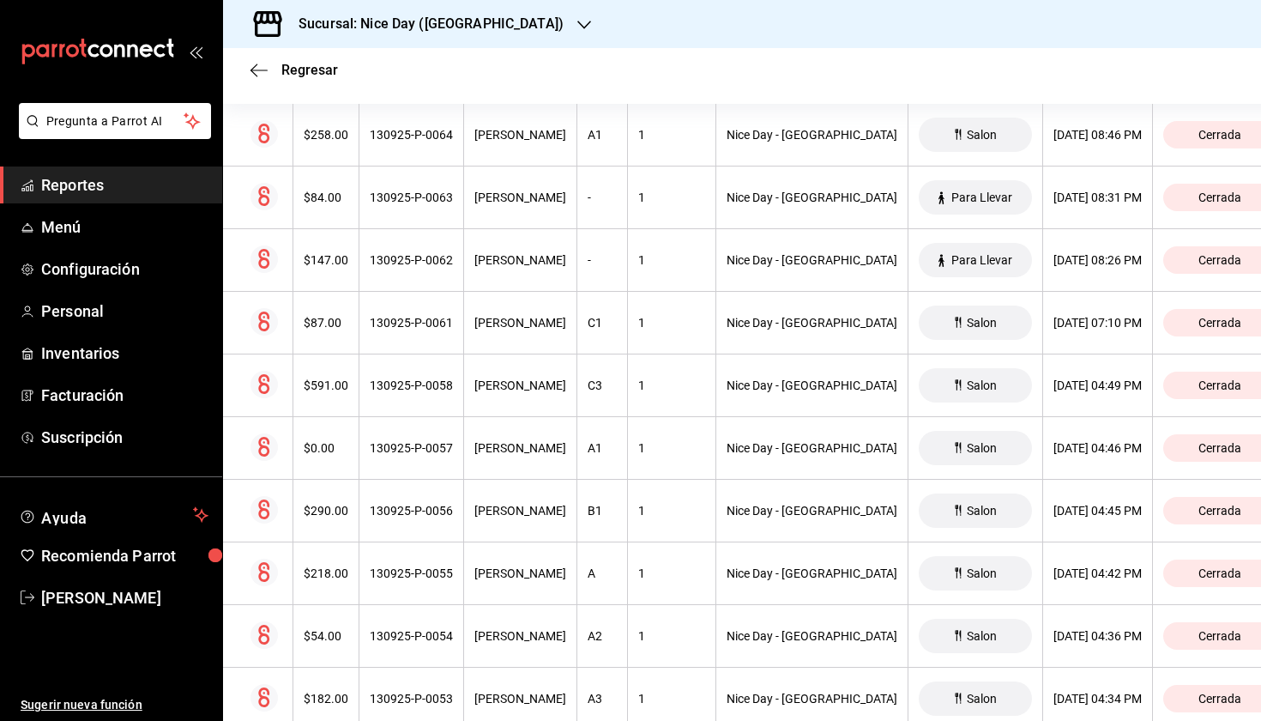
click at [569, 56] on div "Regresar" at bounding box center [742, 70] width 1038 height 44
click at [263, 67] on icon "button" at bounding box center [259, 70] width 17 height 15
